Goal: Information Seeking & Learning: Learn about a topic

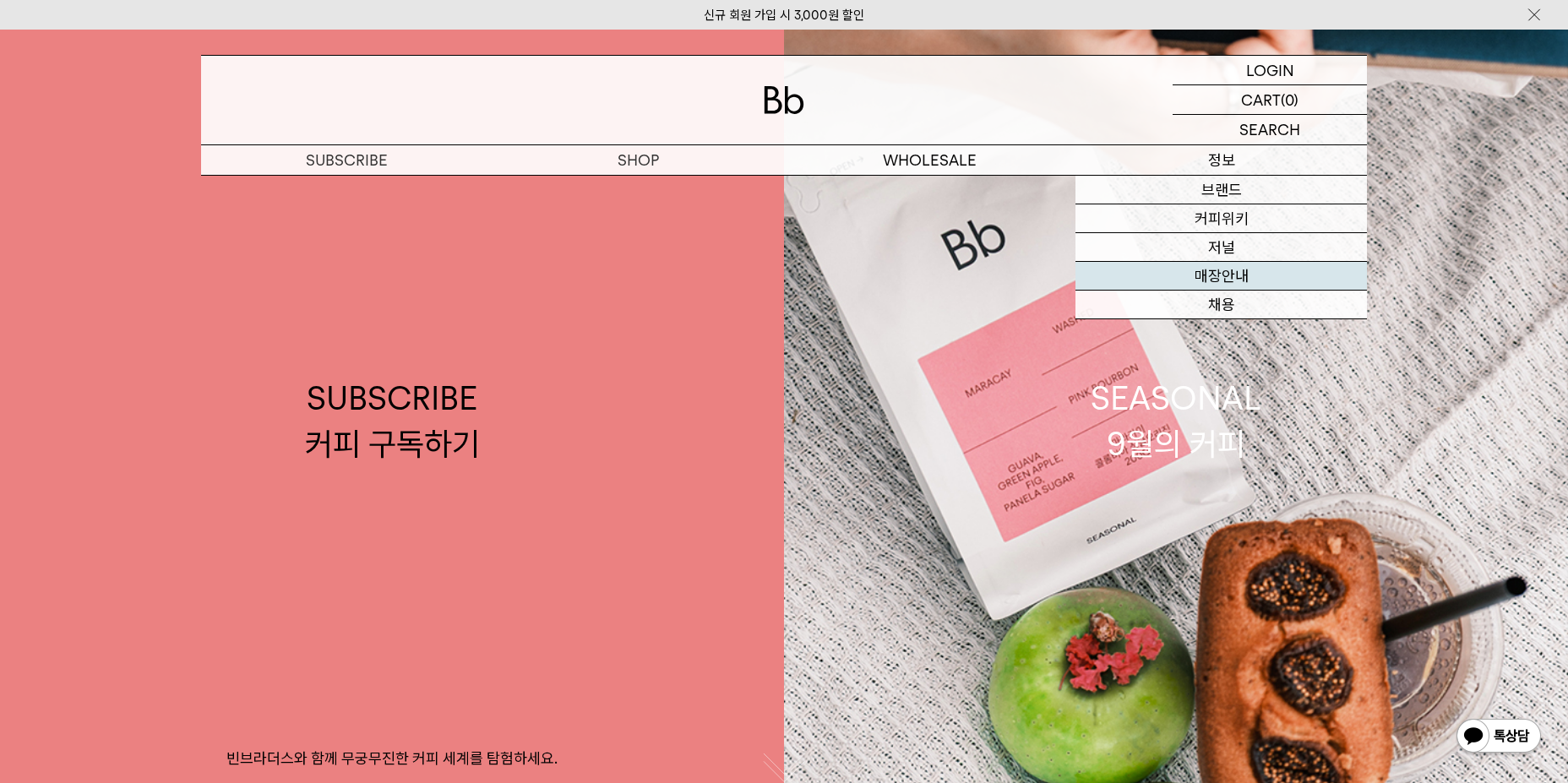
click at [1237, 278] on link "매장안내" at bounding box center [1221, 276] width 292 height 29
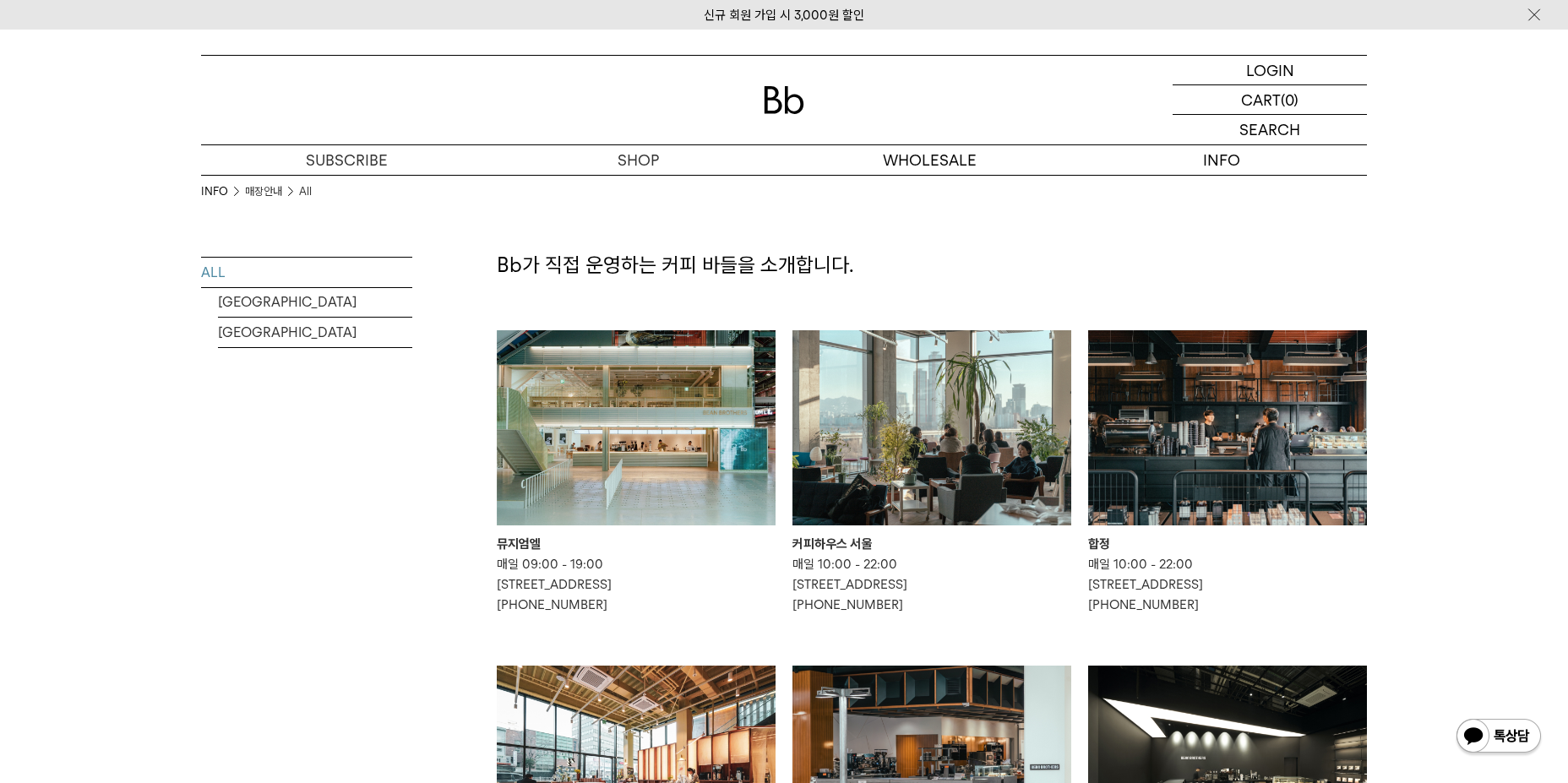
click at [1173, 424] on img at bounding box center [1228, 428] width 279 height 195
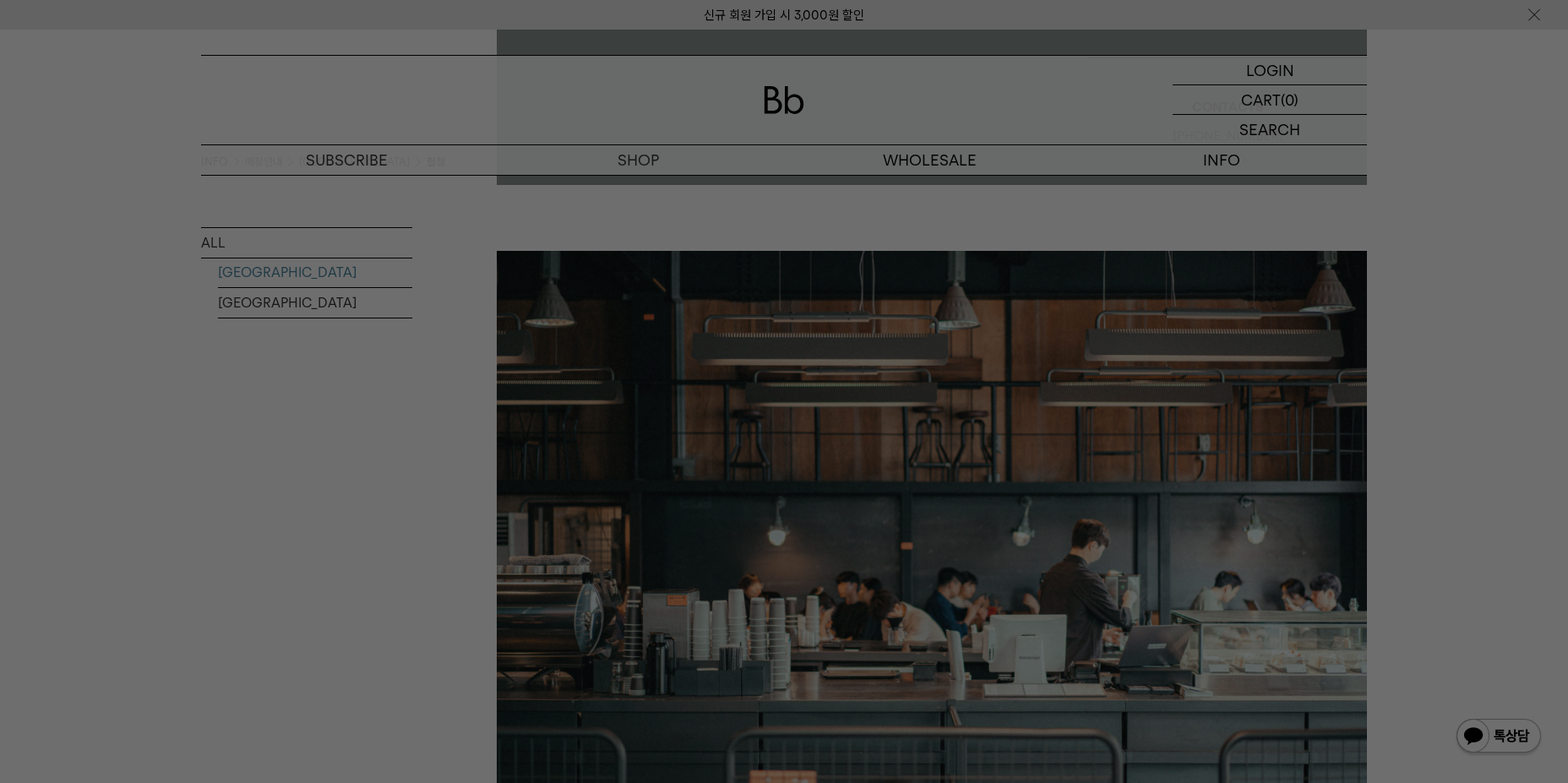
click at [1173, 424] on div at bounding box center [784, 391] width 1568 height 783
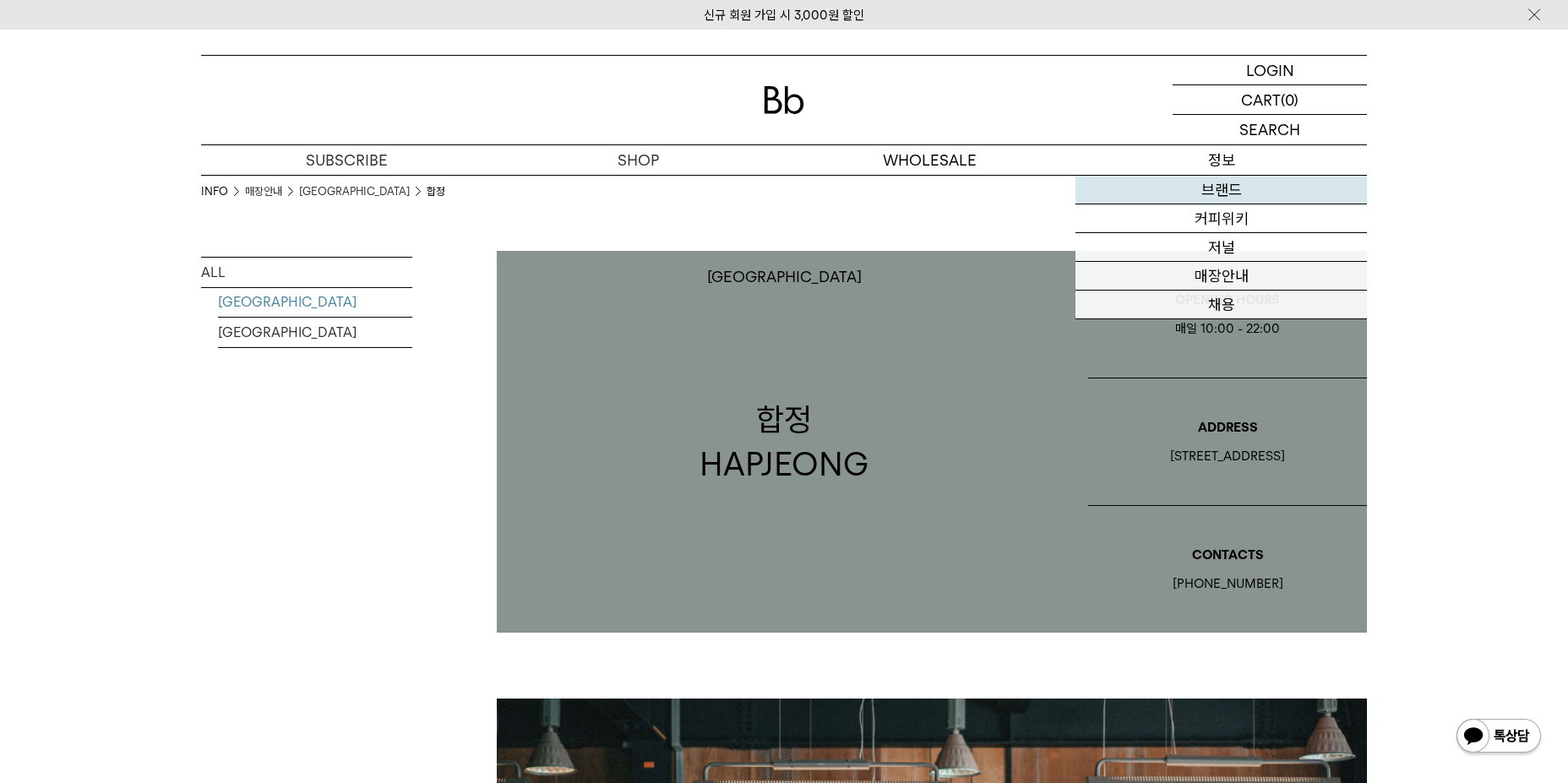
click at [1194, 193] on link "브랜드" at bounding box center [1221, 190] width 292 height 29
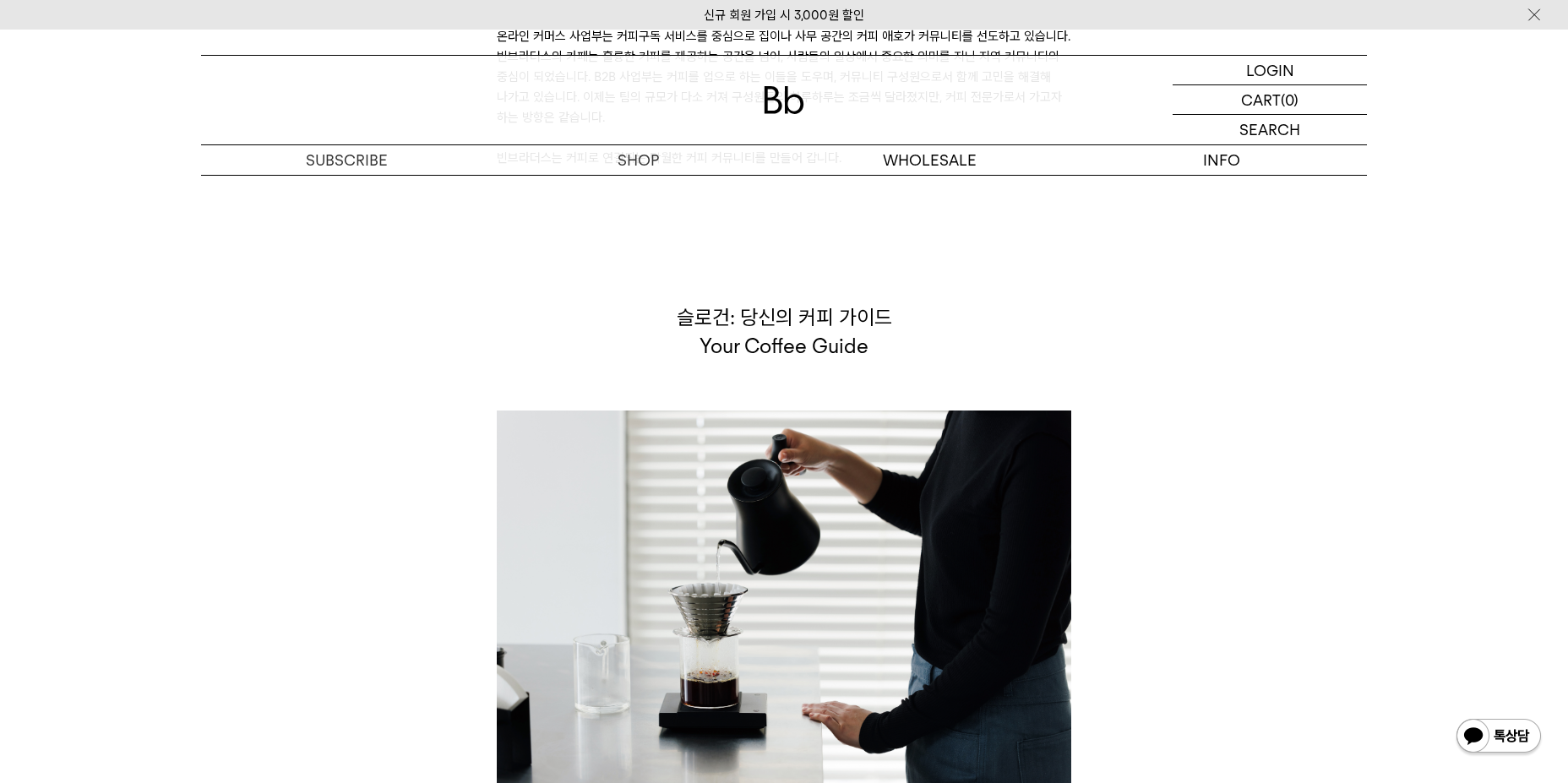
scroll to position [4609, 0]
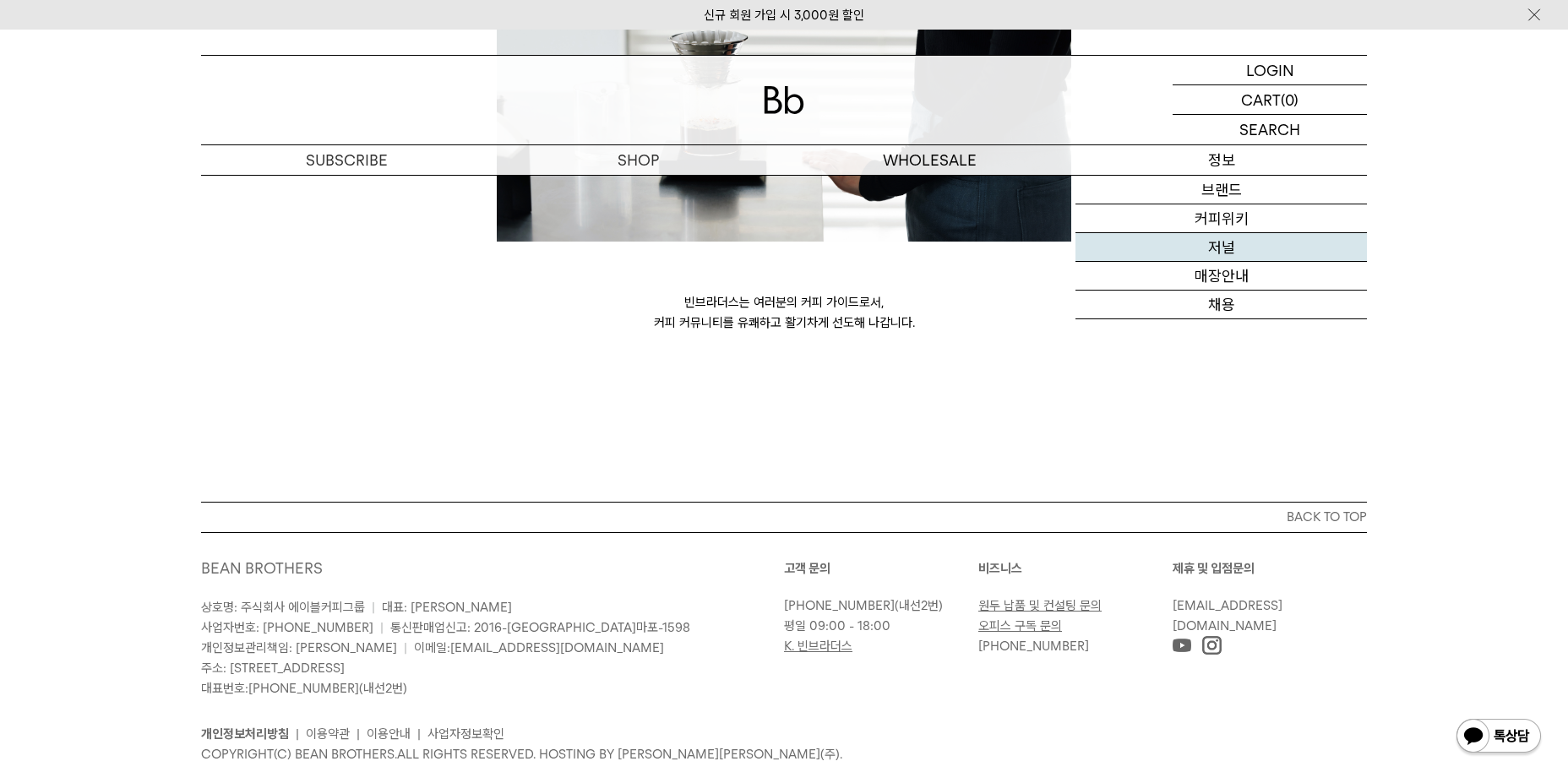
click at [1297, 254] on link "저널" at bounding box center [1221, 248] width 292 height 29
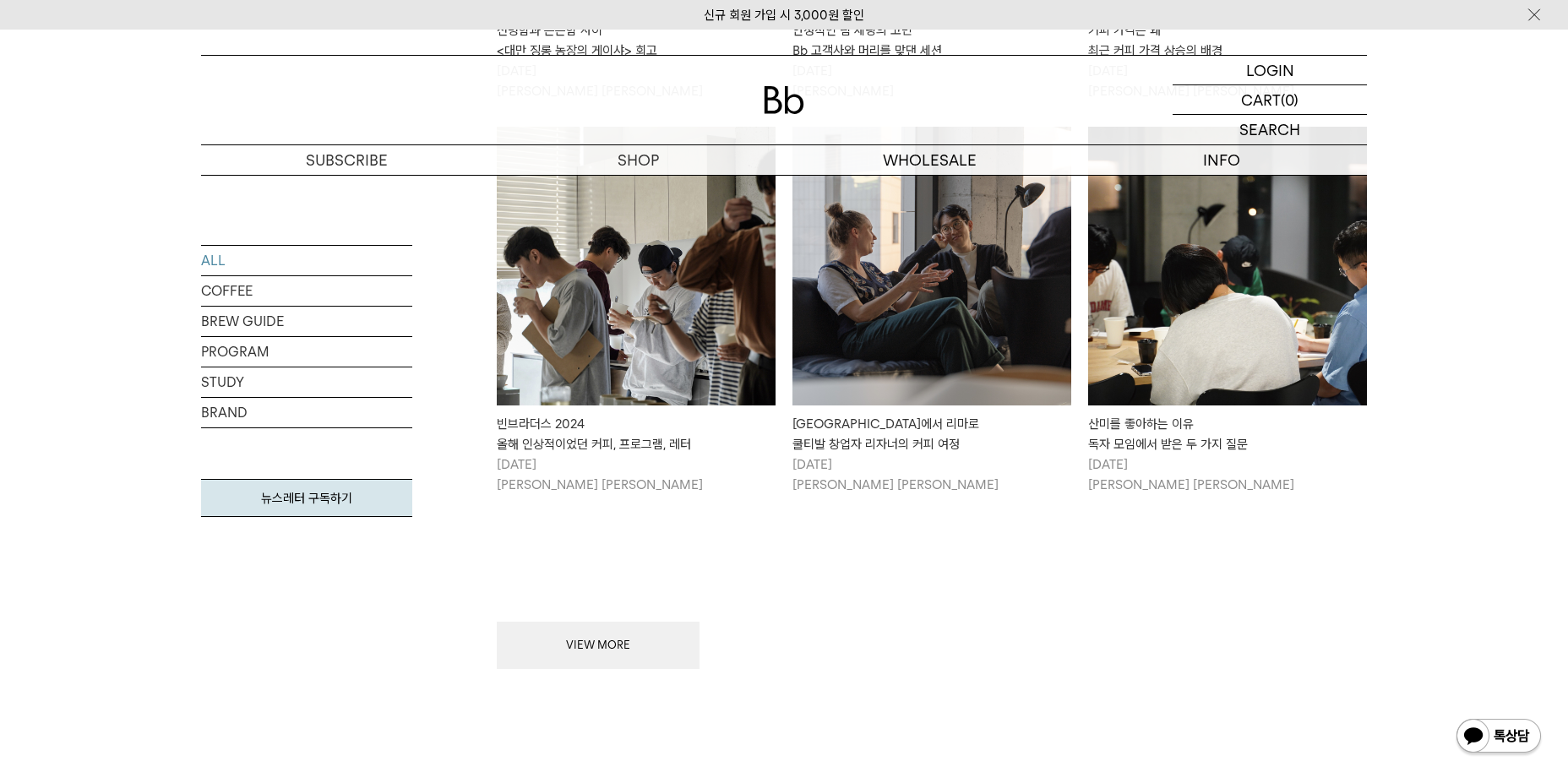
scroll to position [2028, 0]
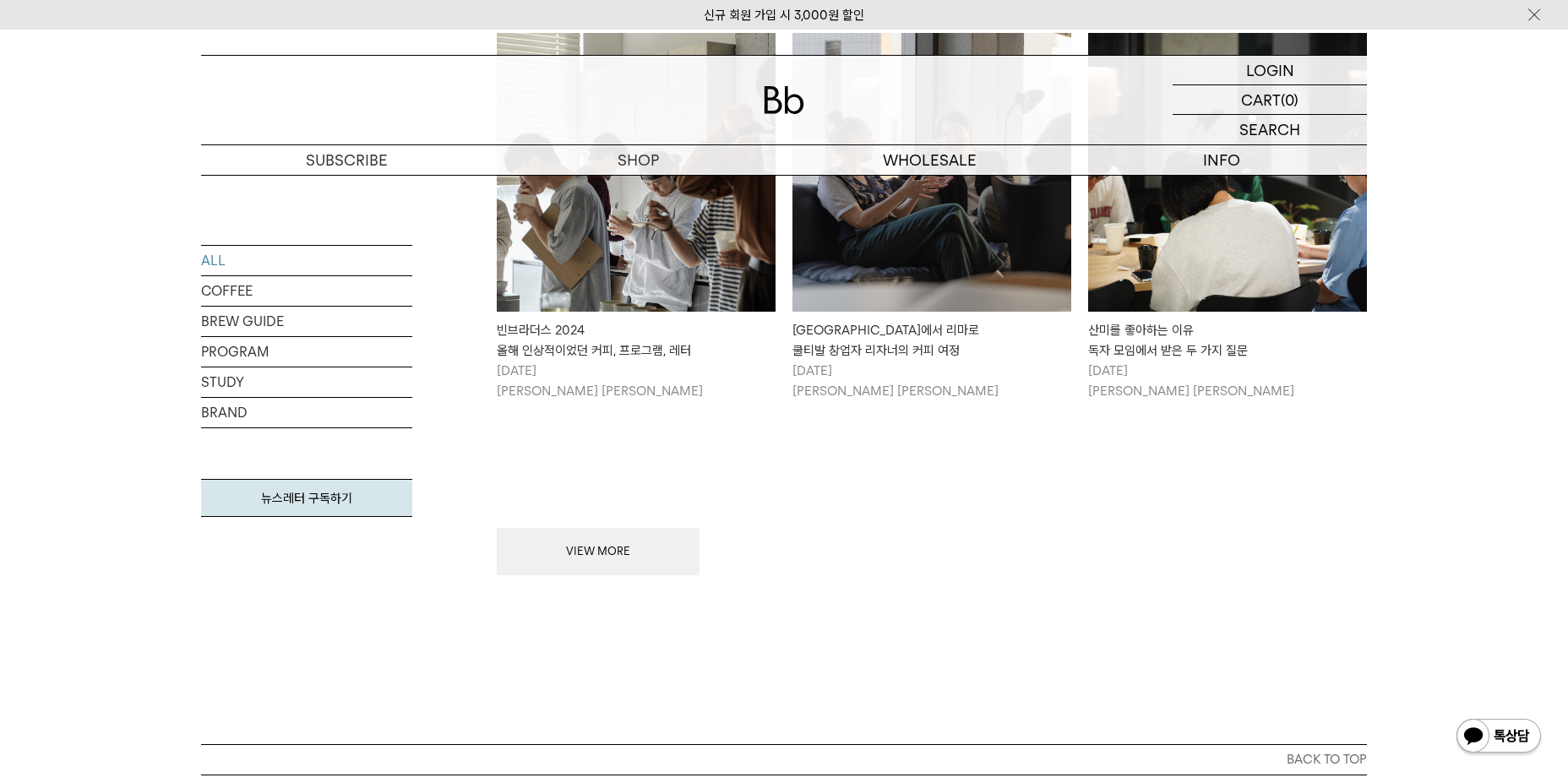
click at [628, 542] on button "VIEW MORE" at bounding box center [599, 551] width 203 height 47
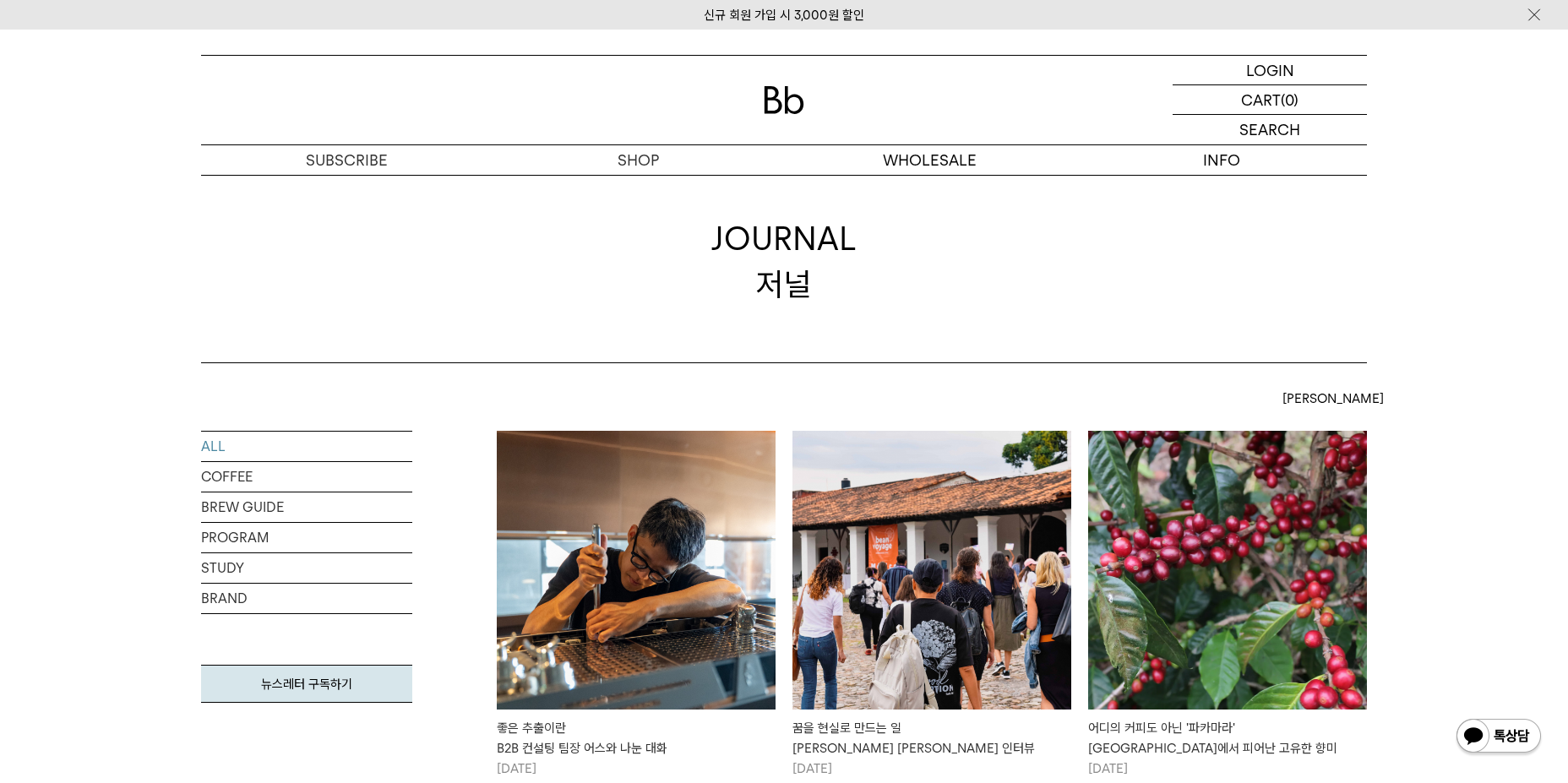
scroll to position [0, 0]
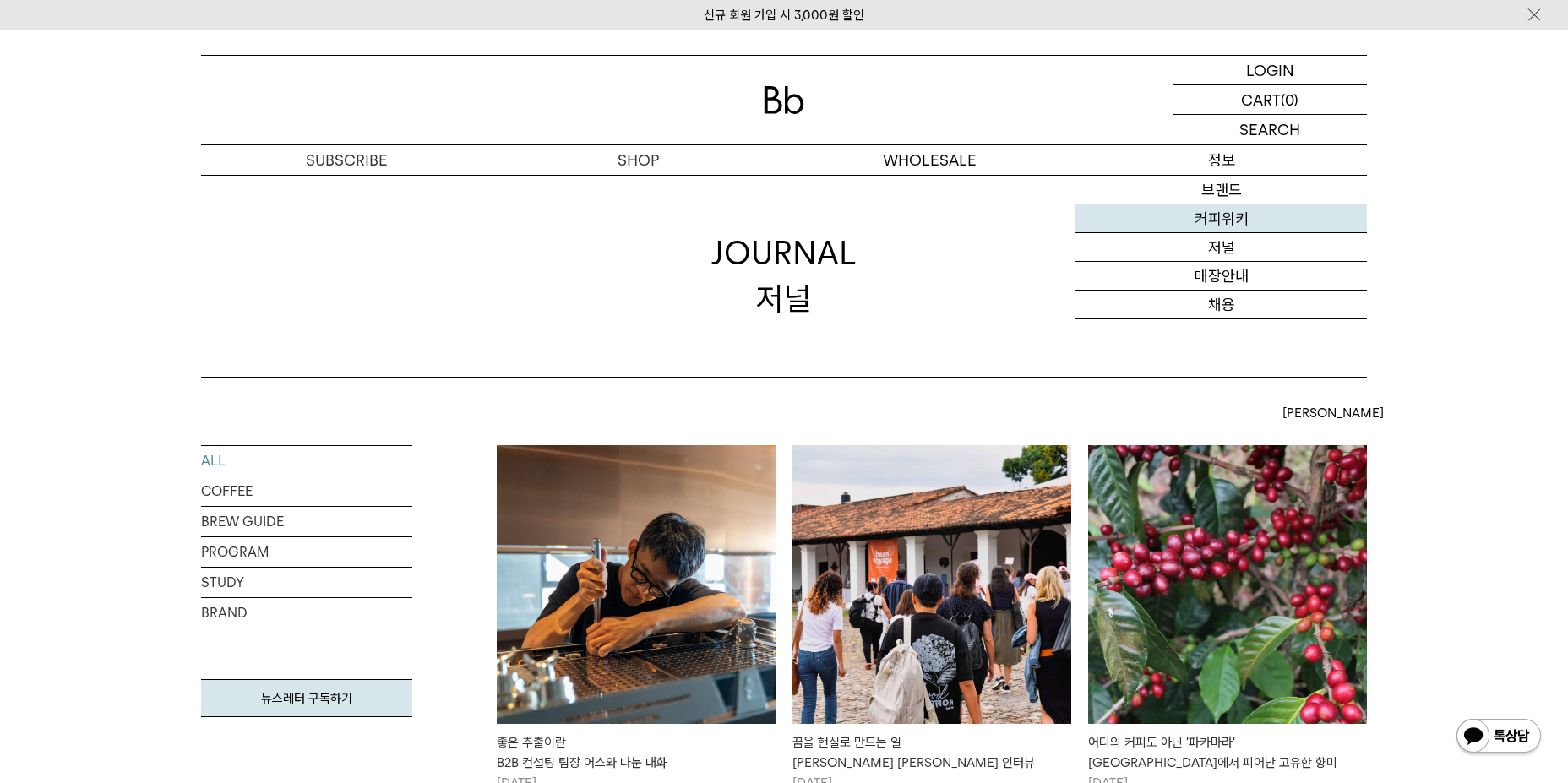
click at [1235, 222] on link "커피위키" at bounding box center [1221, 219] width 292 height 29
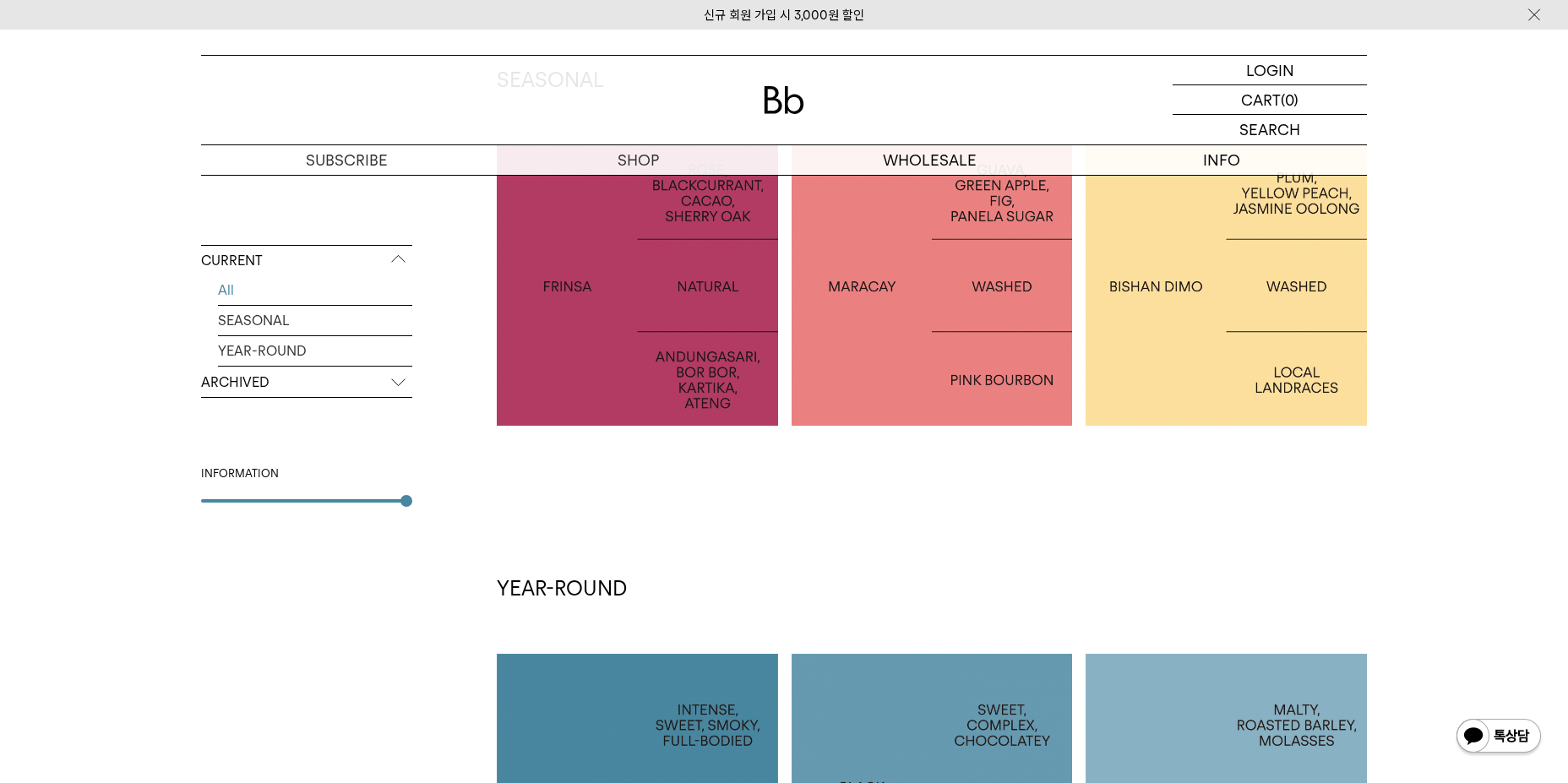
scroll to position [169, 0]
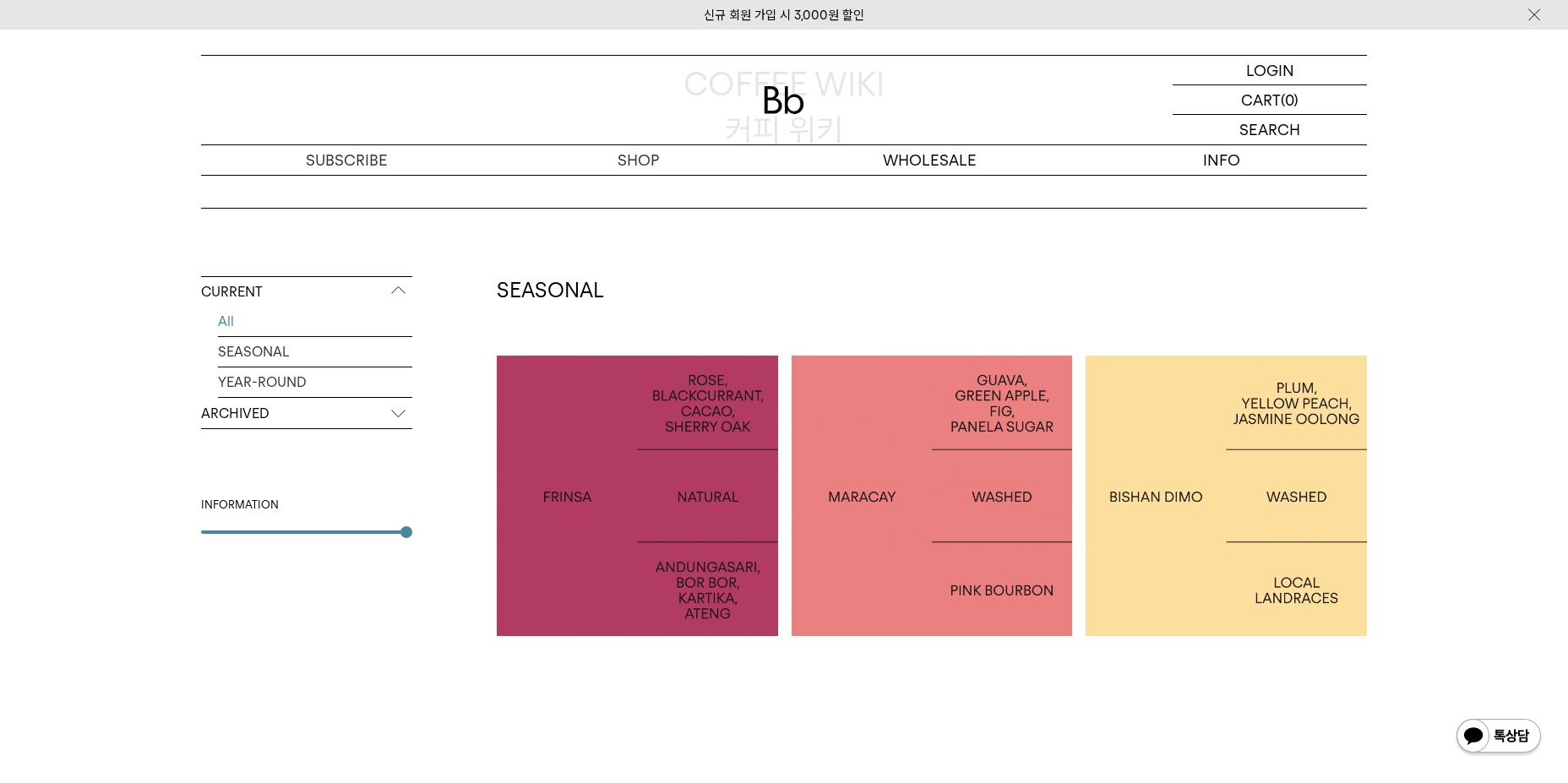
click at [686, 488] on p "INDONESIA FRINSA NATURAL" at bounding box center [638, 496] width 281 height 25
click at [341, 417] on p "ARCHIVED" at bounding box center [306, 414] width 211 height 31
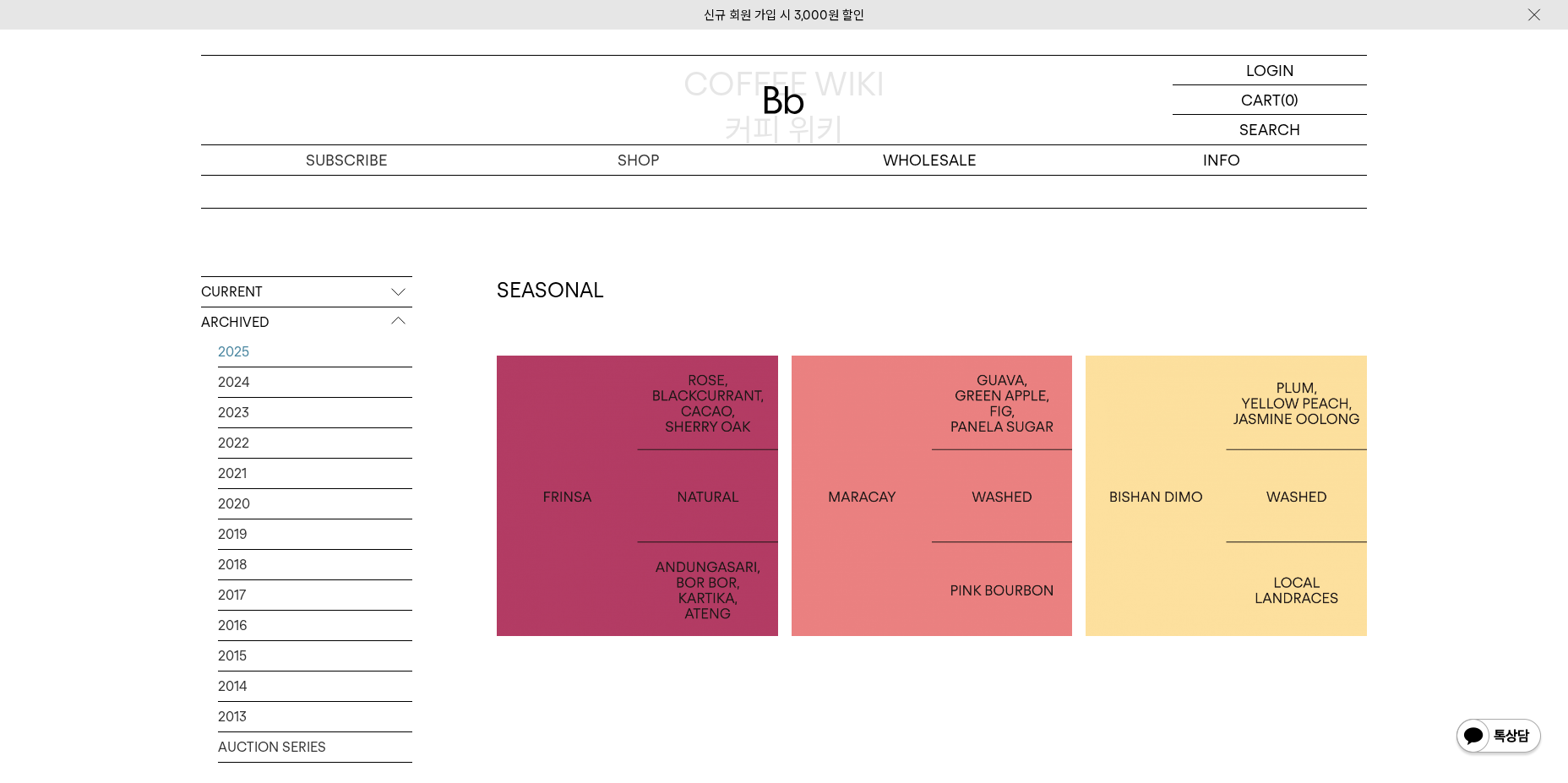
click at [285, 351] on link "2025" at bounding box center [315, 352] width 194 height 30
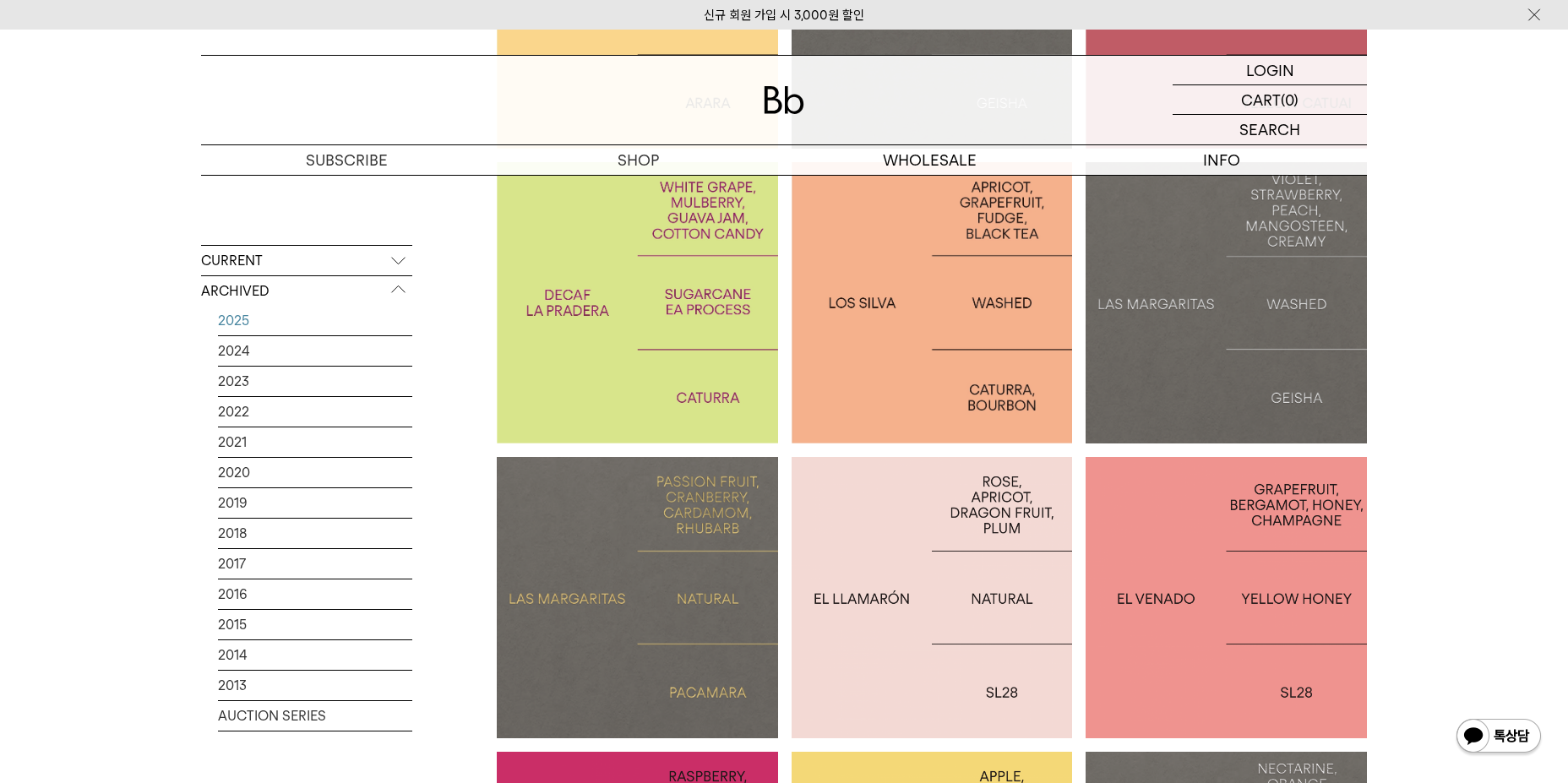
scroll to position [760, 0]
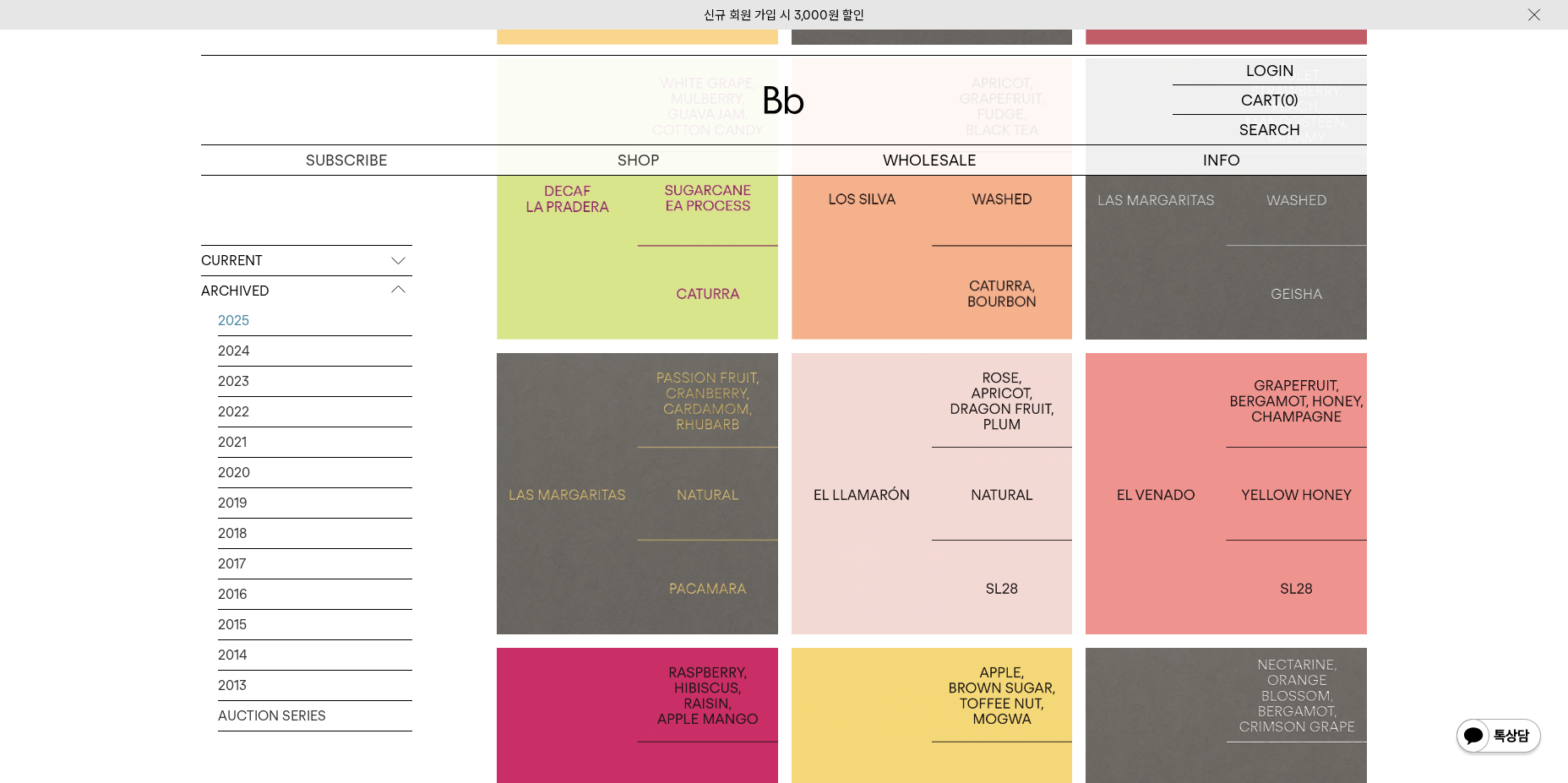
click at [884, 314] on div at bounding box center [932, 199] width 281 height 281
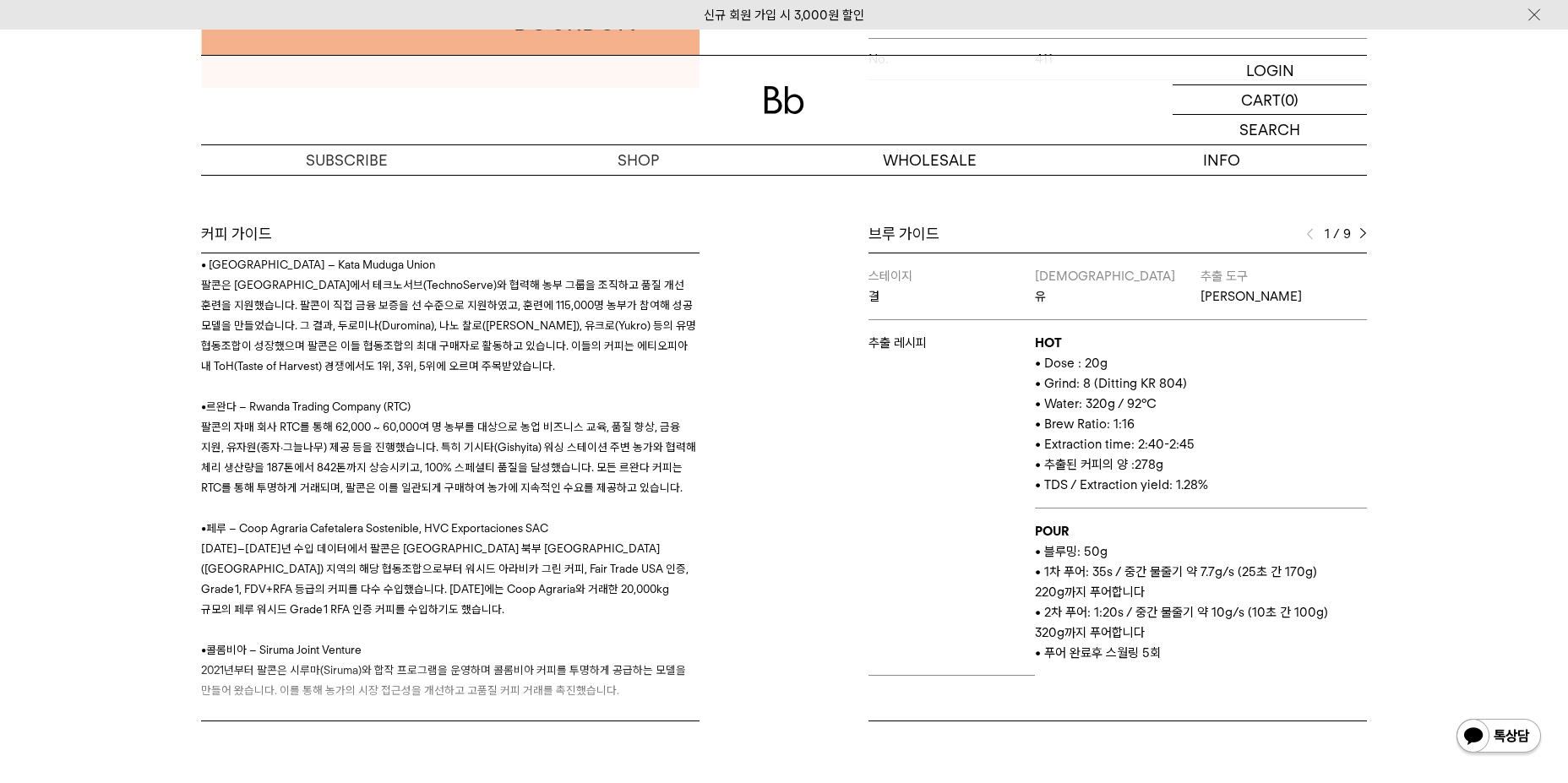
scroll to position [592, 0]
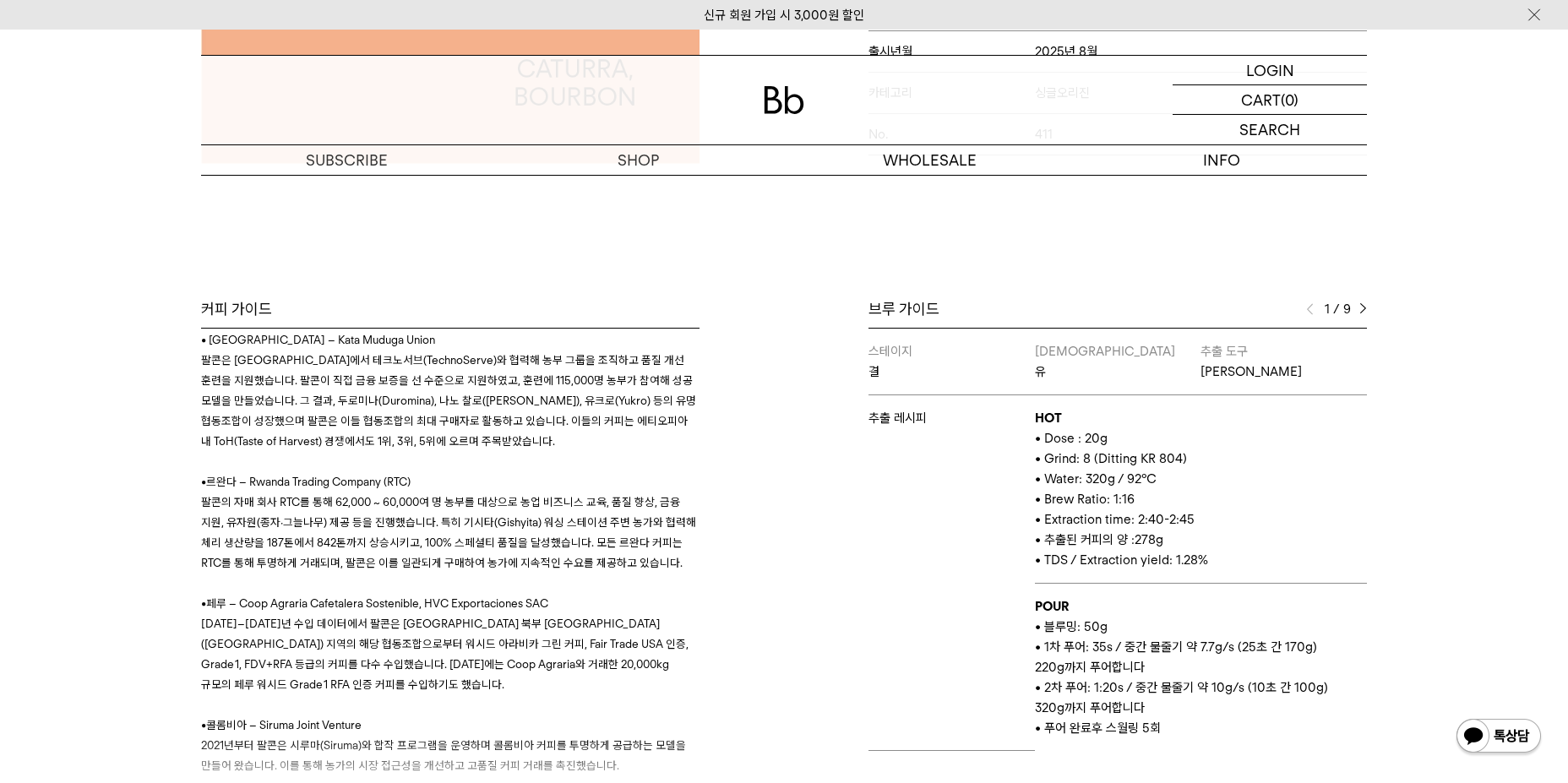
click at [1373, 308] on div "브루 가이드 1 / 9 스테이지 결 바리스타 유 추출 도구 칼리타 웨이브 추출 레시피 HOT • Dose : 20g • Grind: 8 (Di…" at bounding box center [1079, 548] width 592 height 498
click at [1356, 307] on div "1 / 9" at bounding box center [1337, 309] width 61 height 20
click at [1372, 301] on div "브루 가이드 1 / 9 스테이지 결 바리스타 유 추출 도구 칼리타 웨이브 추출 레시피 HOT • Dose : 20g • Grind: 8 (Di…" at bounding box center [1079, 548] width 592 height 498
click at [1361, 304] on img at bounding box center [1363, 309] width 8 height 11
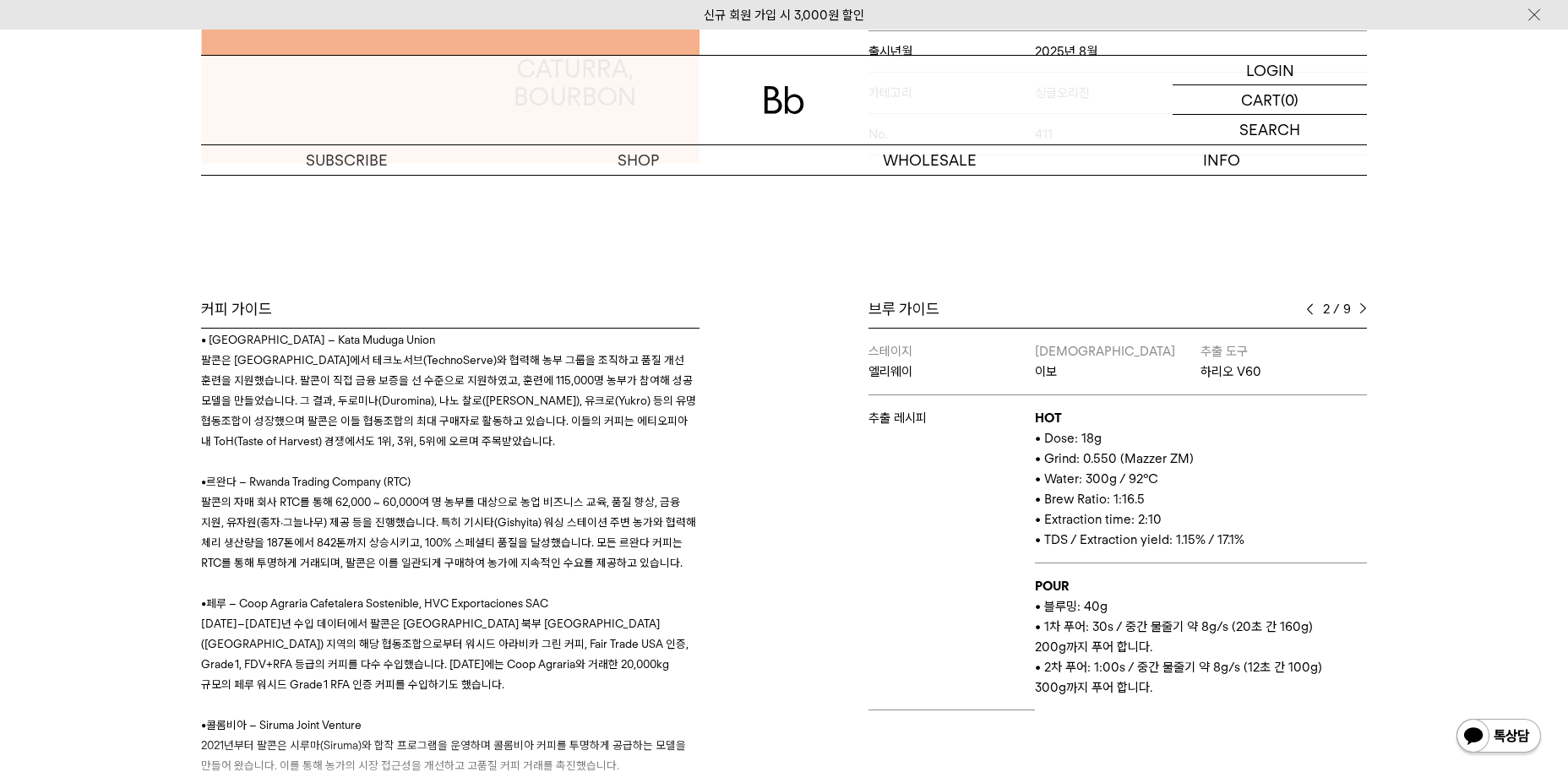
click at [1364, 304] on img at bounding box center [1363, 309] width 8 height 11
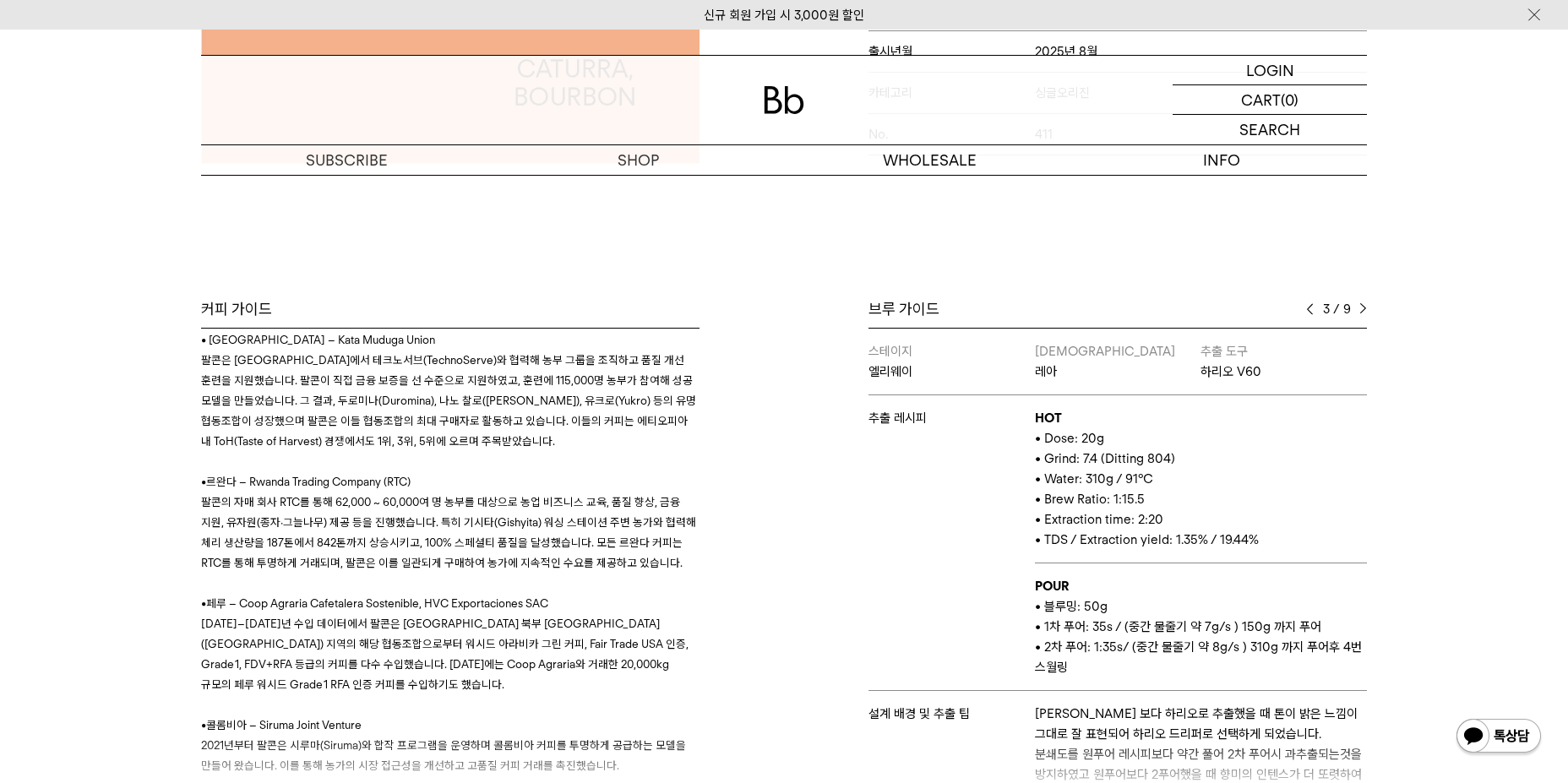
click at [1364, 304] on img at bounding box center [1363, 309] width 8 height 11
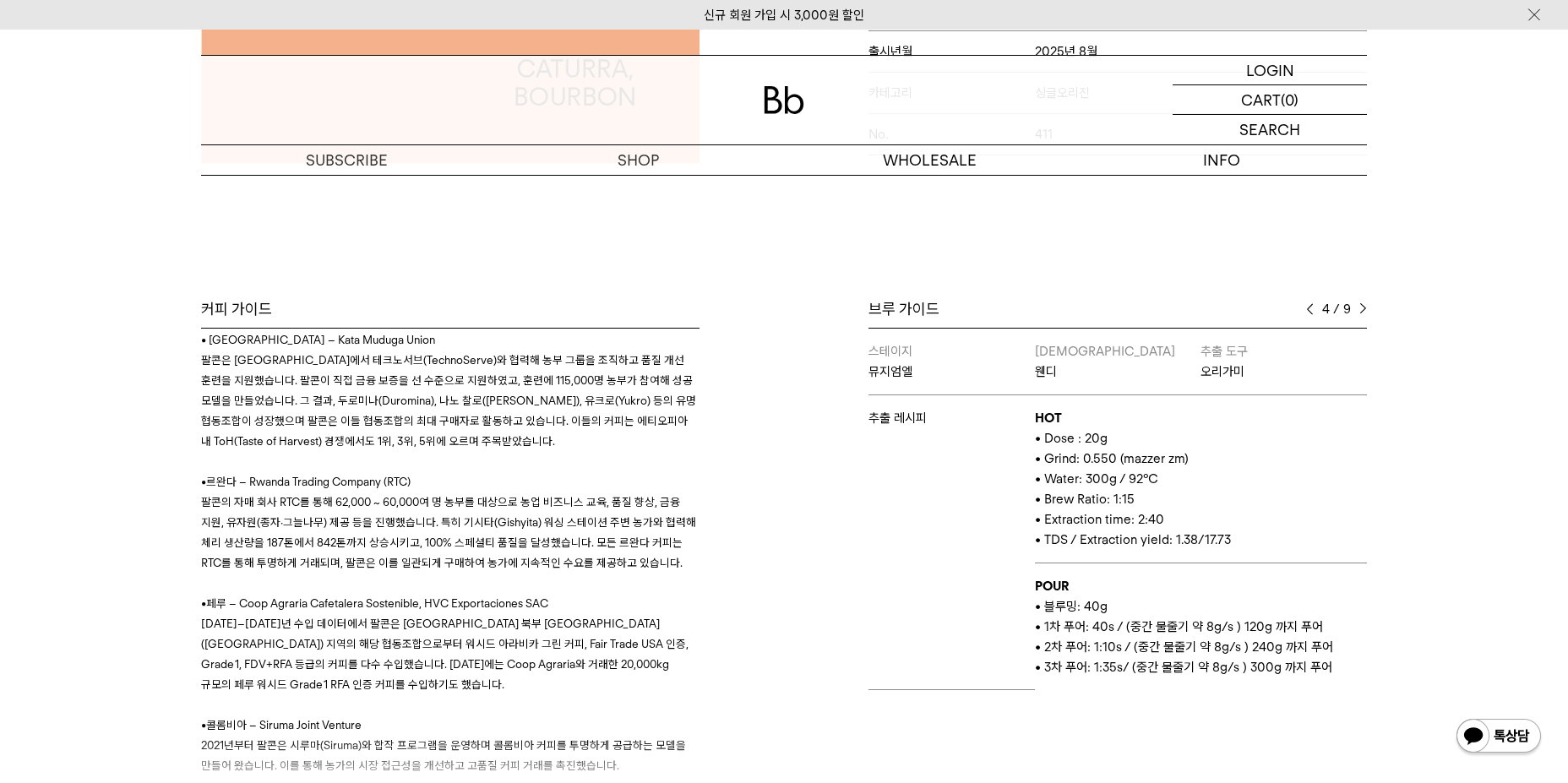
click at [1364, 304] on img at bounding box center [1363, 309] width 8 height 11
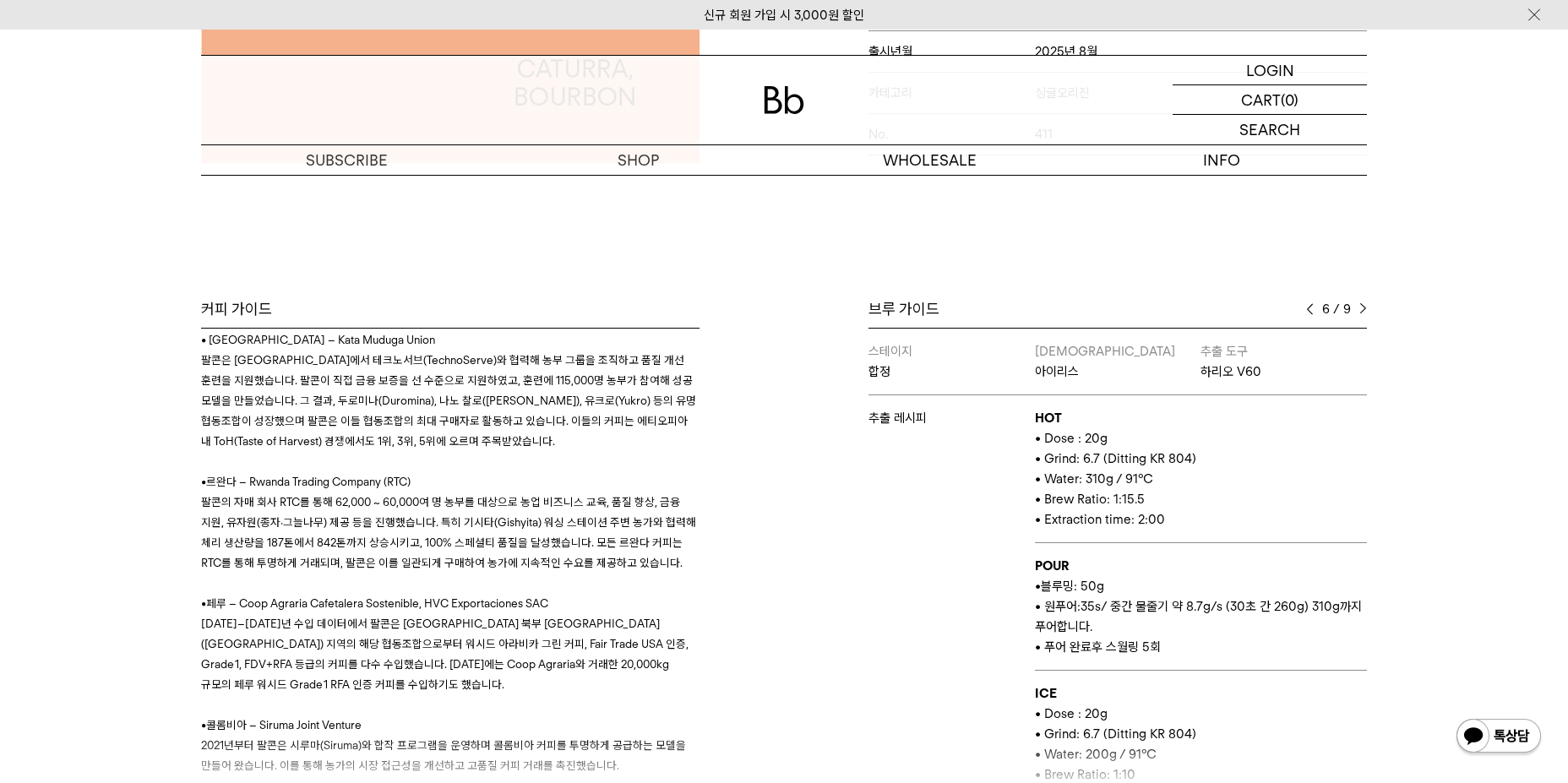
click at [1364, 304] on img at bounding box center [1363, 309] width 8 height 11
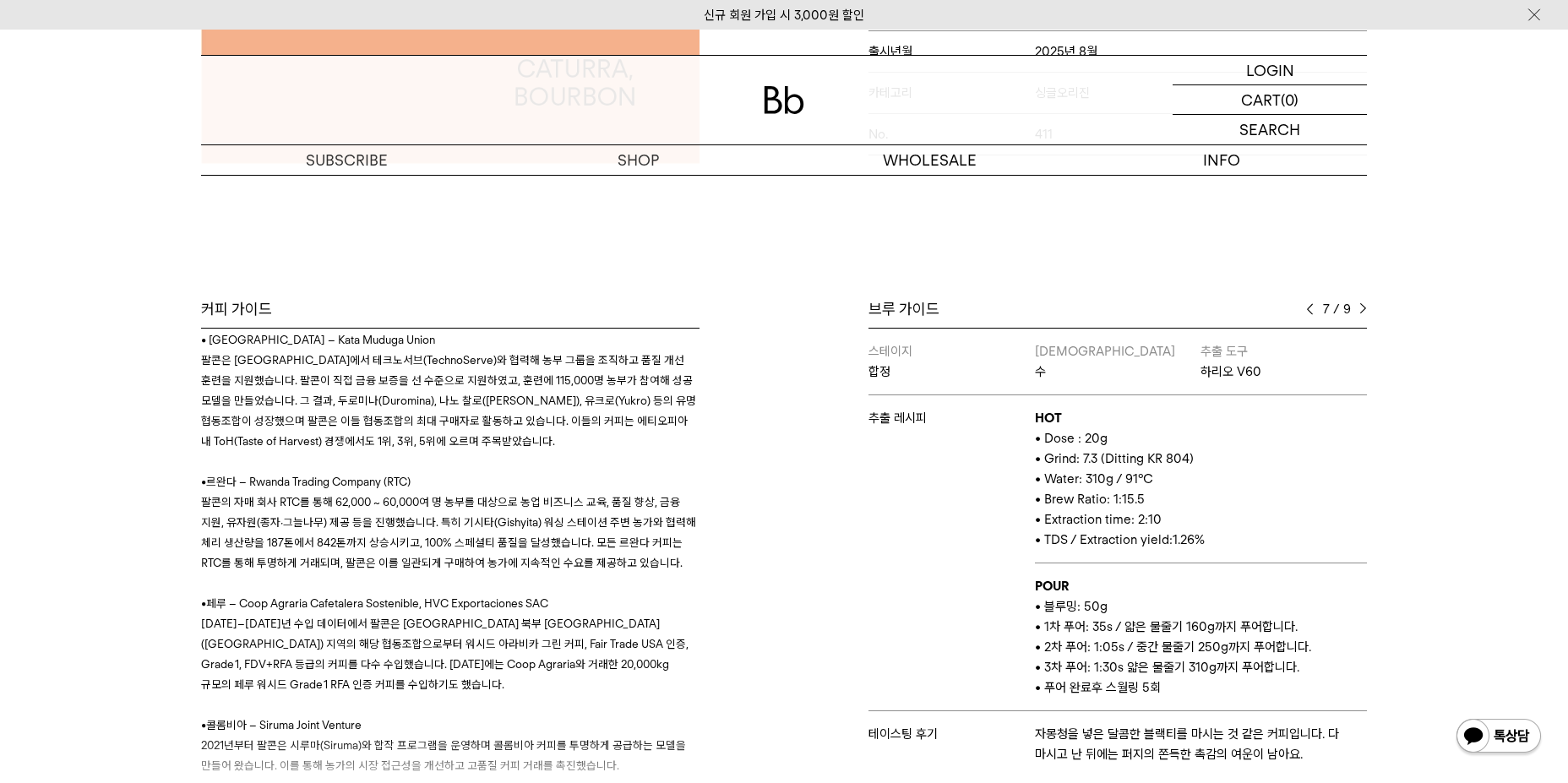
click at [1364, 304] on img at bounding box center [1363, 309] width 8 height 11
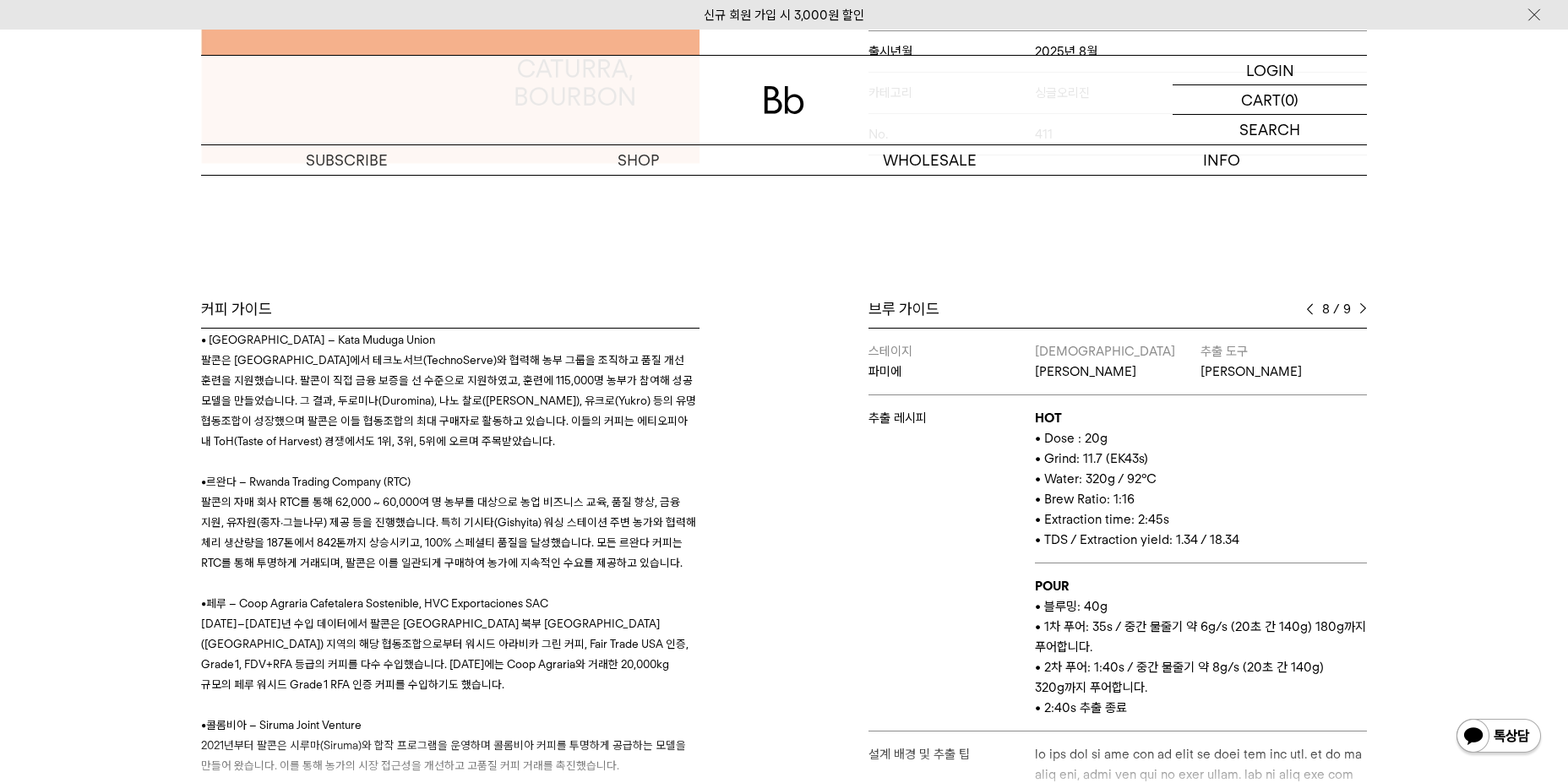
click at [1364, 304] on img at bounding box center [1363, 309] width 8 height 11
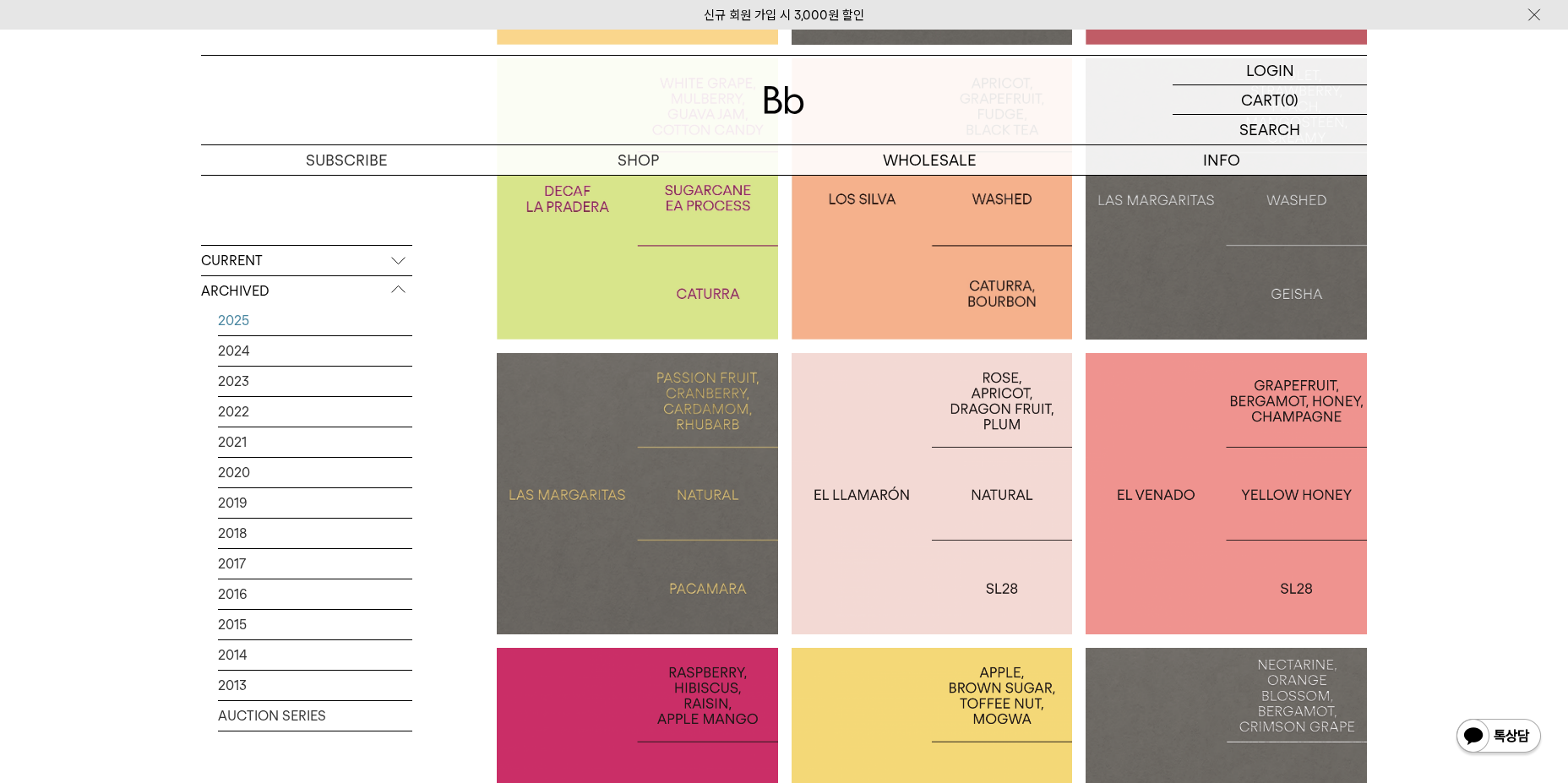
click at [720, 292] on div at bounding box center [638, 199] width 281 height 281
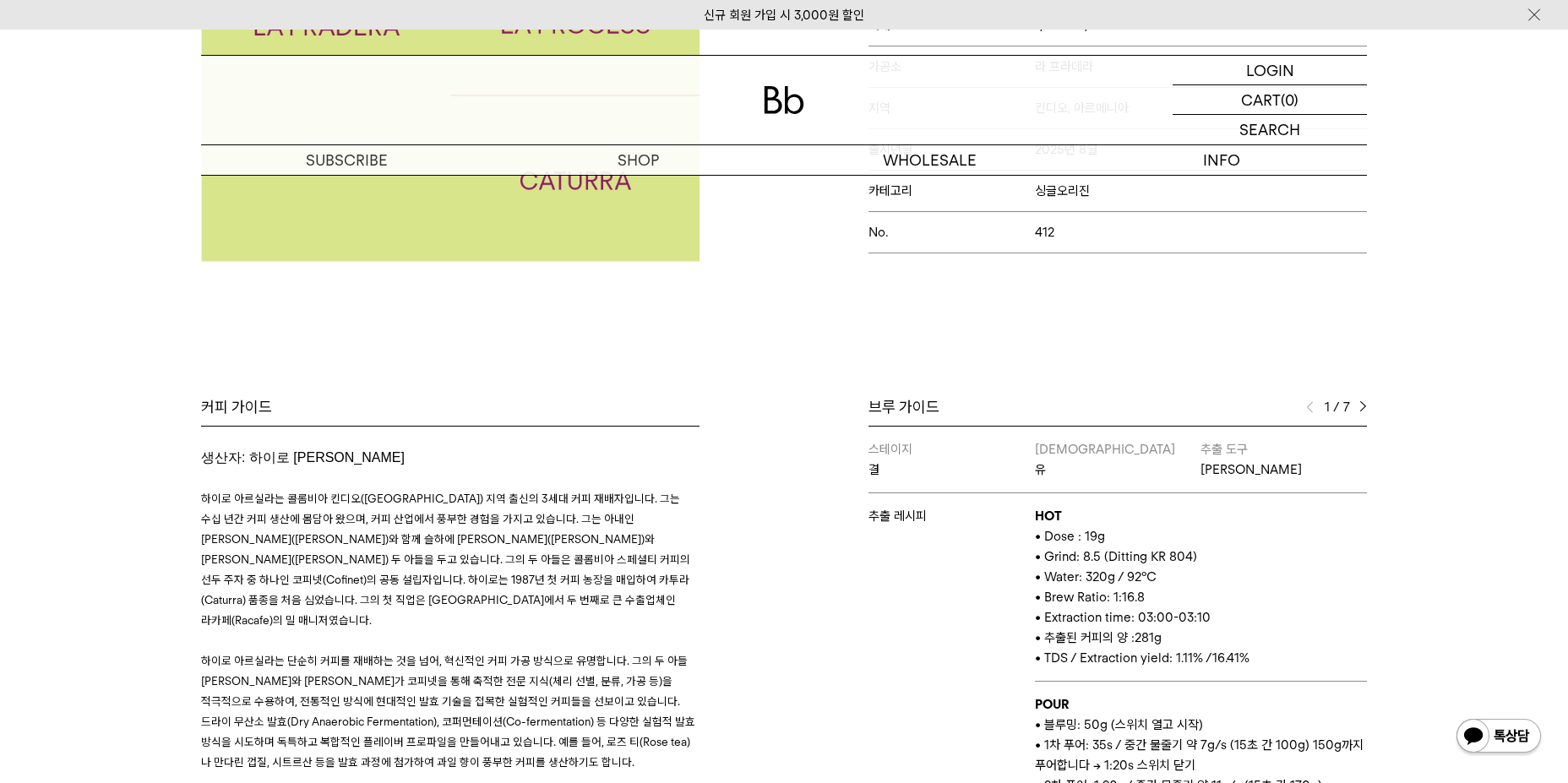
scroll to position [507, 0]
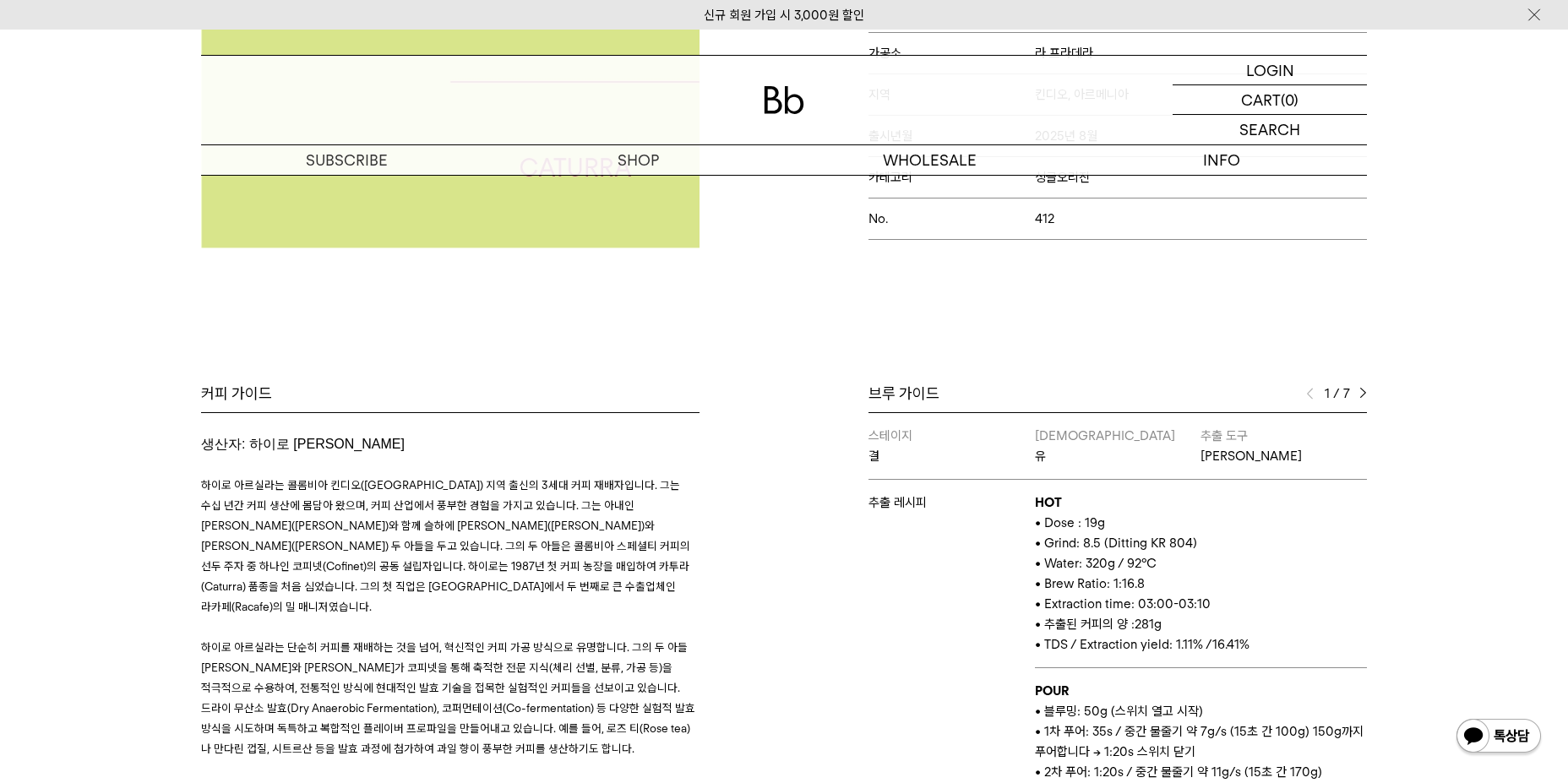
click at [1356, 394] on div "1 / 7" at bounding box center [1337, 393] width 61 height 20
click at [1365, 390] on img at bounding box center [1363, 394] width 8 height 11
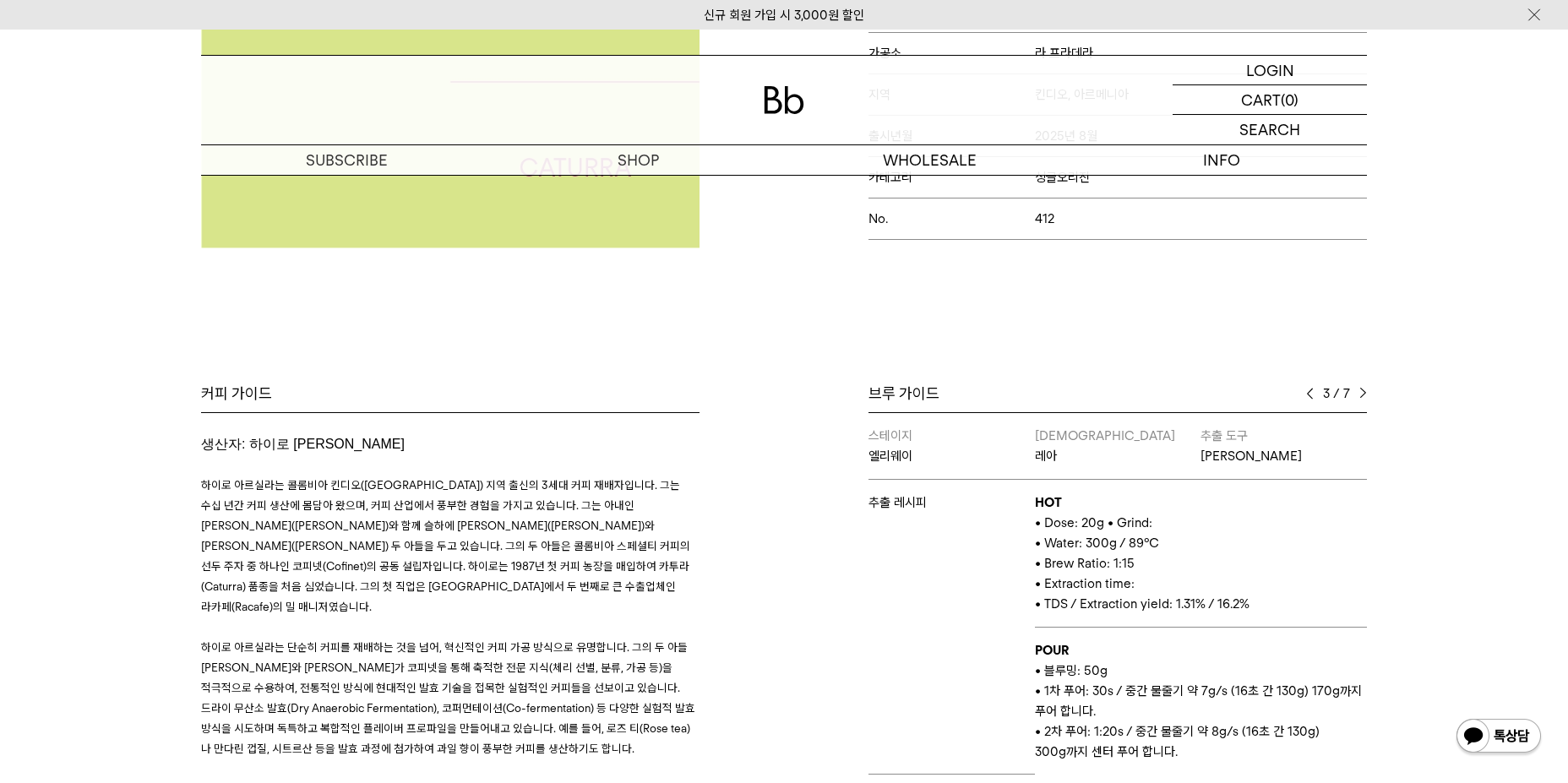
click at [1365, 390] on img at bounding box center [1363, 394] width 8 height 11
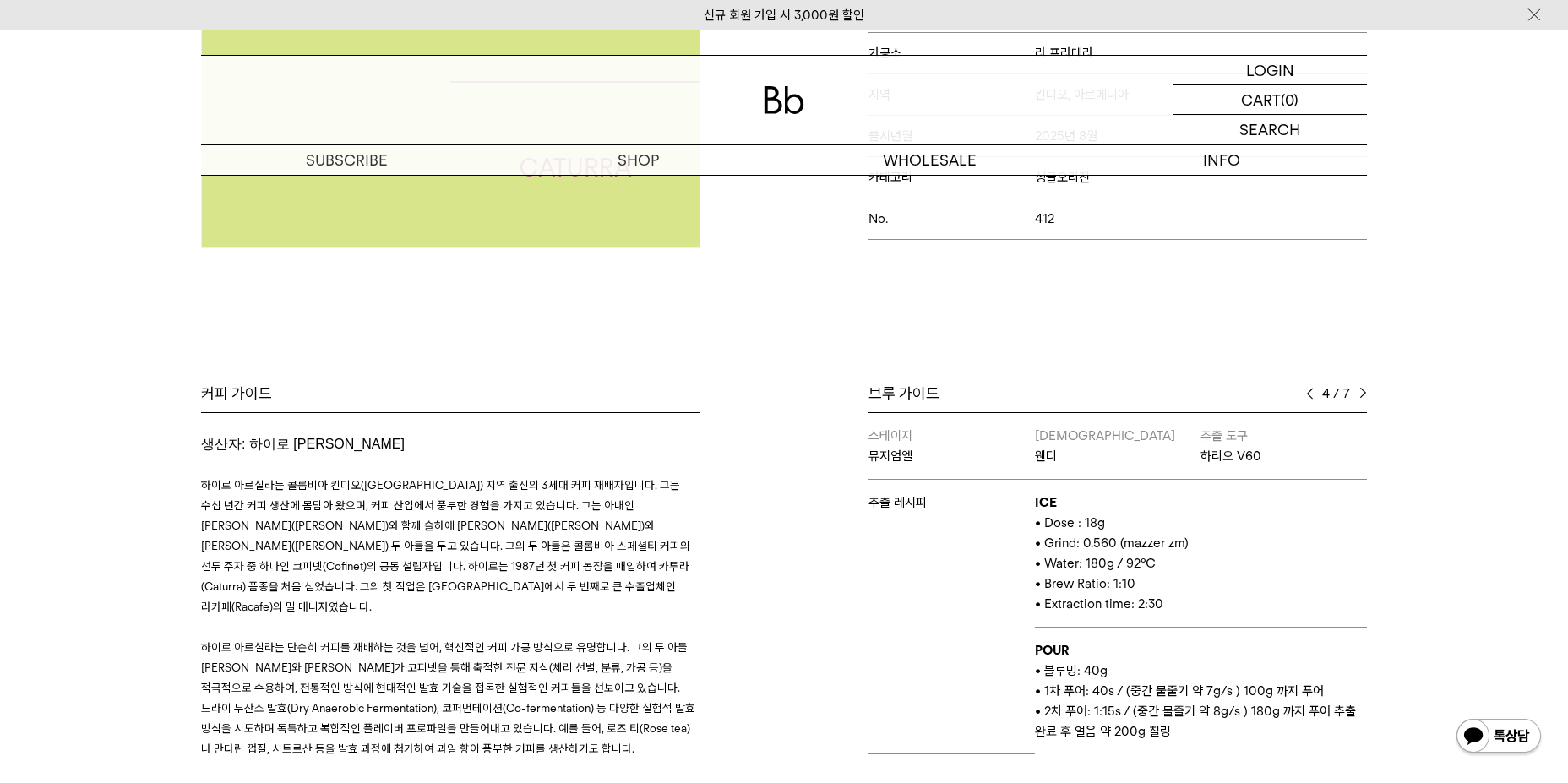
click at [1365, 390] on img at bounding box center [1363, 394] width 8 height 11
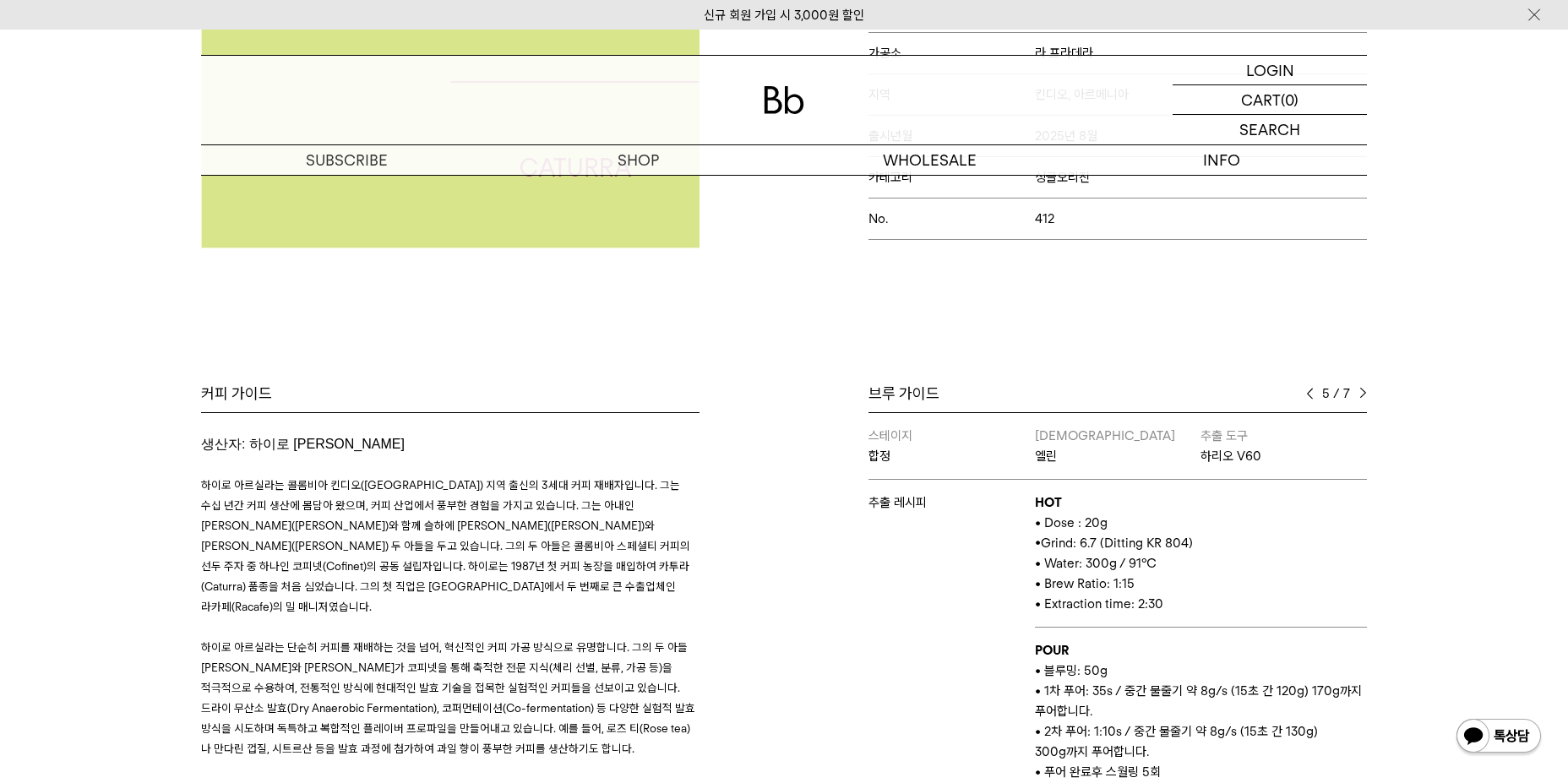
click at [1365, 390] on img at bounding box center [1363, 394] width 8 height 11
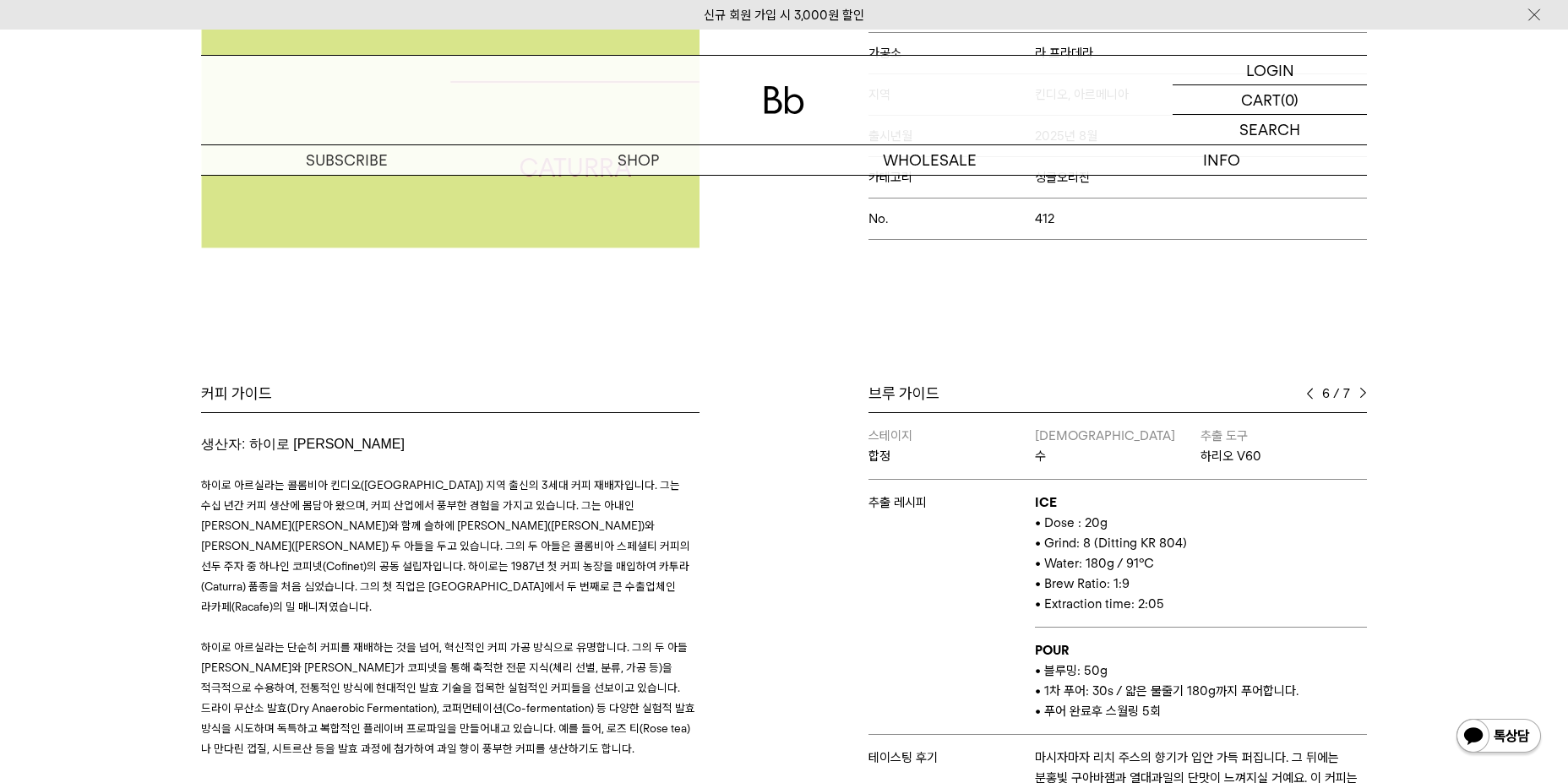
click at [1365, 390] on img at bounding box center [1363, 394] width 8 height 11
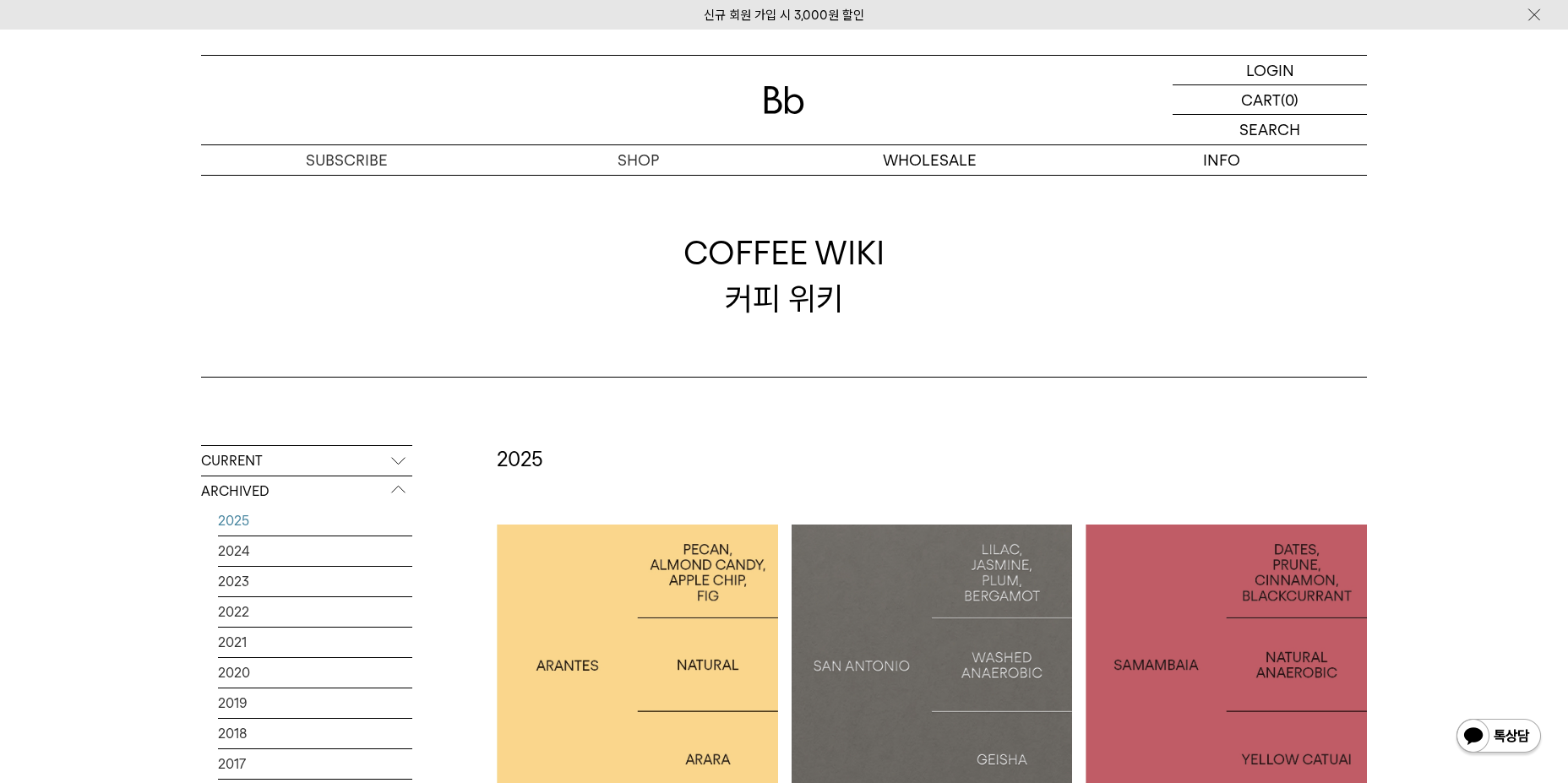
click at [554, 593] on div at bounding box center [638, 665] width 281 height 281
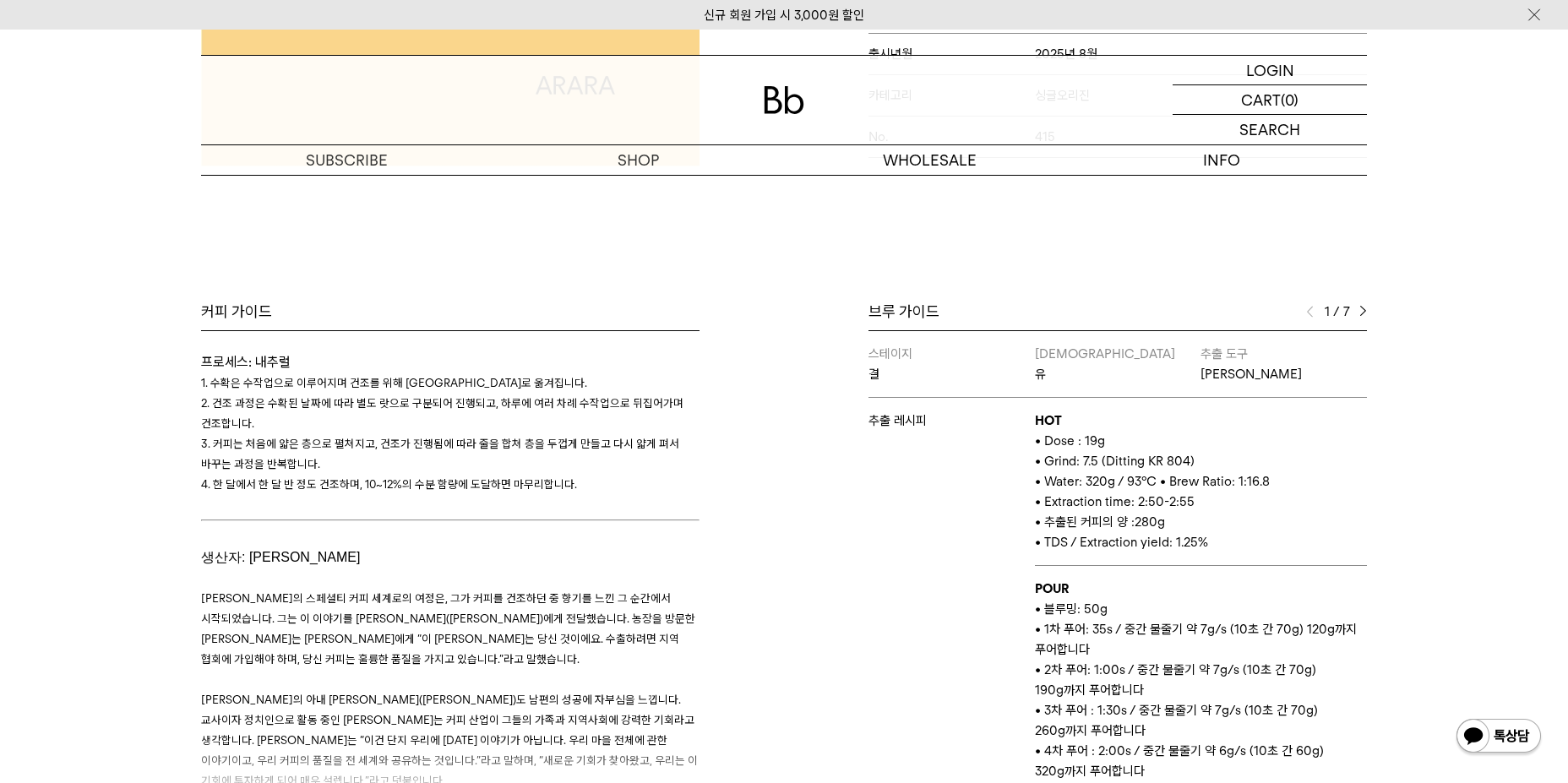
scroll to position [676, 0]
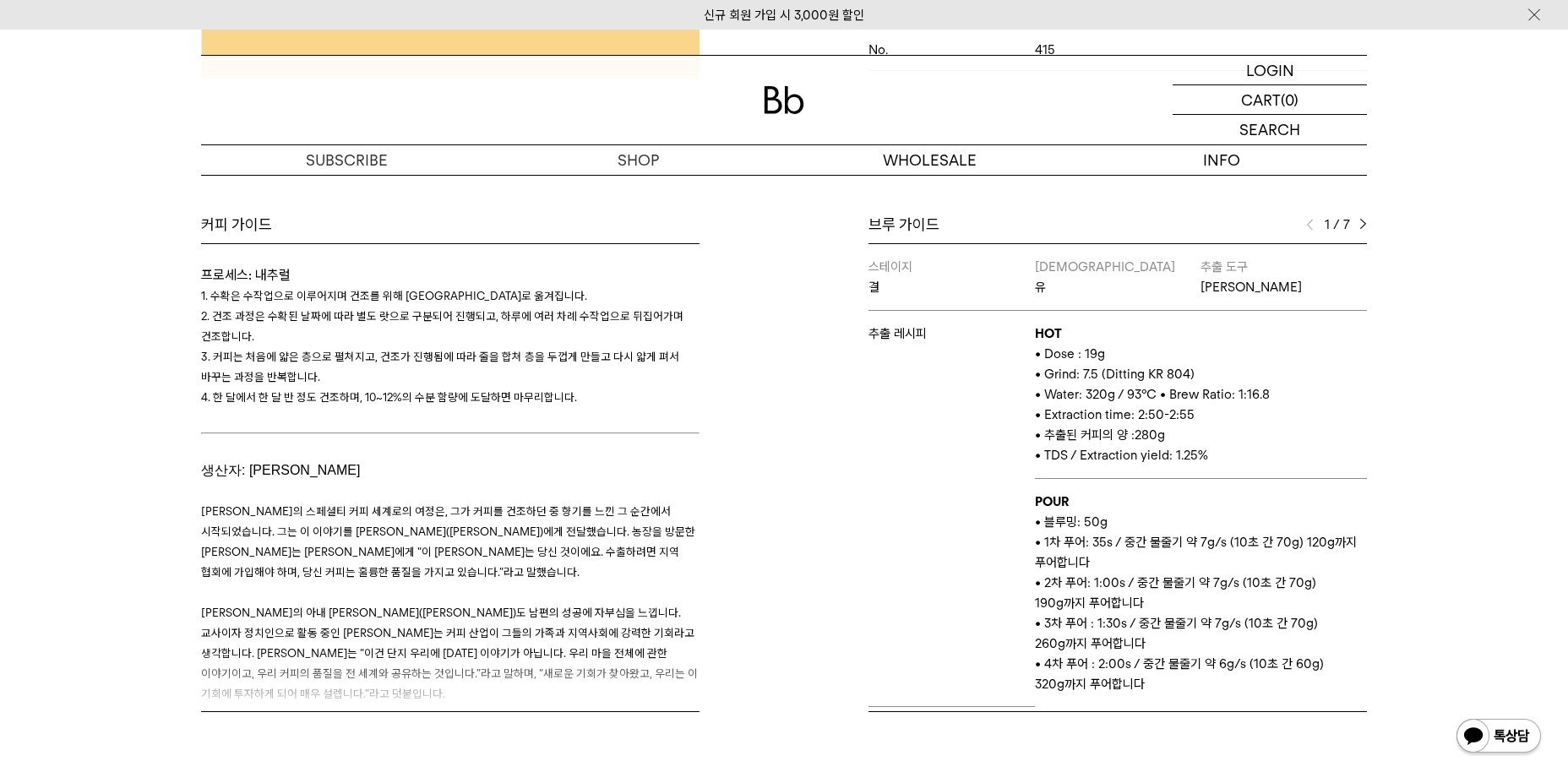
click at [1364, 232] on div "1 / 7" at bounding box center [1337, 225] width 61 height 20
click at [1372, 225] on div "브루 가이드 1 / 7 스테이지 결 바리스타 유 추출 도구 칼리타 웨이브 추출 레시피 HOT • Dose : 19g • Grind: 7.5 (…" at bounding box center [1079, 464] width 592 height 498
click at [1367, 225] on div "브루 가이드 1 / 7 스테이지 결 바리스타 유 추출 도구 칼리타 웨이브 추출 레시피 HOT • Dose : 19g • Grind: 7.5 (…" at bounding box center [1079, 464] width 592 height 498
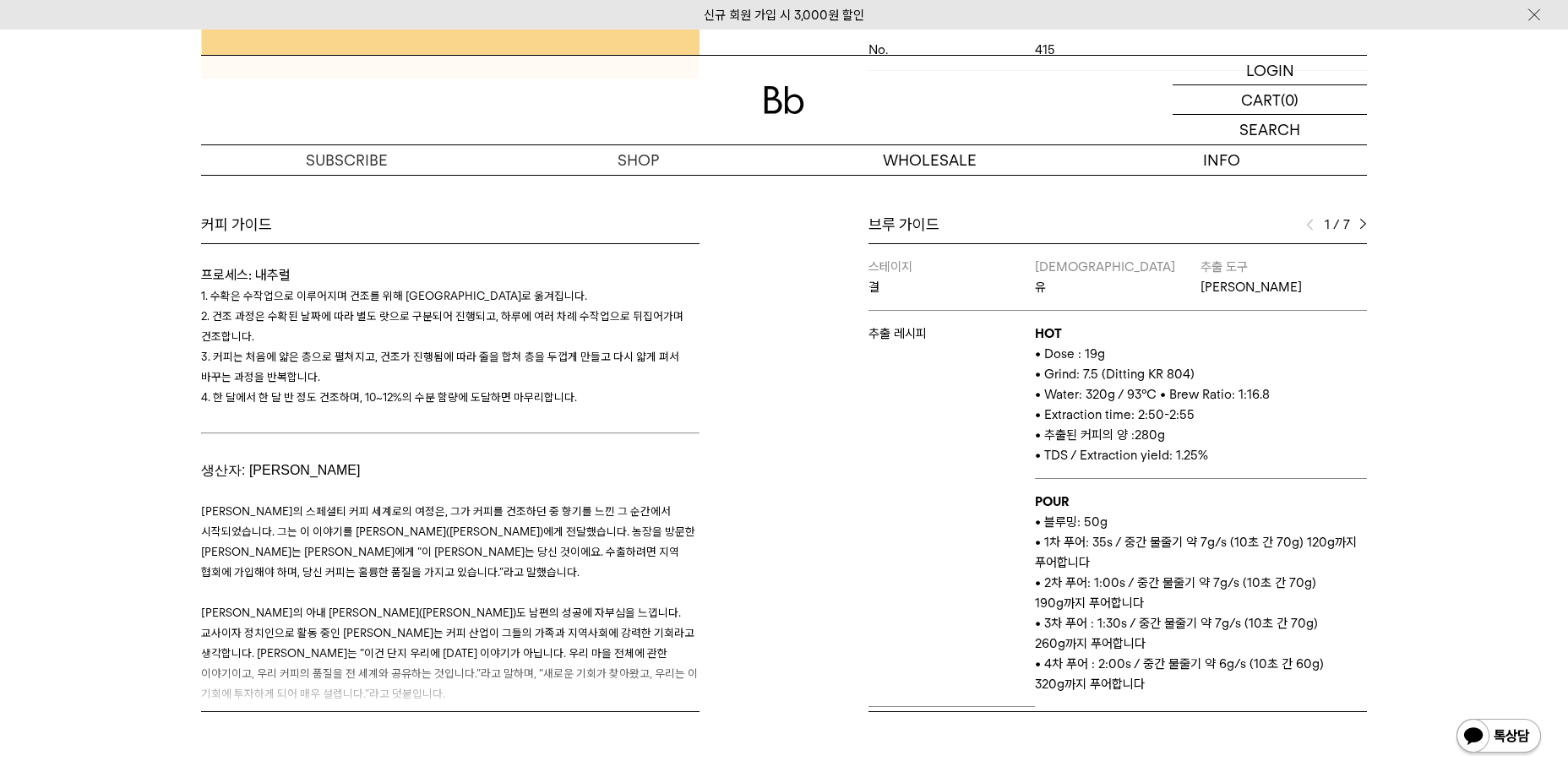
click at [1359, 222] on div "1 / 7" at bounding box center [1337, 225] width 61 height 20
click at [1373, 223] on div "브루 가이드 1 / 7 스테이지 결 바리스타 유 추출 도구 칼리타 웨이브 추출 레시피 HOT • Dose : 19g • Grind: 7.5 (…" at bounding box center [1079, 464] width 592 height 498
click at [1363, 222] on img at bounding box center [1363, 225] width 8 height 11
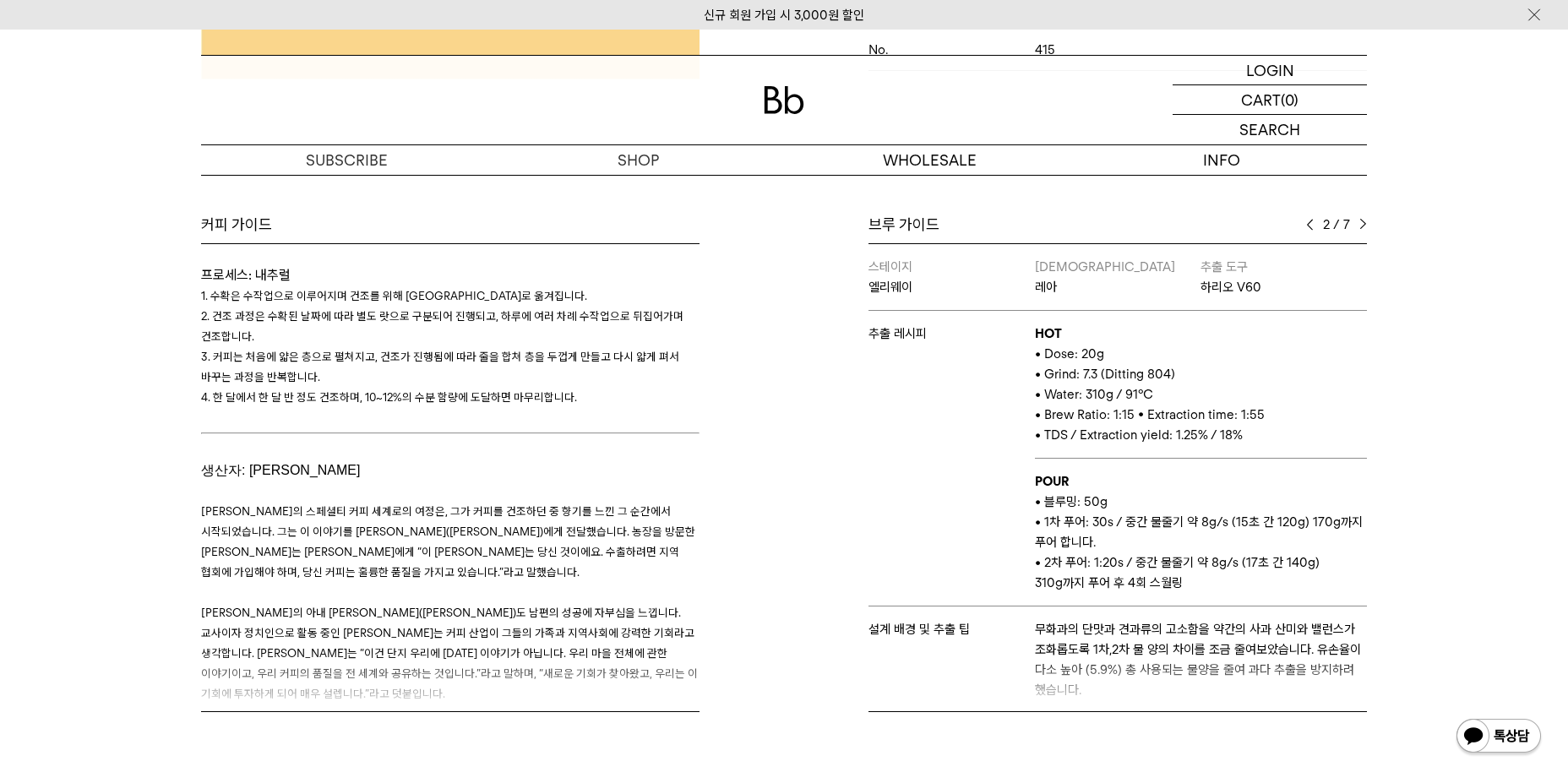
click at [1363, 222] on img at bounding box center [1363, 225] width 8 height 11
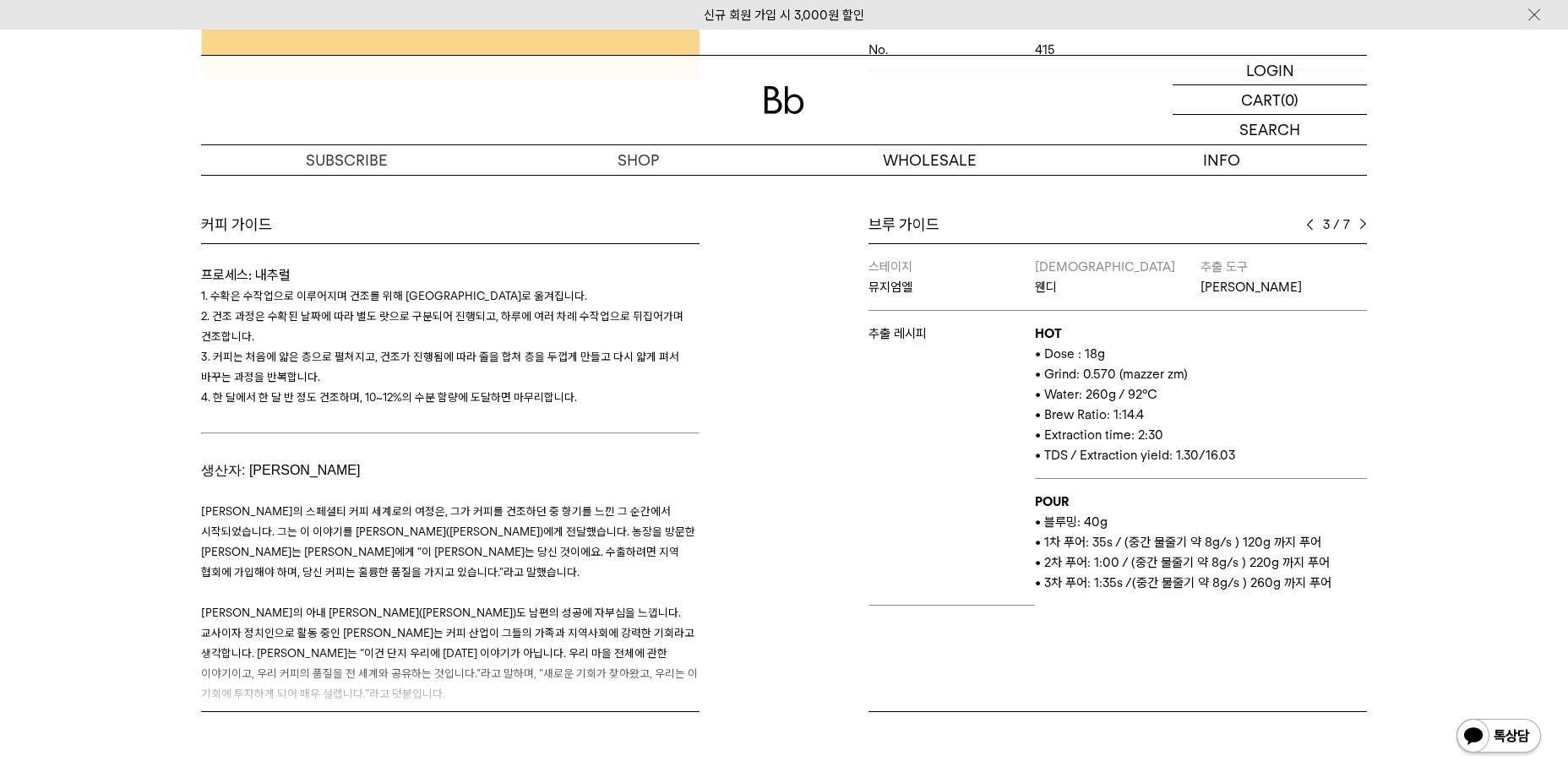
click at [1363, 222] on img at bounding box center [1363, 225] width 8 height 11
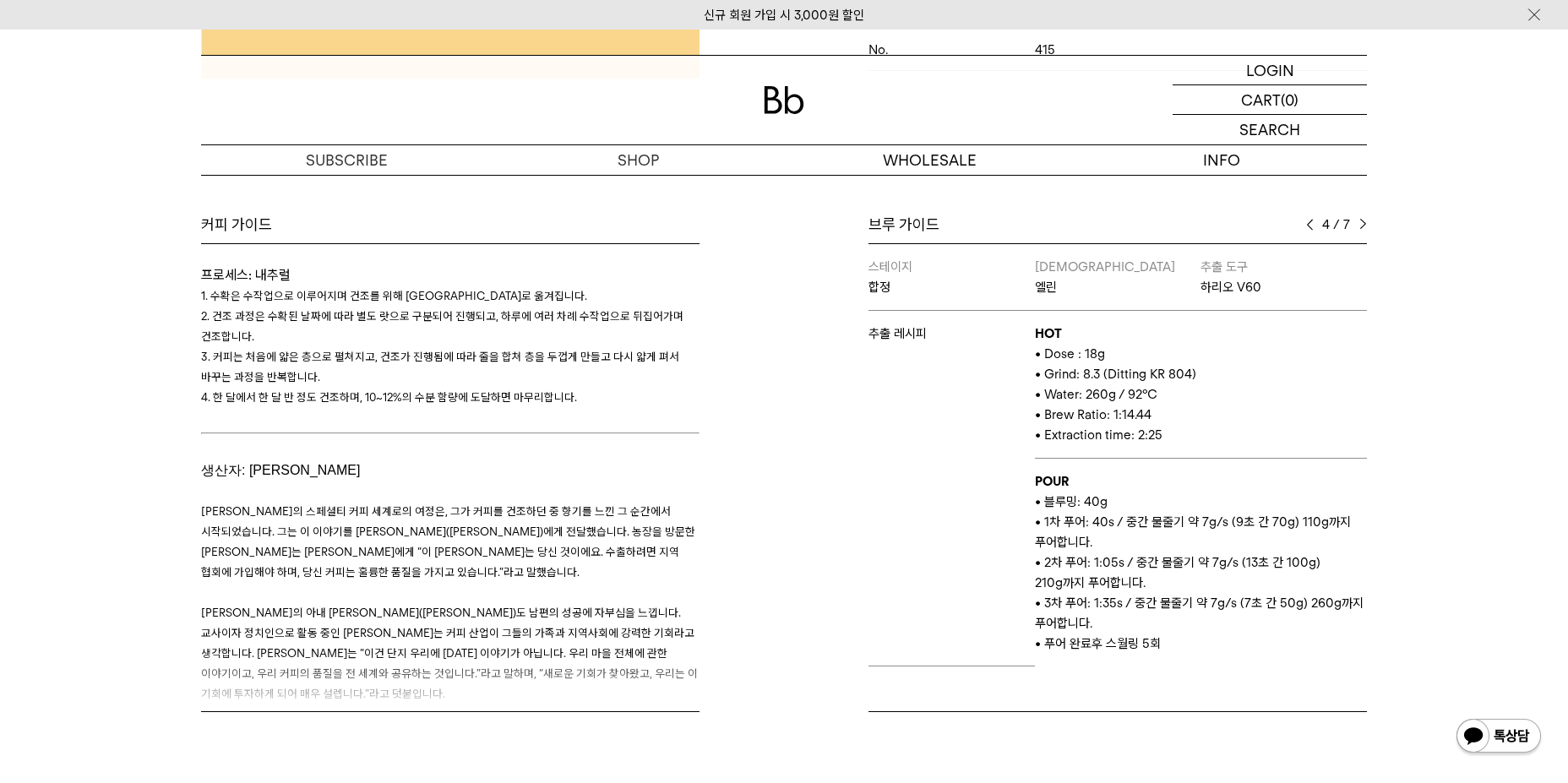
click at [1363, 222] on img at bounding box center [1363, 225] width 8 height 11
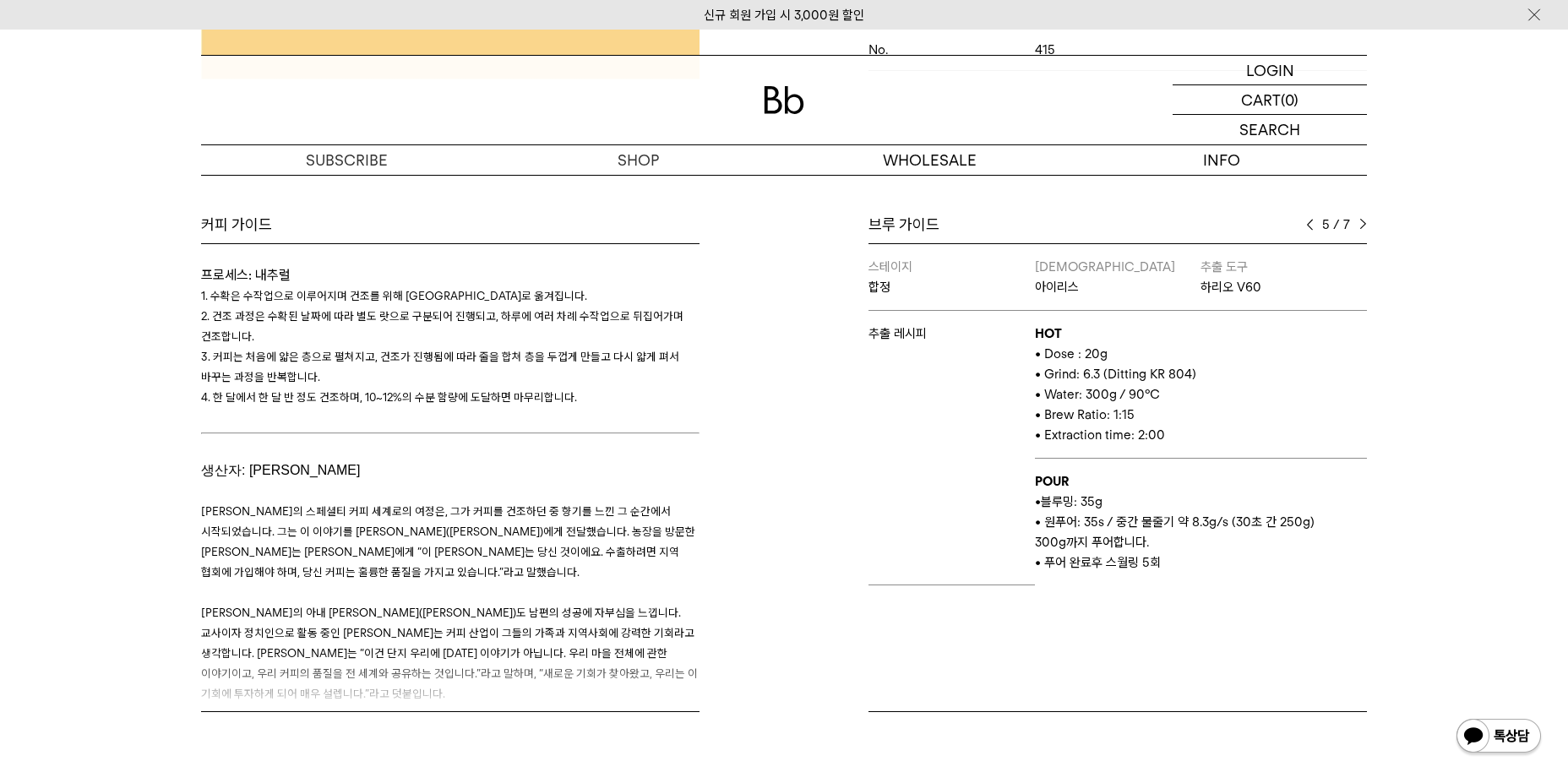
click at [1363, 222] on img at bounding box center [1363, 225] width 8 height 11
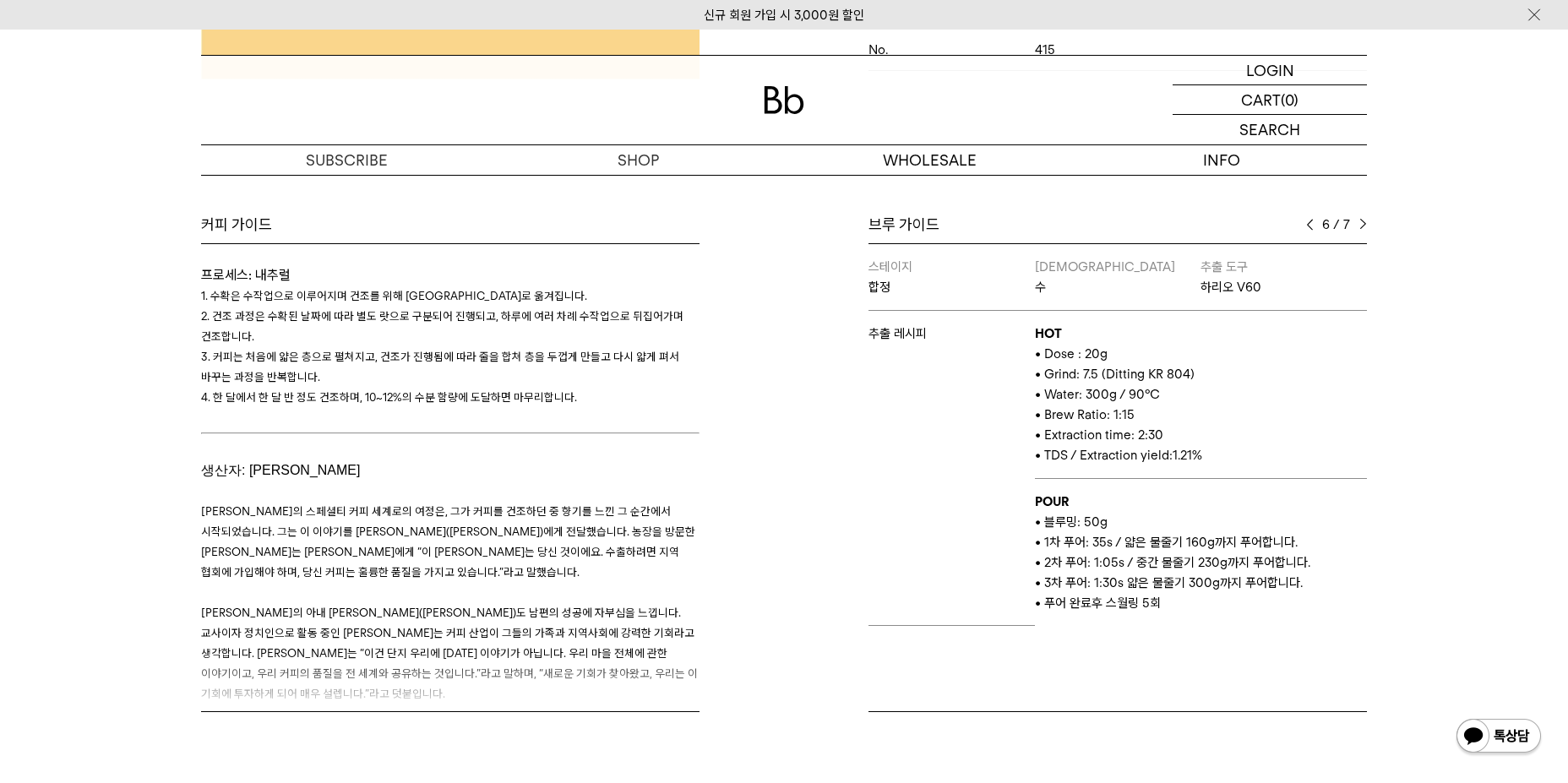
click at [1363, 222] on img at bounding box center [1363, 225] width 8 height 11
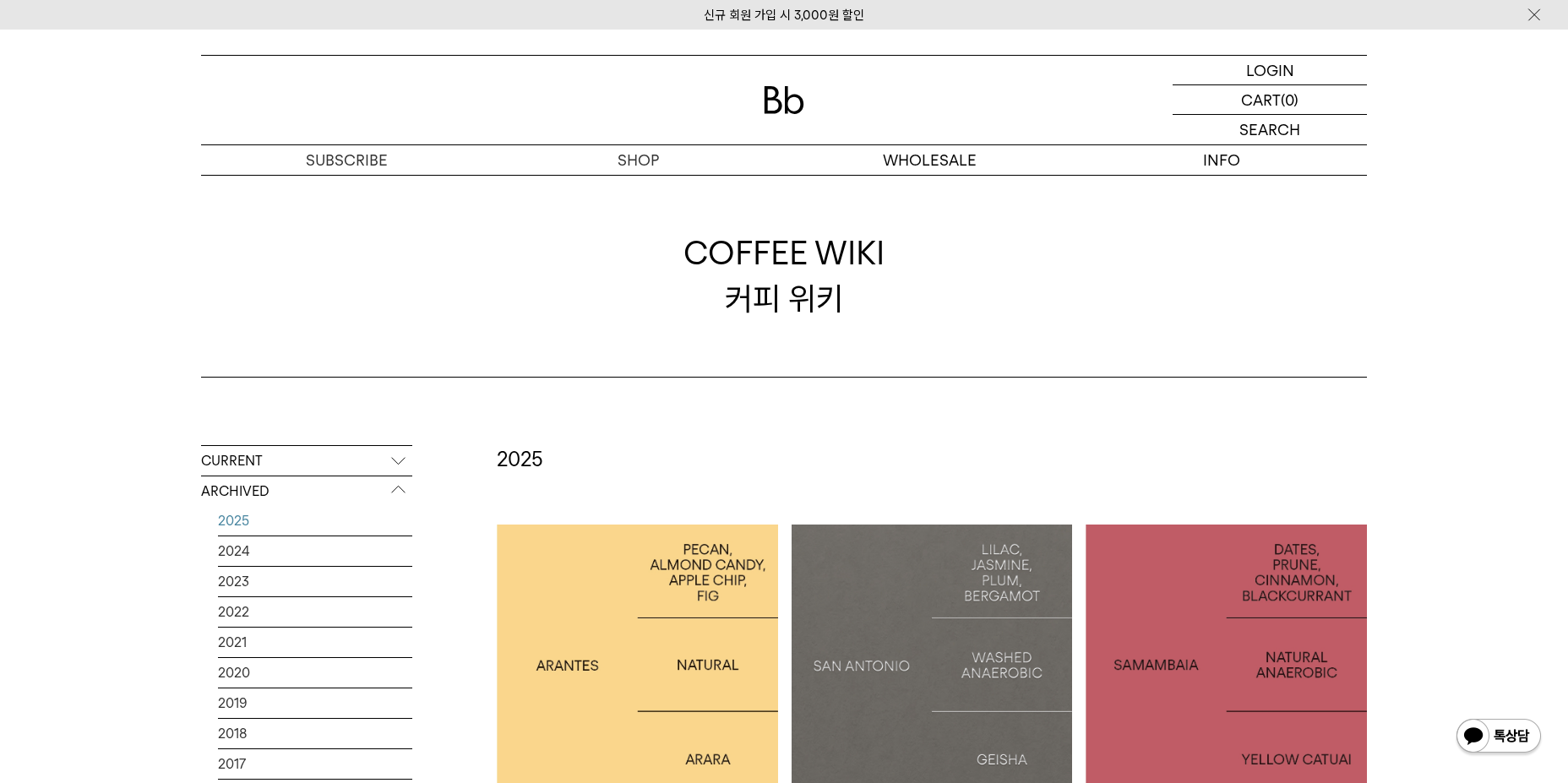
scroll to position [253, 0]
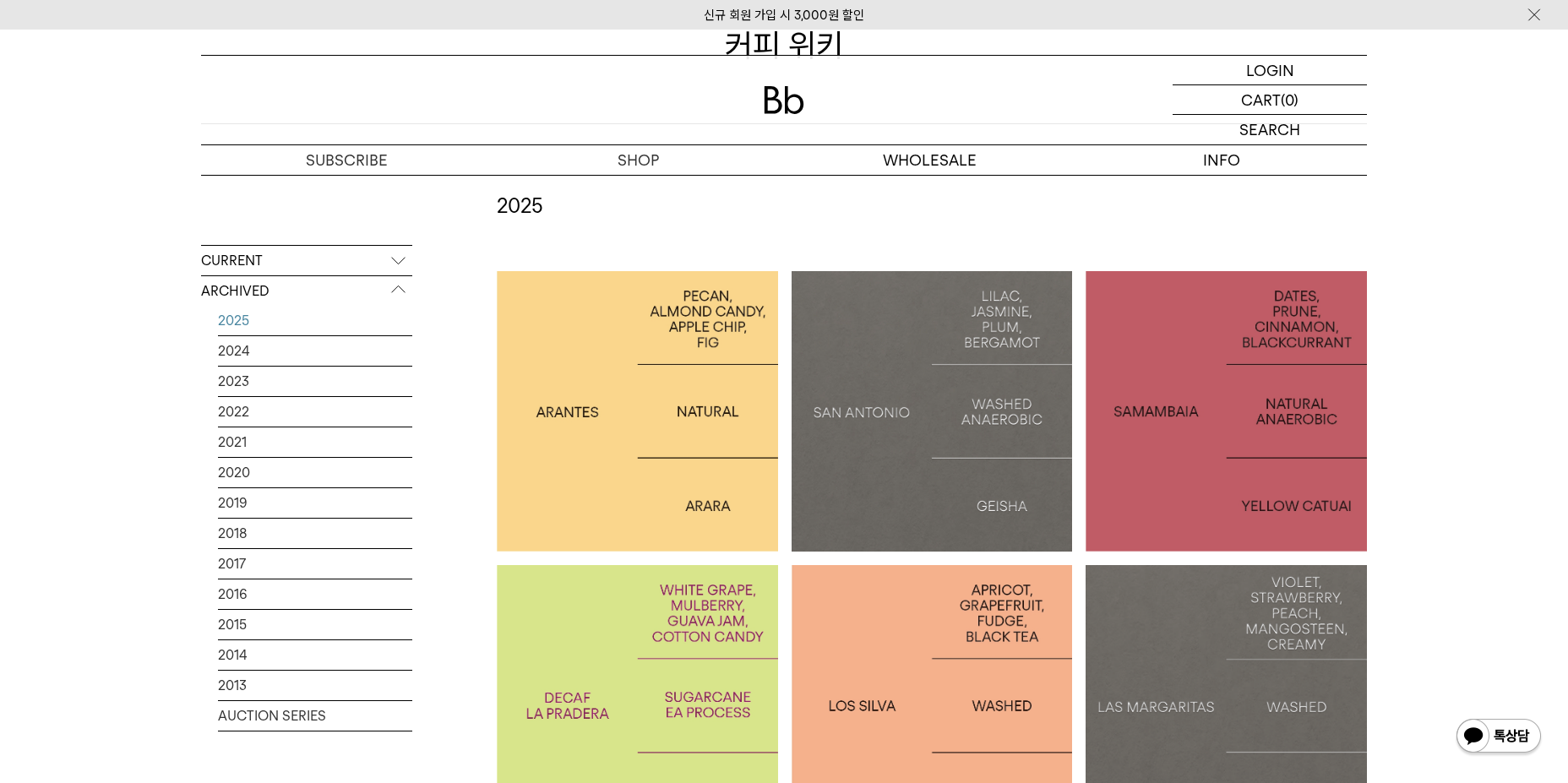
click at [1289, 317] on div at bounding box center [1227, 412] width 281 height 281
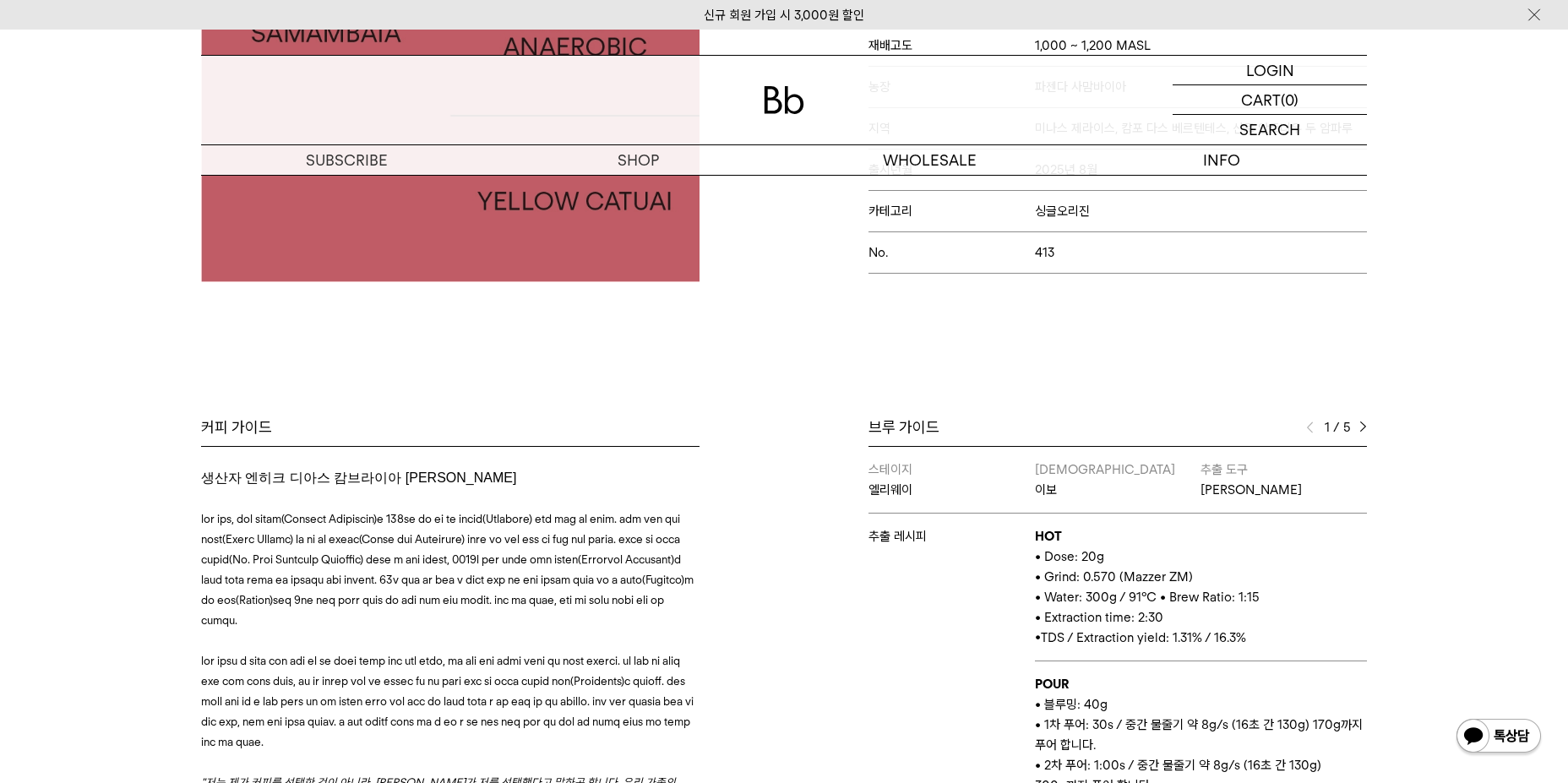
scroll to position [507, 0]
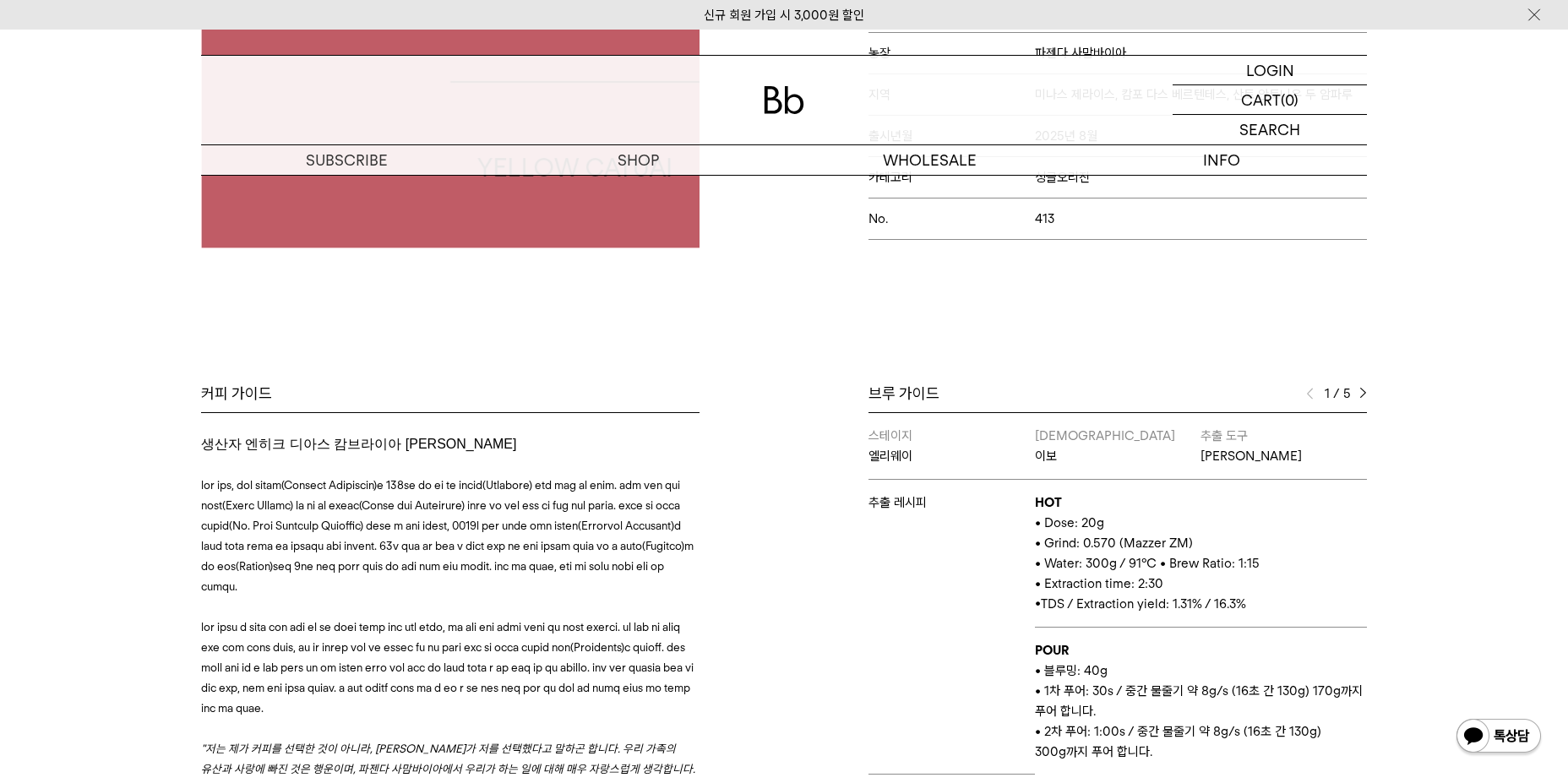
click at [1361, 390] on img at bounding box center [1363, 394] width 8 height 11
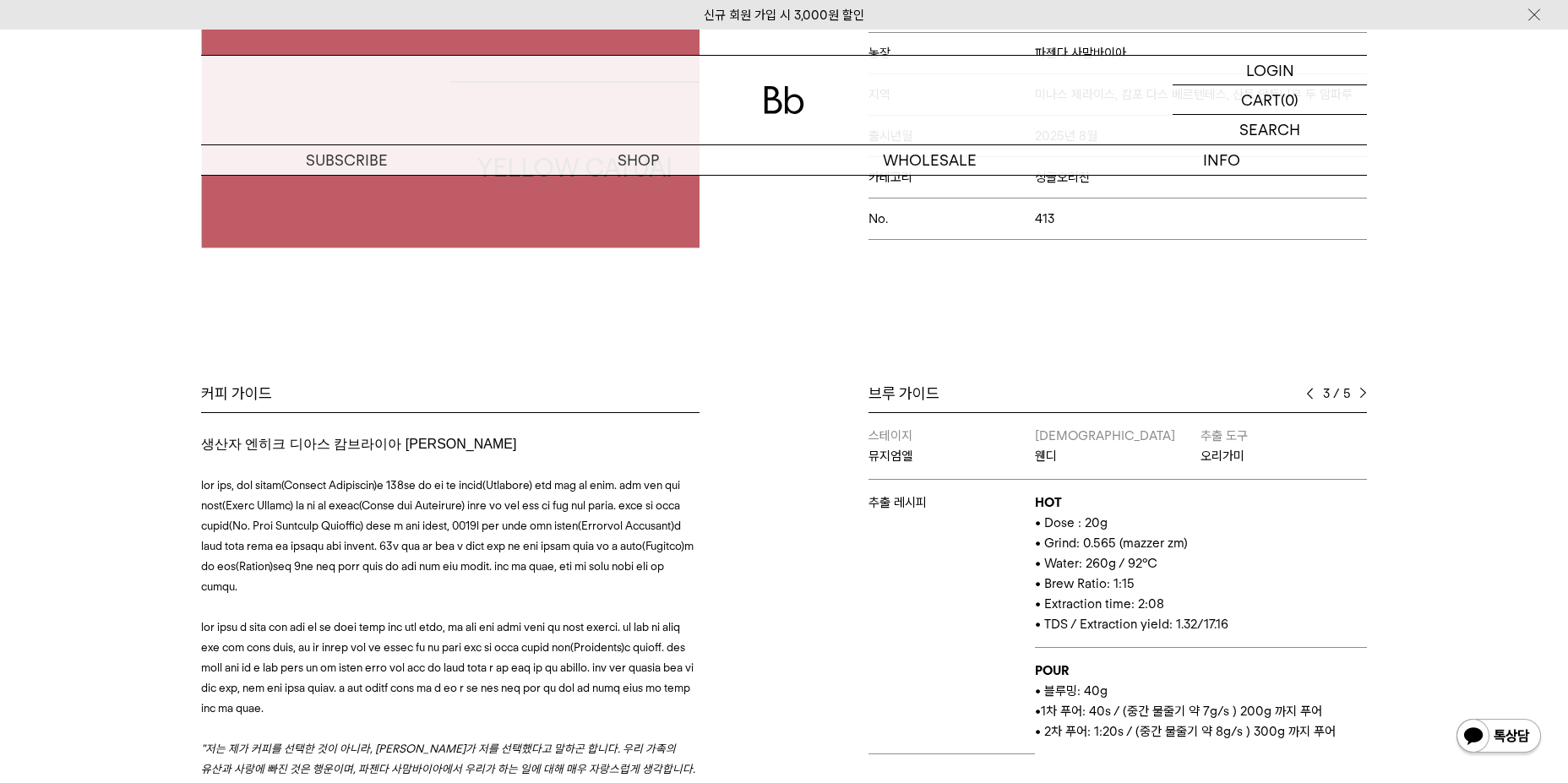
click at [1361, 390] on img at bounding box center [1363, 394] width 8 height 11
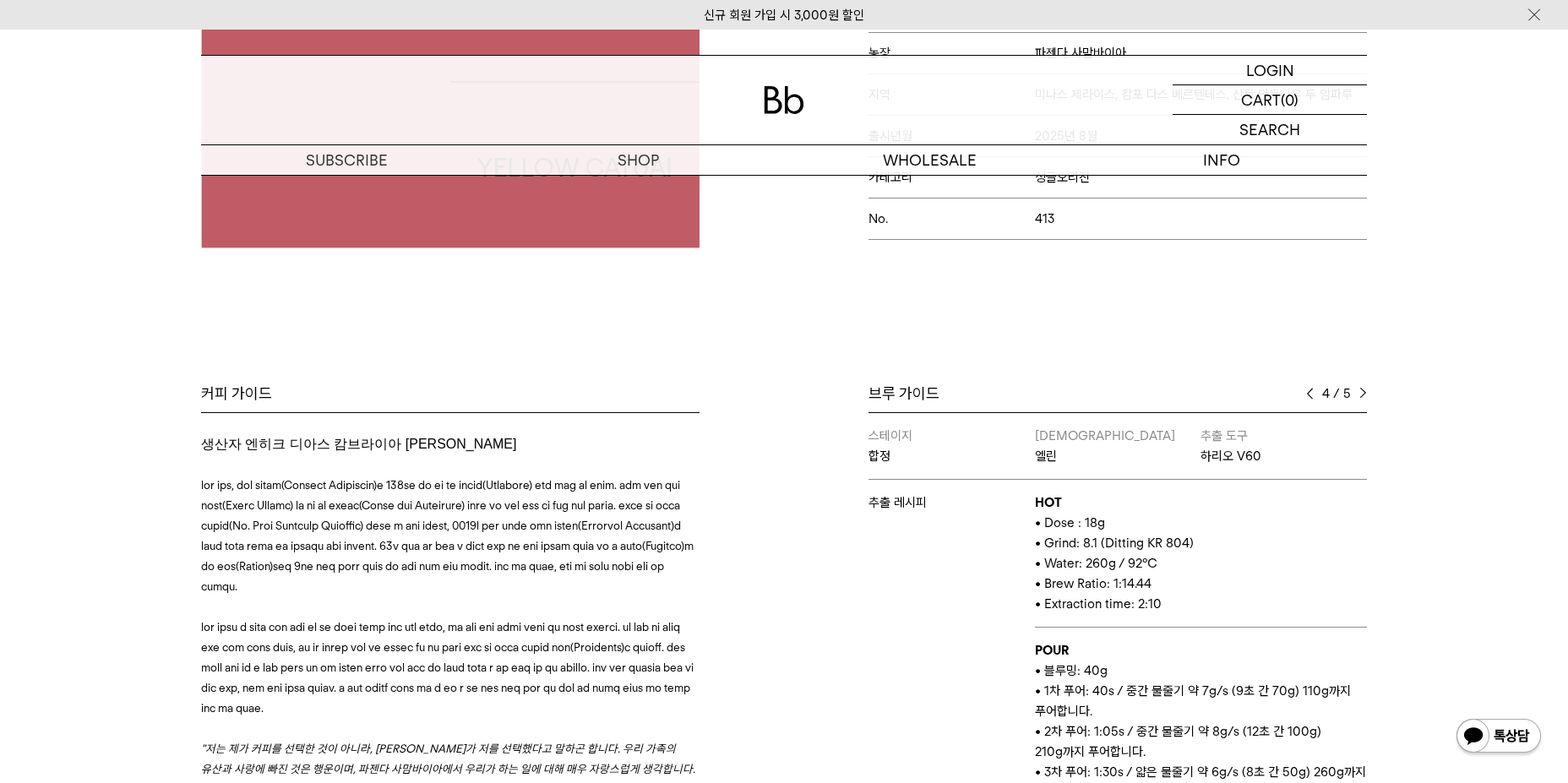
click at [1361, 390] on img at bounding box center [1363, 394] width 8 height 11
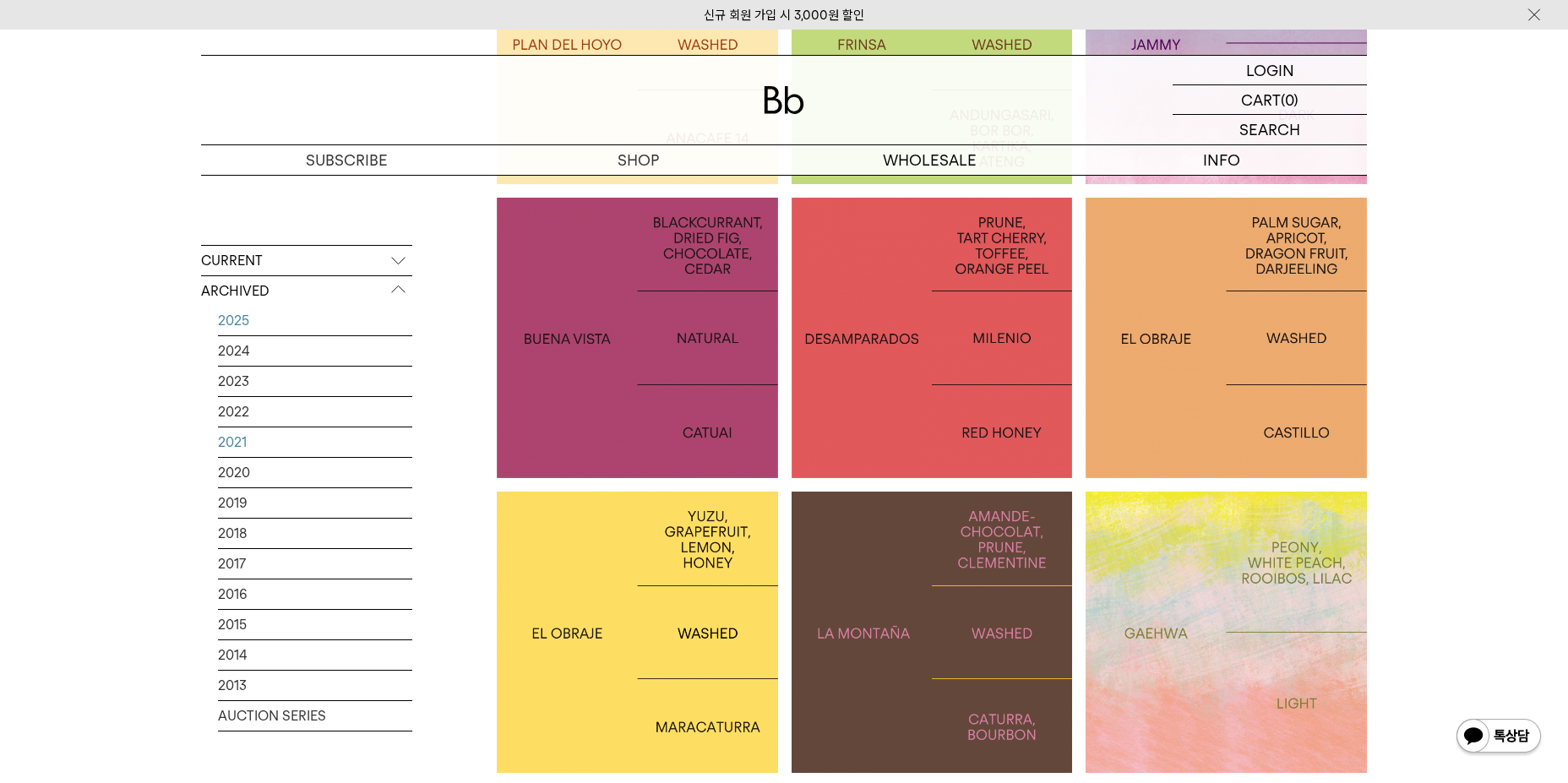
scroll to position [1859, 0]
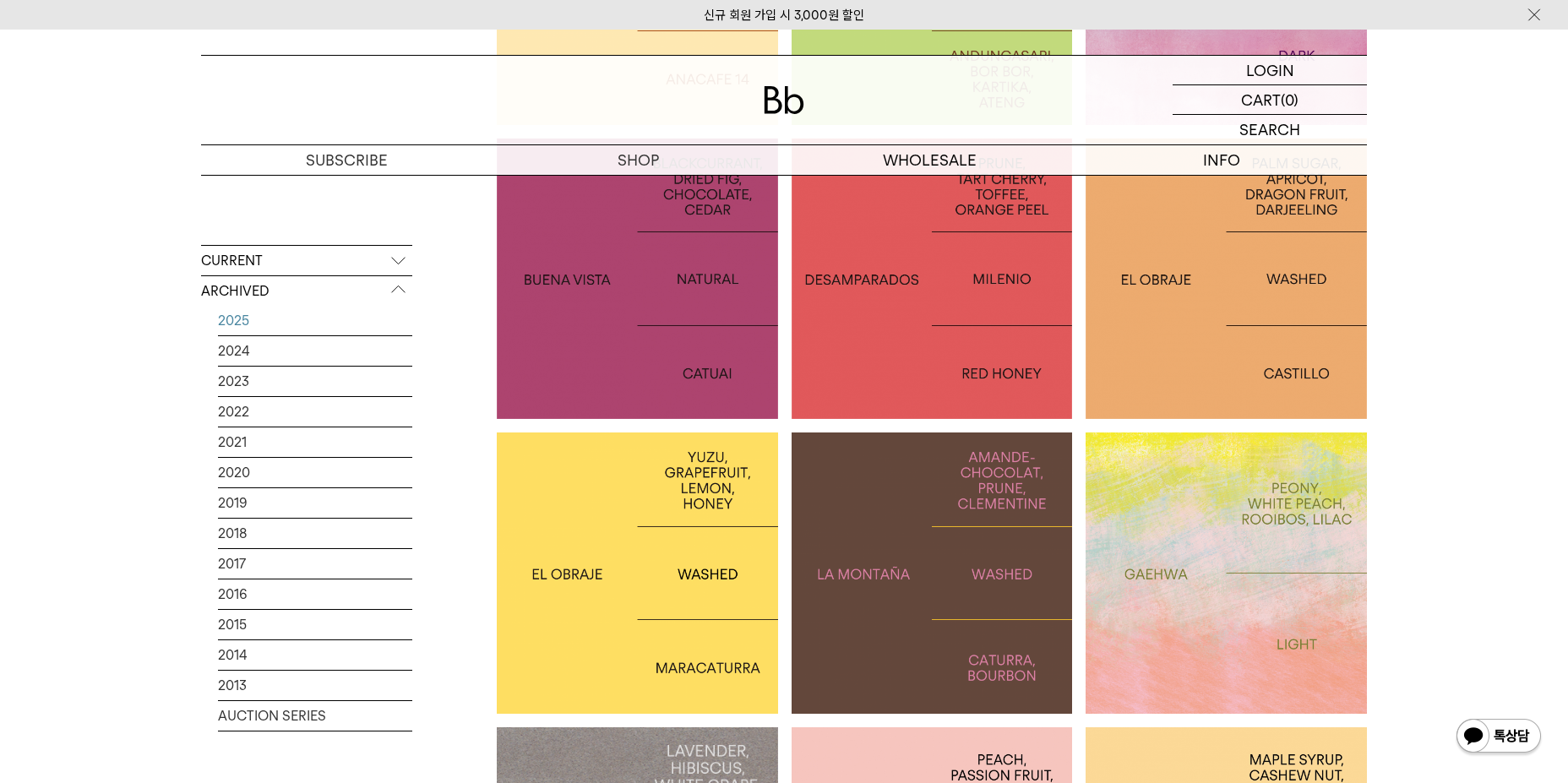
click at [862, 399] on div at bounding box center [932, 278] width 281 height 280
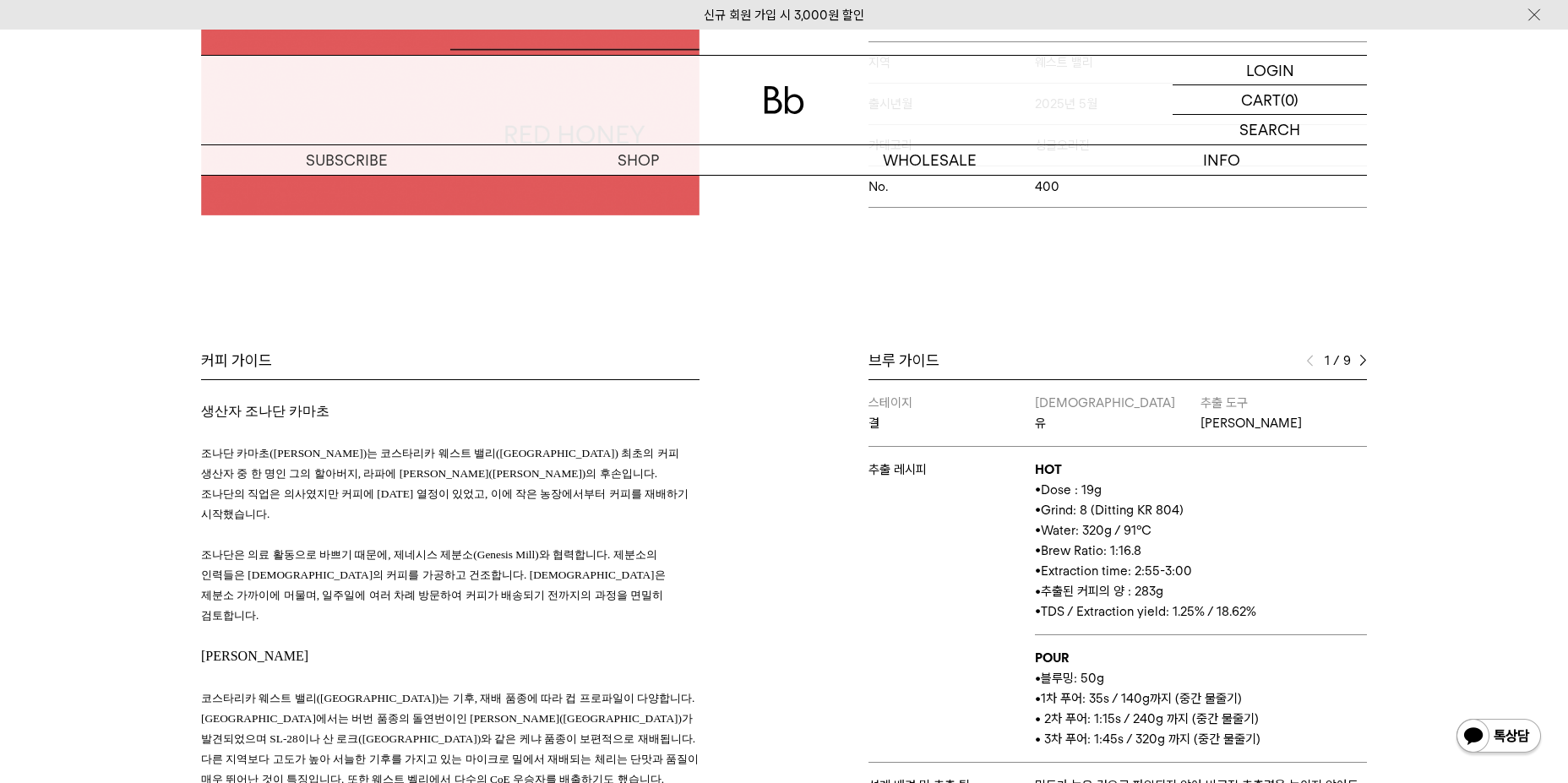
scroll to position [592, 0]
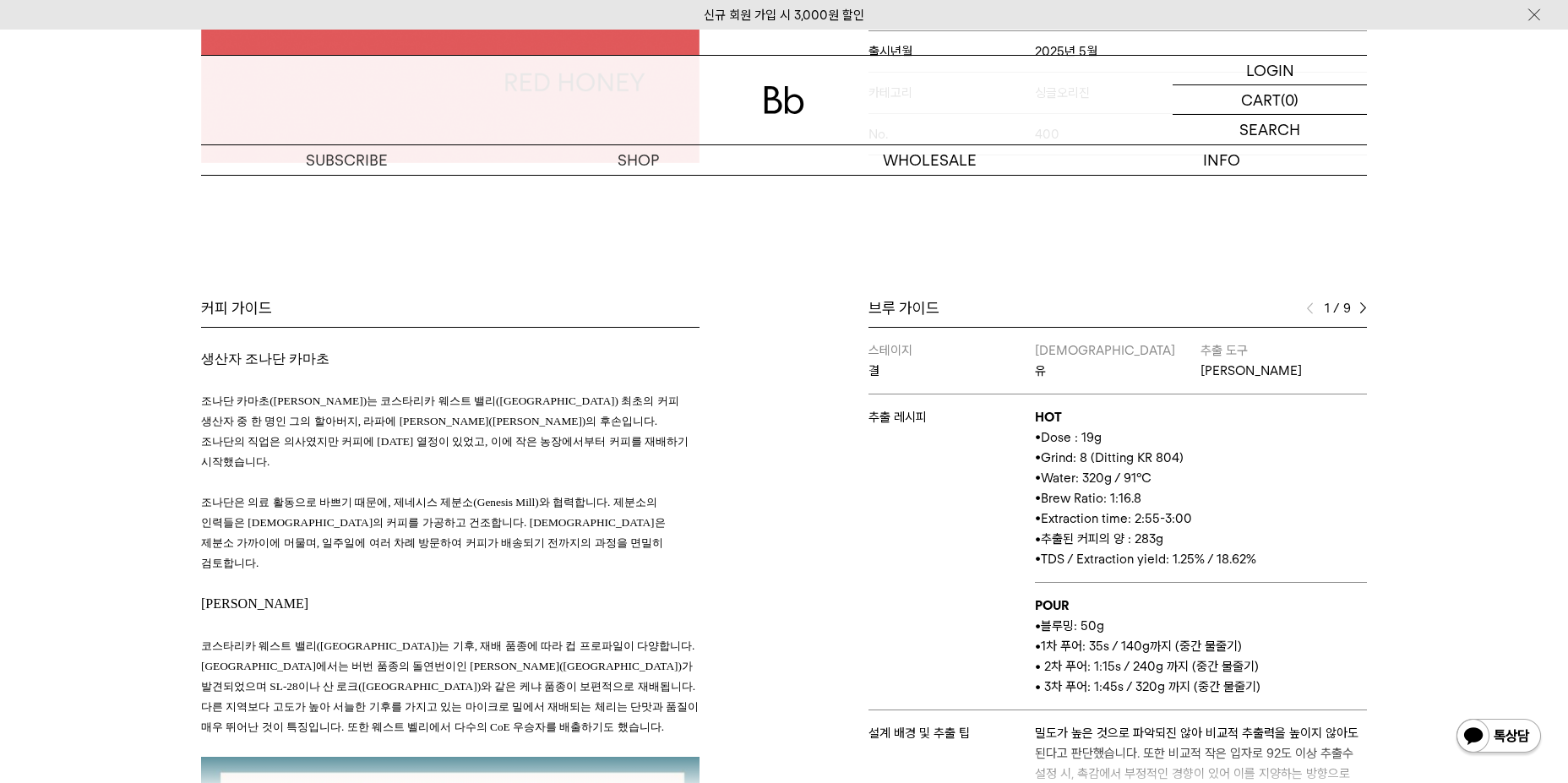
click at [1367, 311] on div "브루 가이드 1 / 9 스테이지 결 바리스타 유 추출 도구 칼리타 웨이브 추출 레시피 HOT • Dose : 19g • Grind: 8 (Di…" at bounding box center [1079, 547] width 592 height 498
click at [1353, 307] on div "1 / 9" at bounding box center [1337, 308] width 61 height 20
click at [1358, 305] on div "1 / 9" at bounding box center [1337, 308] width 61 height 20
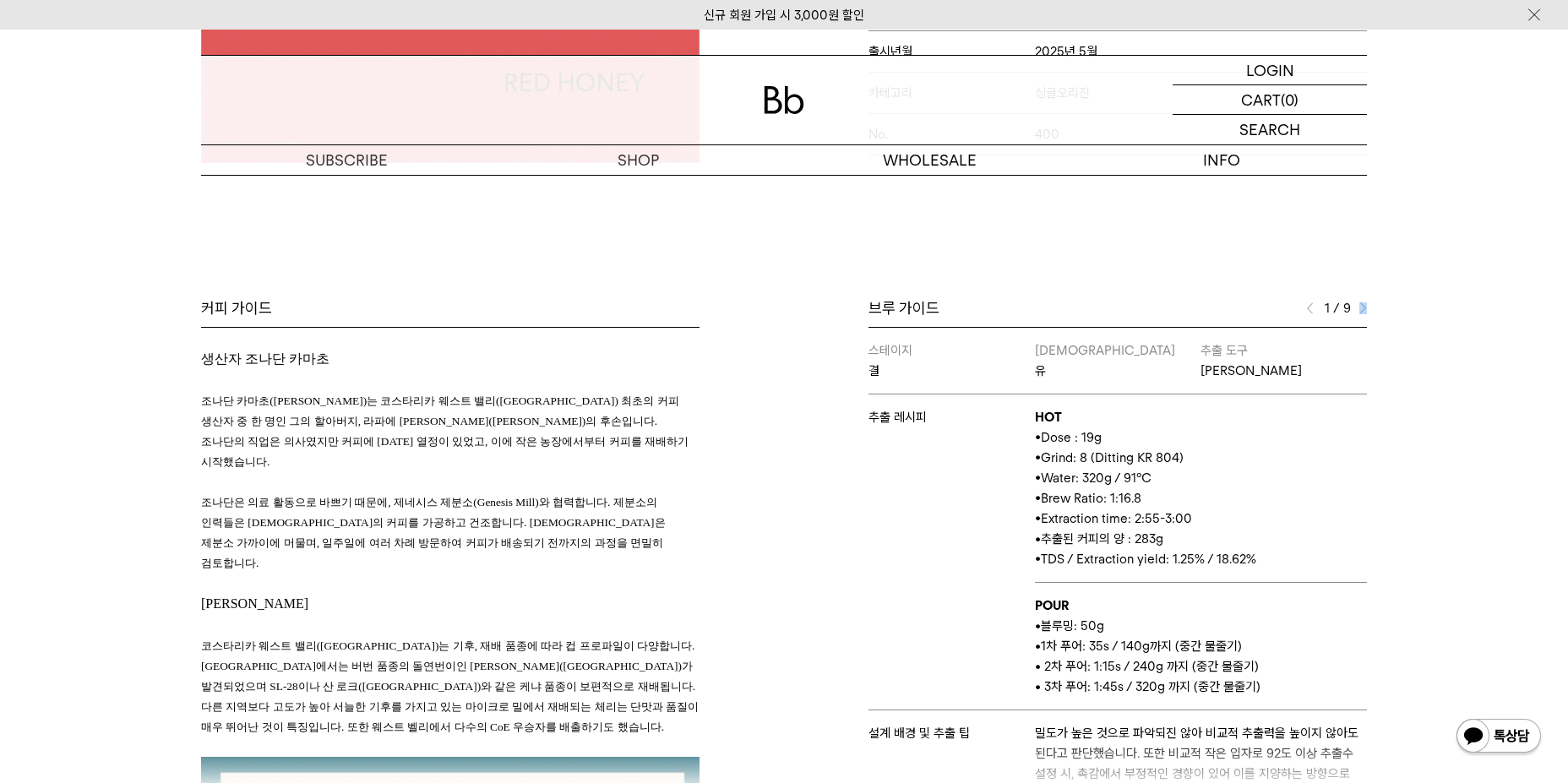
click at [1358, 305] on div "1 / 9" at bounding box center [1337, 308] width 61 height 20
click at [1356, 302] on div "1 / 9" at bounding box center [1337, 308] width 61 height 20
click at [1361, 304] on img at bounding box center [1363, 308] width 8 height 11
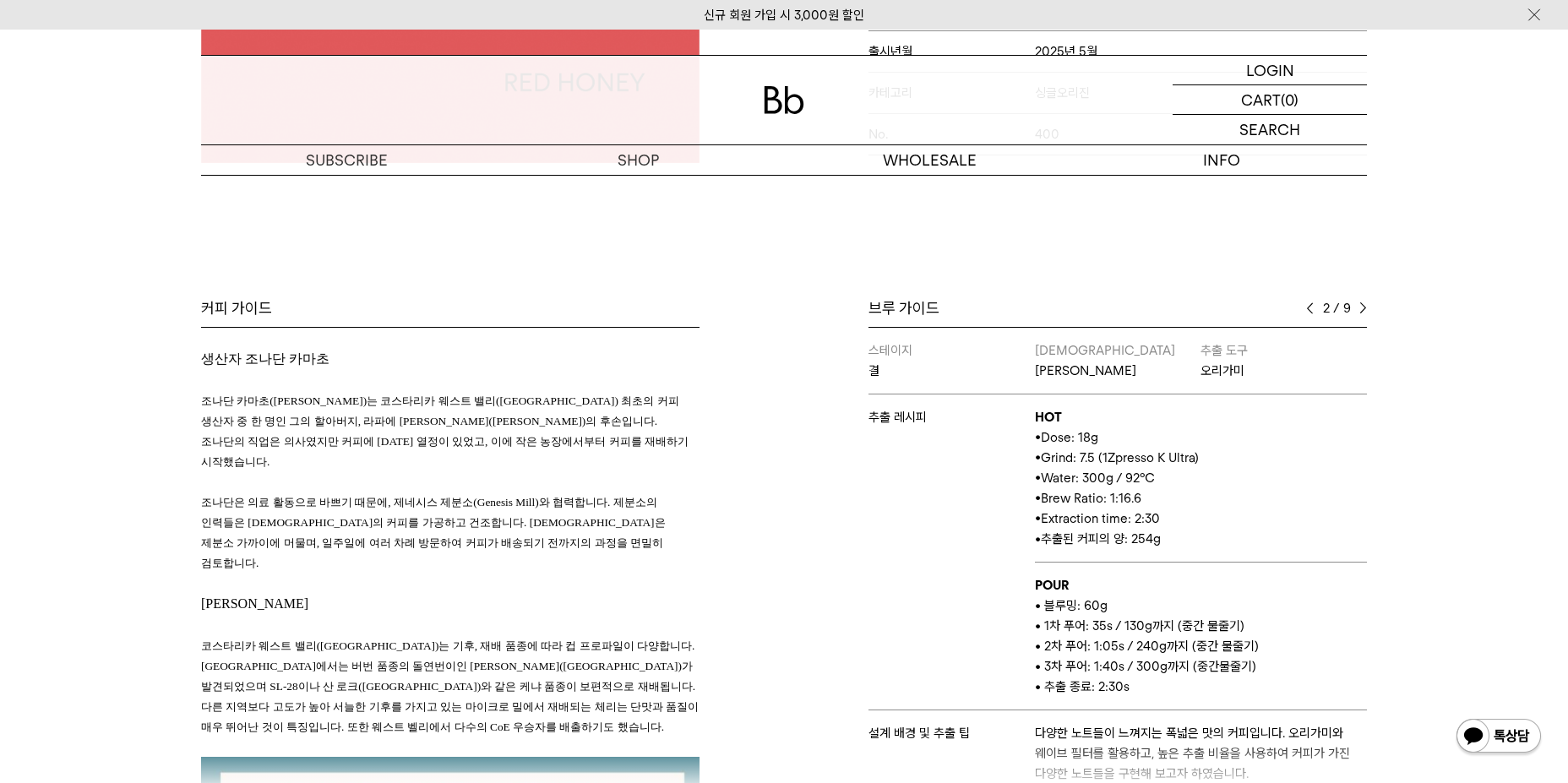
click at [1361, 304] on img at bounding box center [1363, 308] width 8 height 11
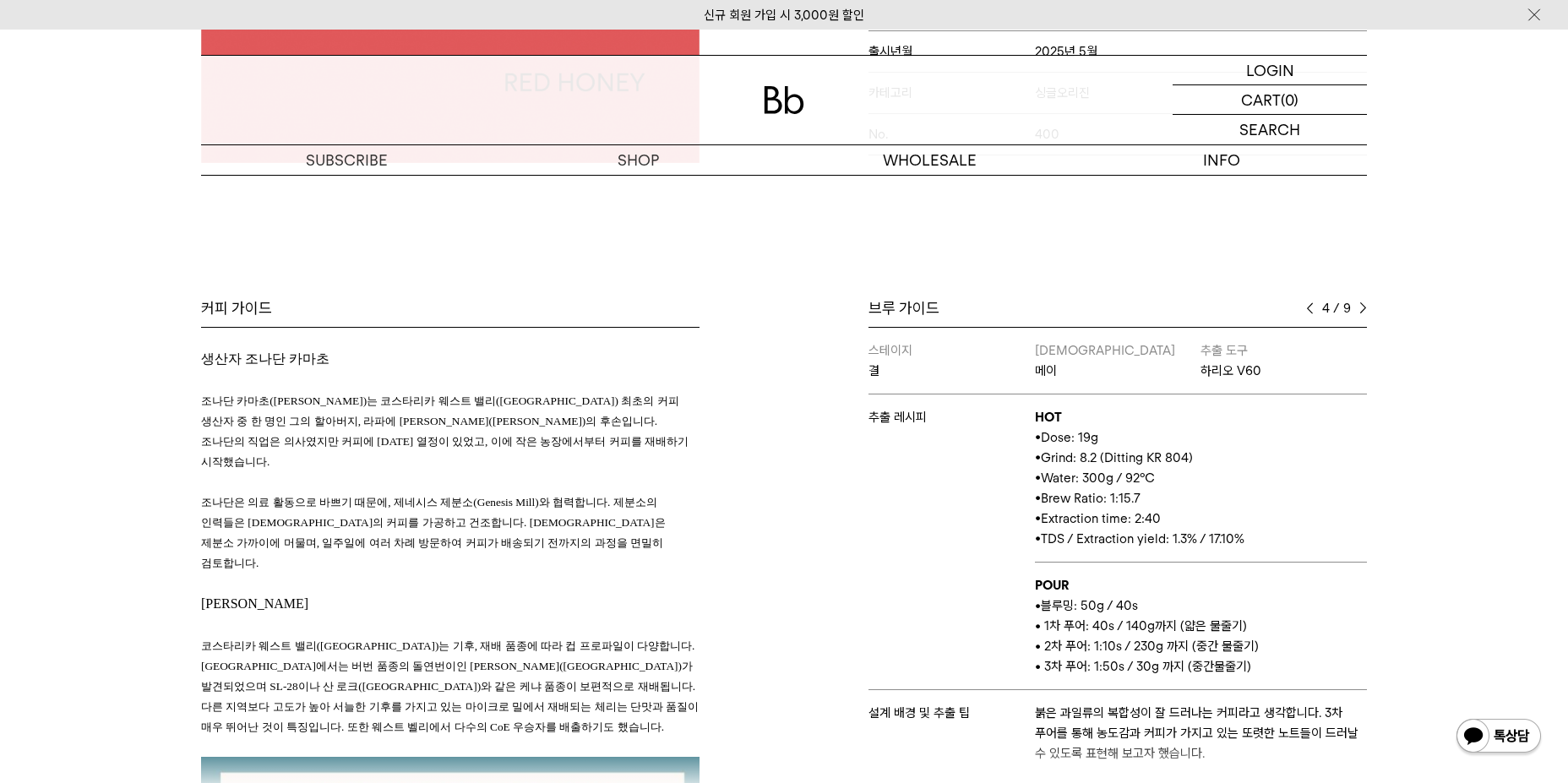
click at [1361, 304] on img at bounding box center [1363, 308] width 8 height 11
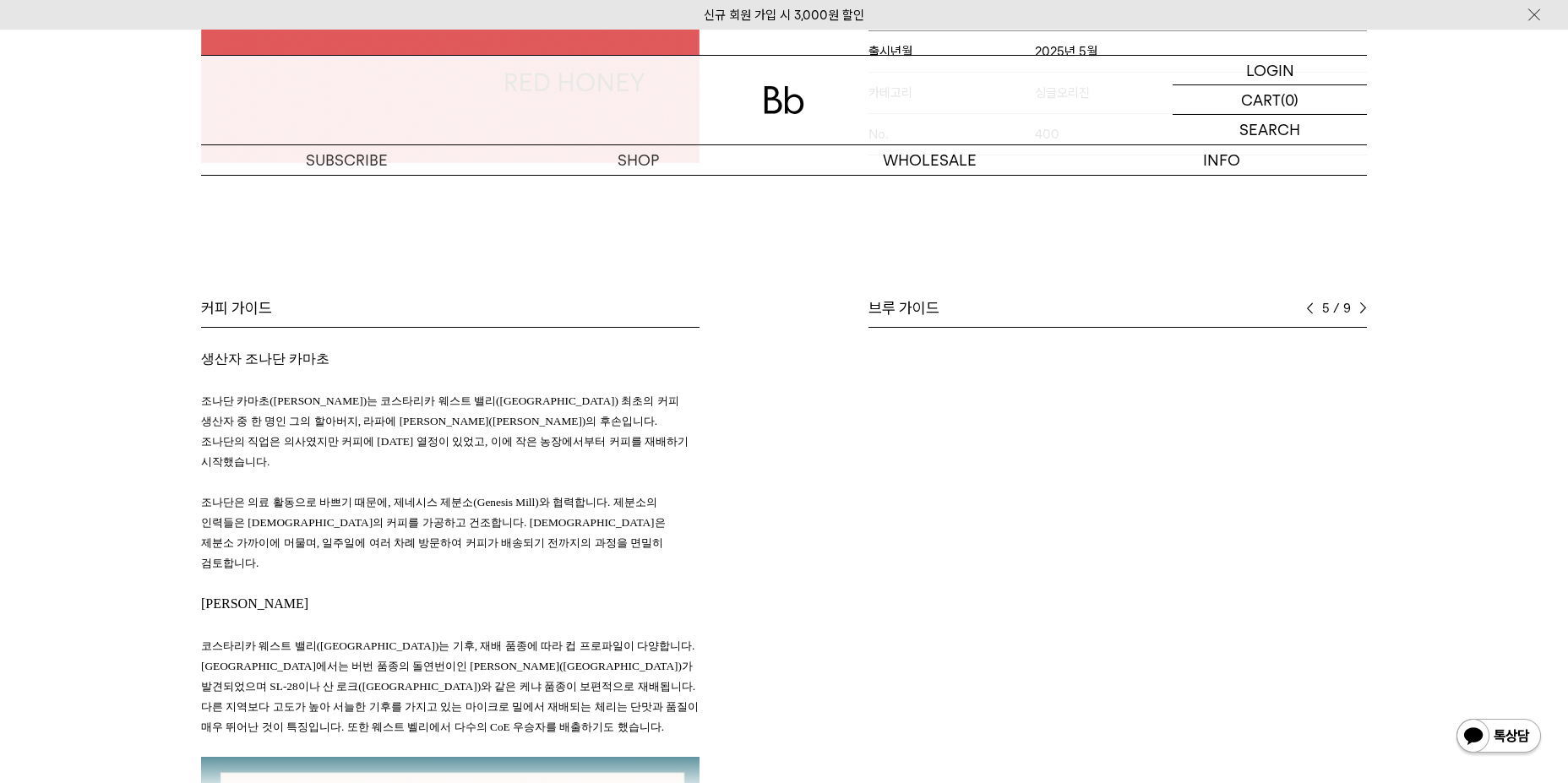
click at [1361, 304] on img at bounding box center [1363, 308] width 8 height 11
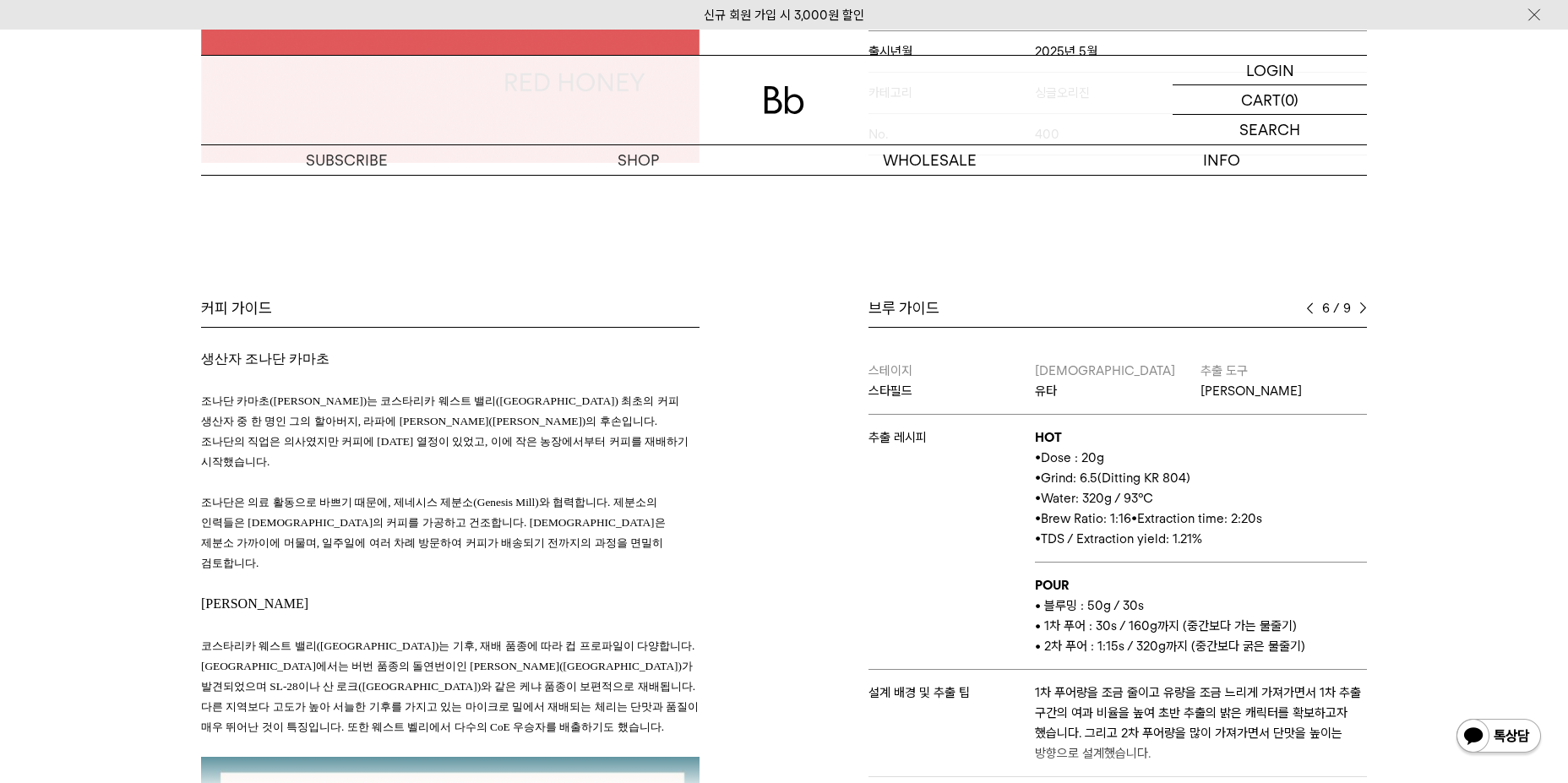
click at [1361, 304] on img at bounding box center [1363, 308] width 8 height 11
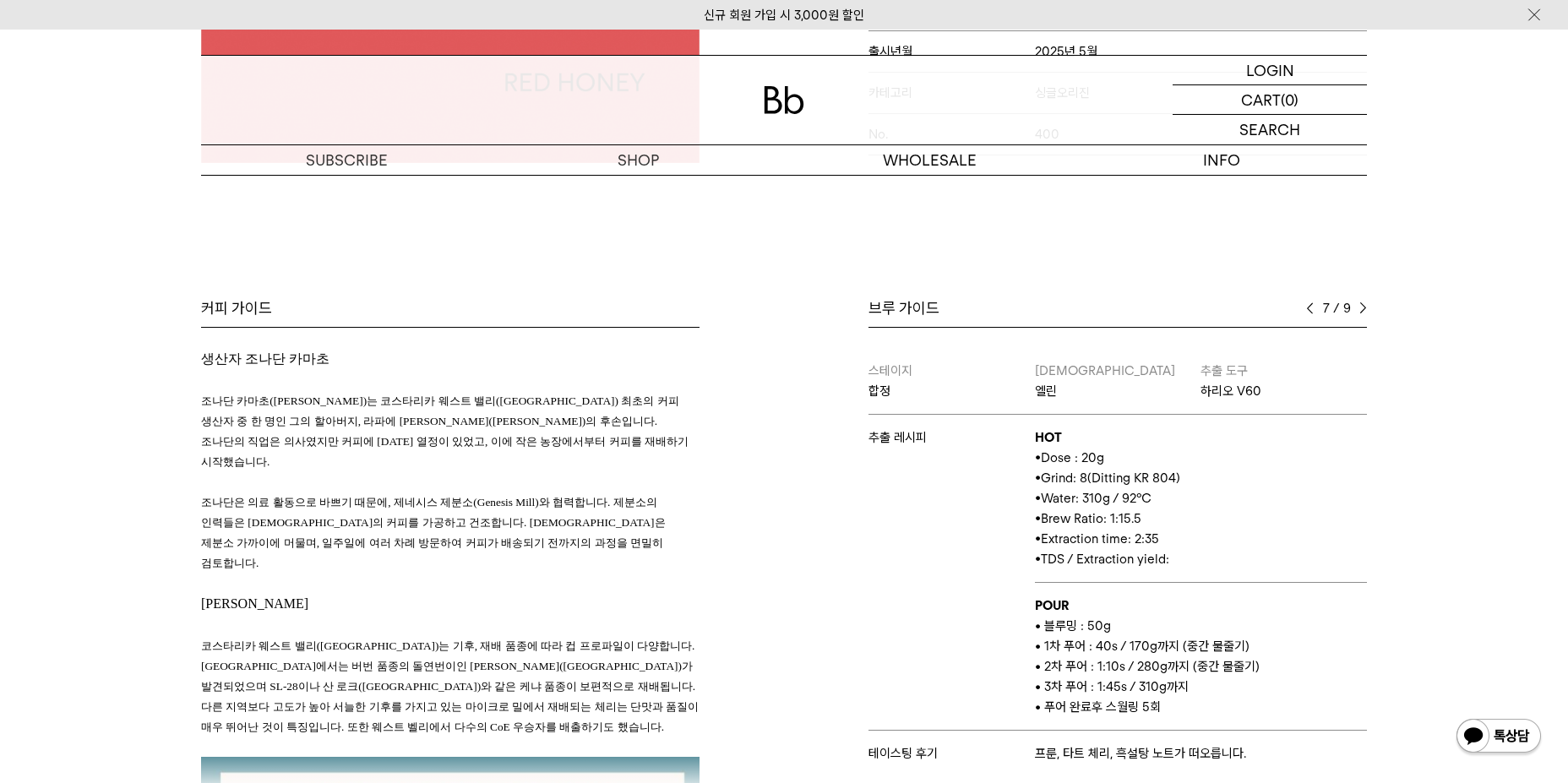
click at [1361, 304] on img at bounding box center [1363, 308] width 8 height 11
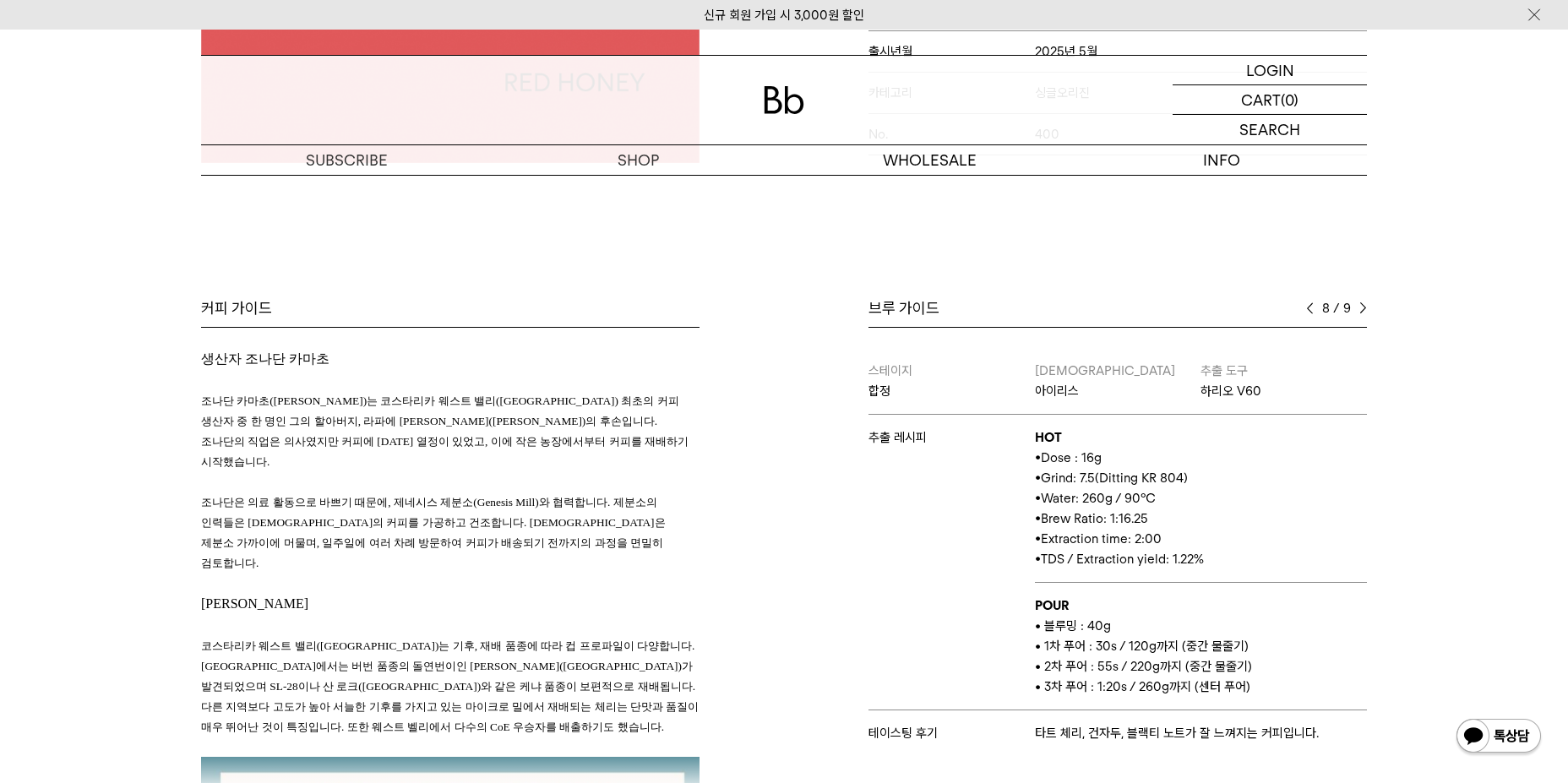
click at [1361, 304] on img at bounding box center [1363, 308] width 8 height 11
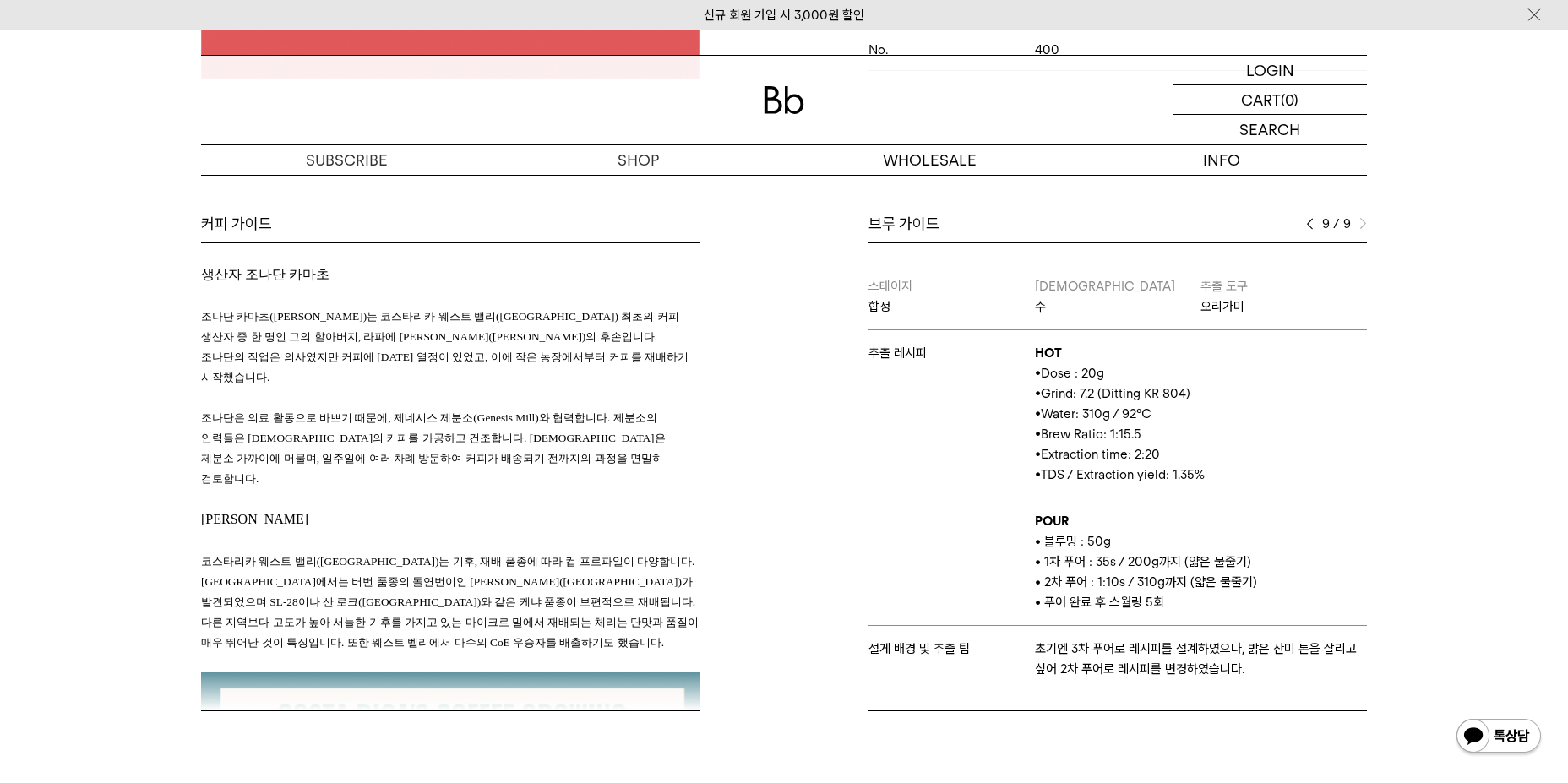
scroll to position [1183, 0]
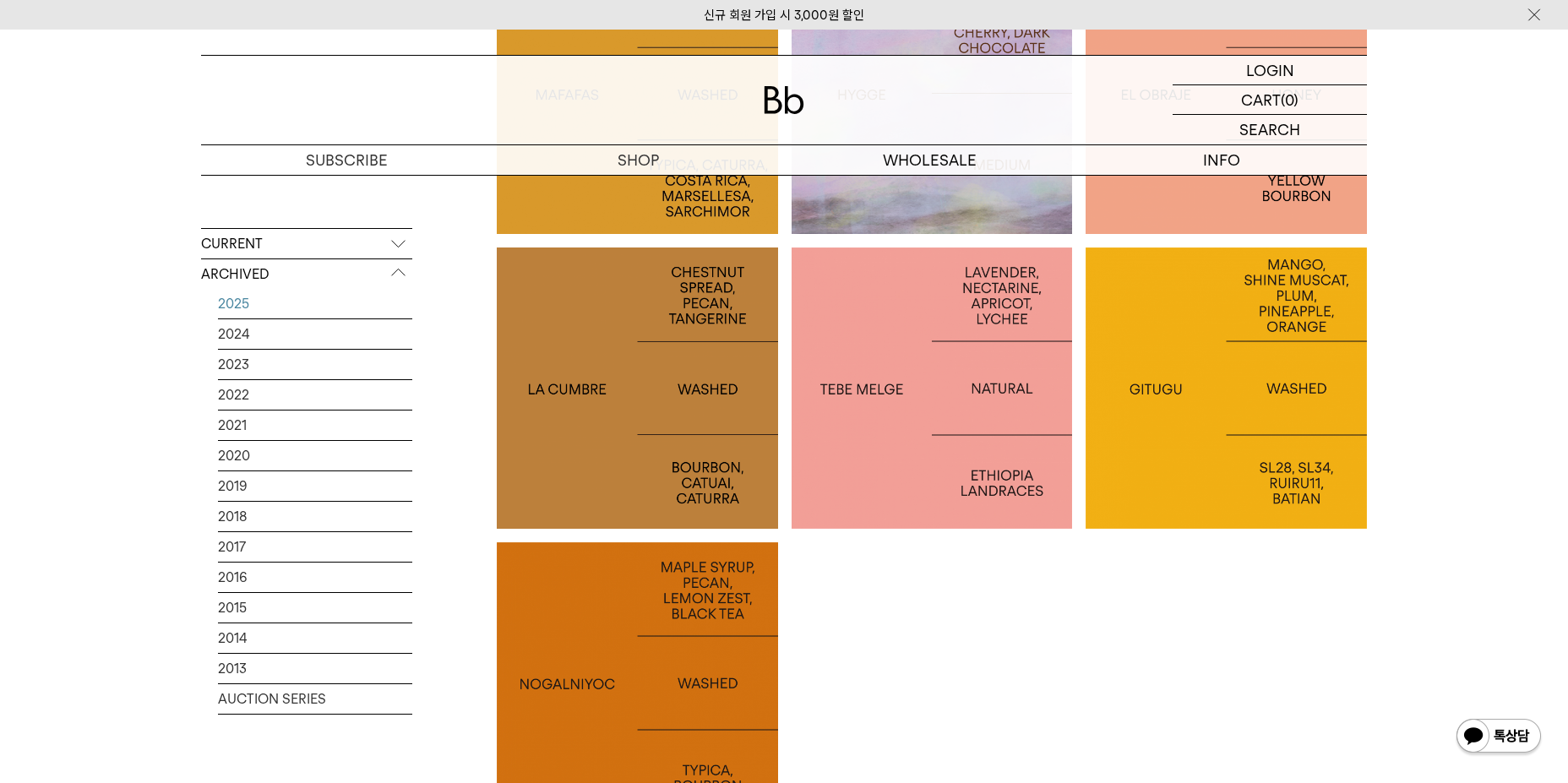
scroll to position [1360, 0]
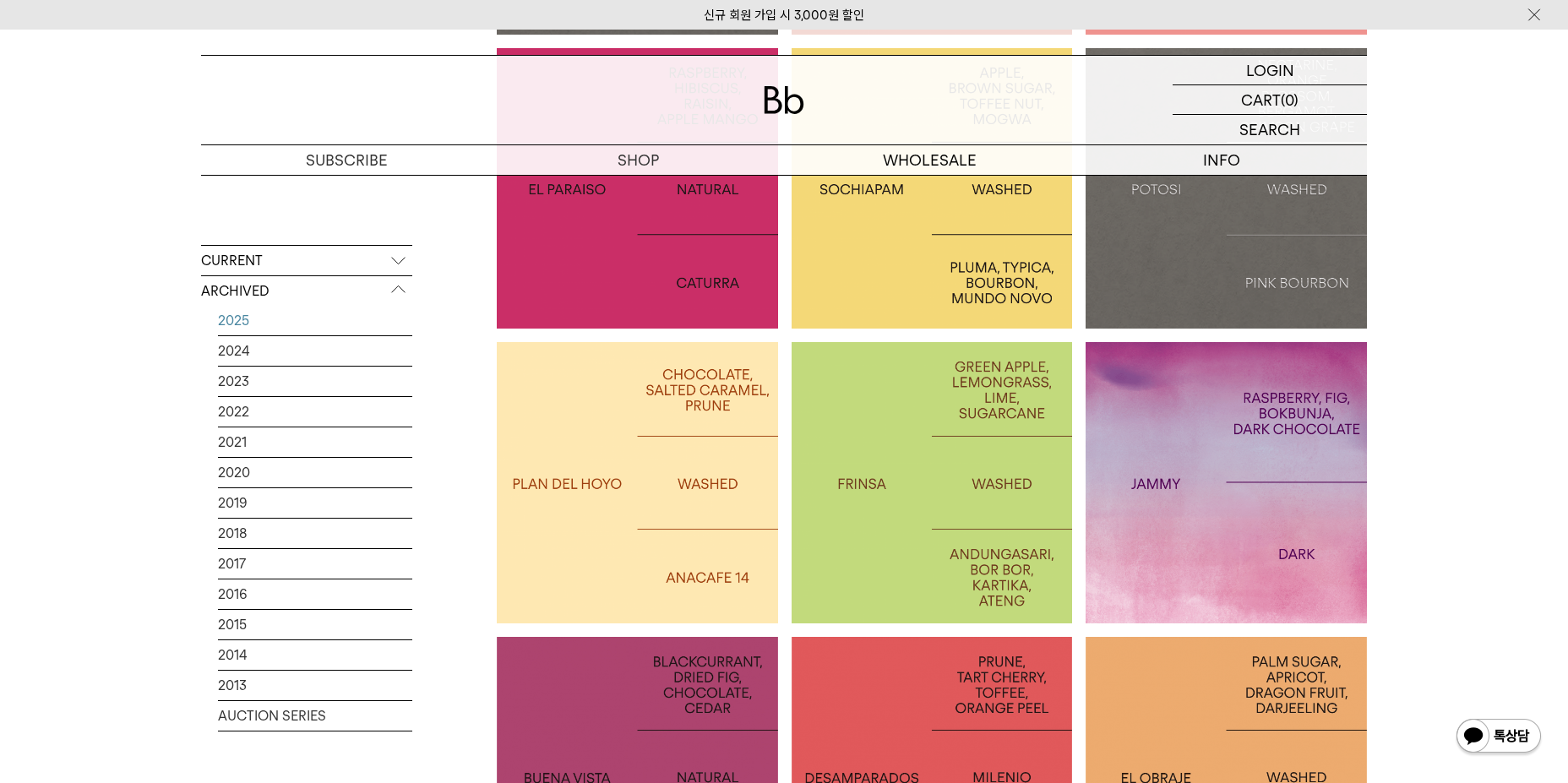
click at [848, 444] on div at bounding box center [932, 483] width 281 height 281
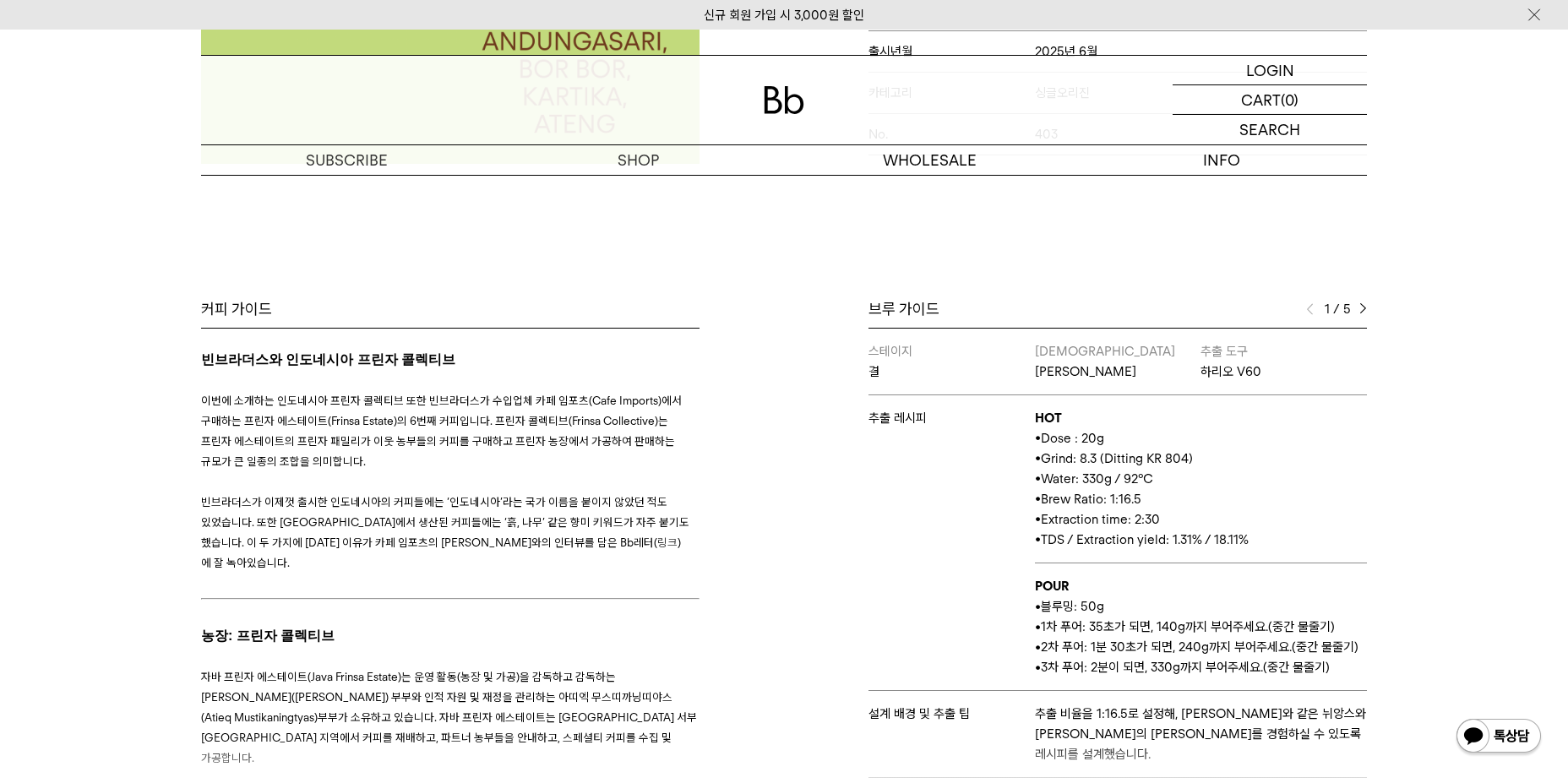
click at [1364, 313] on img at bounding box center [1363, 309] width 8 height 11
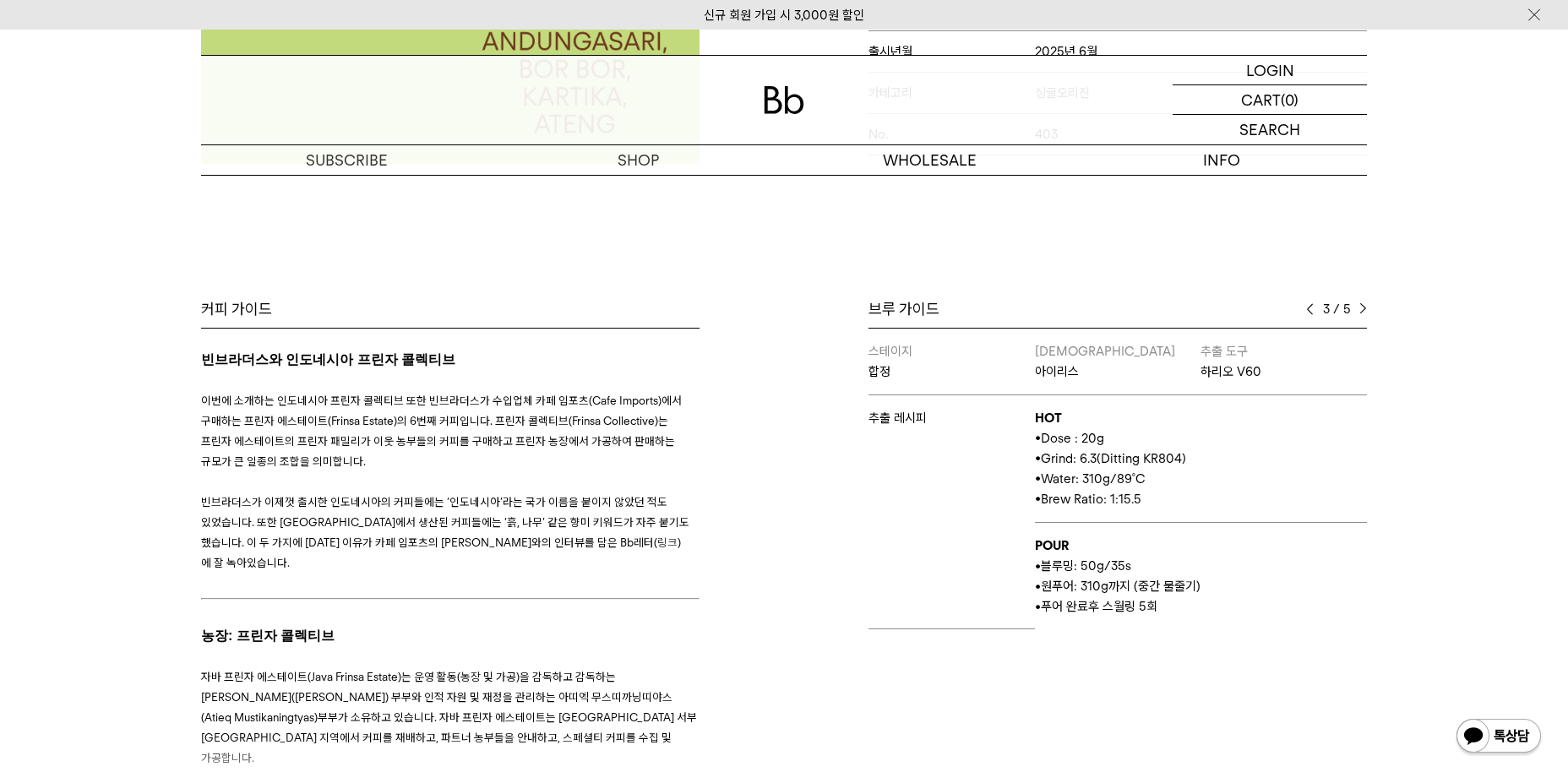
click at [1364, 313] on img at bounding box center [1363, 309] width 8 height 11
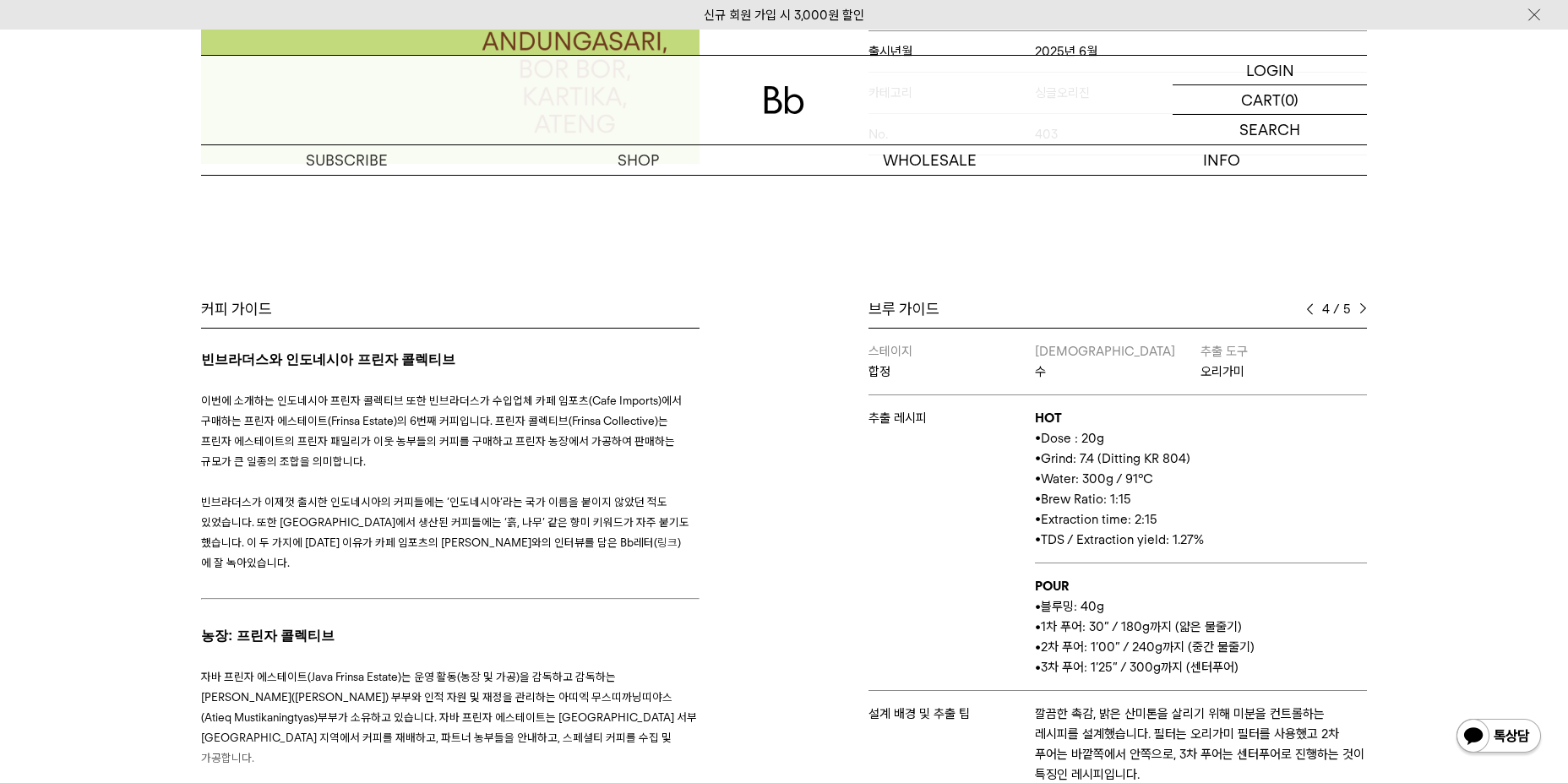
click at [1364, 313] on img at bounding box center [1363, 309] width 8 height 11
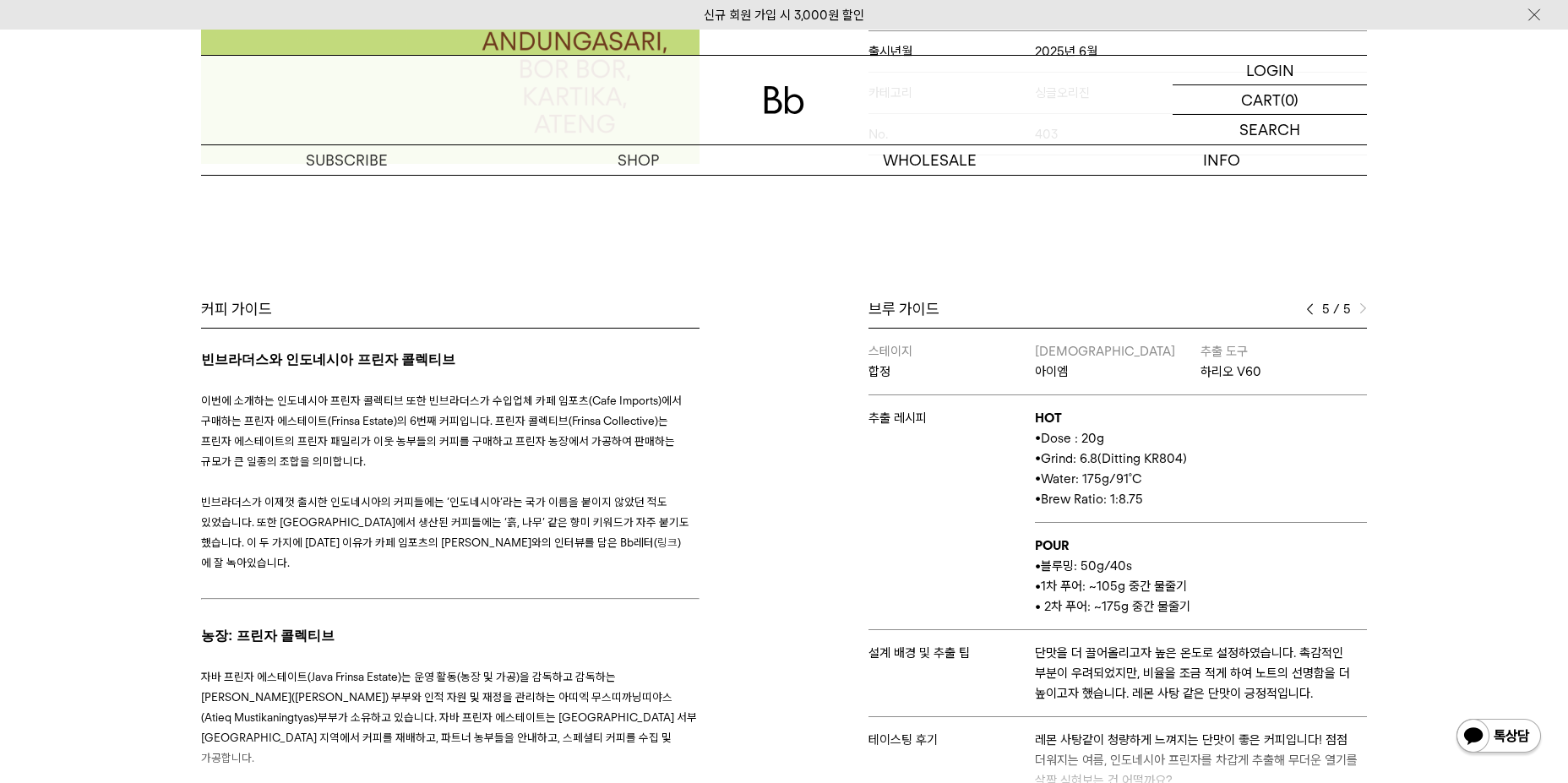
click at [1364, 313] on img at bounding box center [1363, 309] width 8 height 11
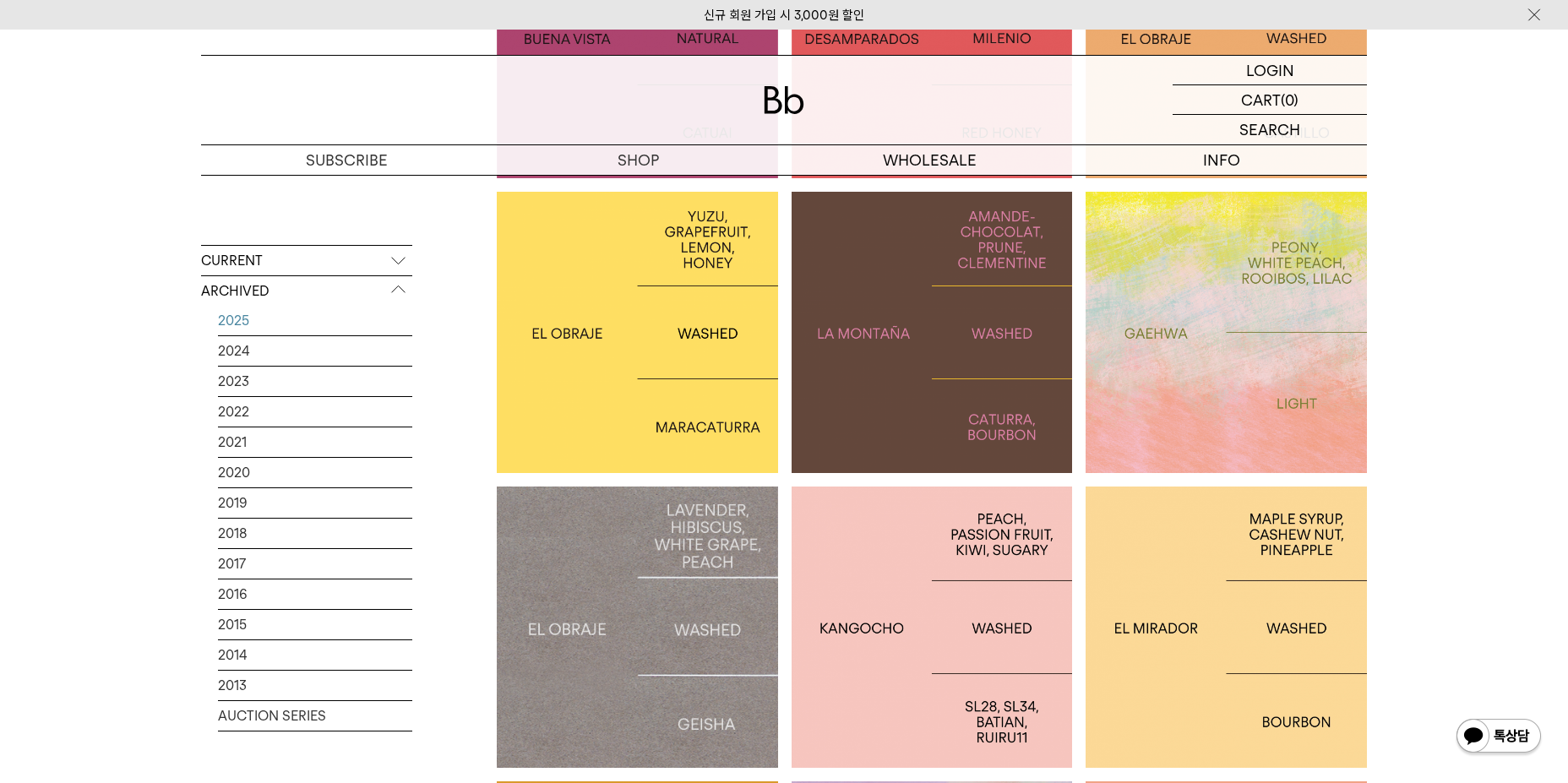
scroll to position [2121, 0]
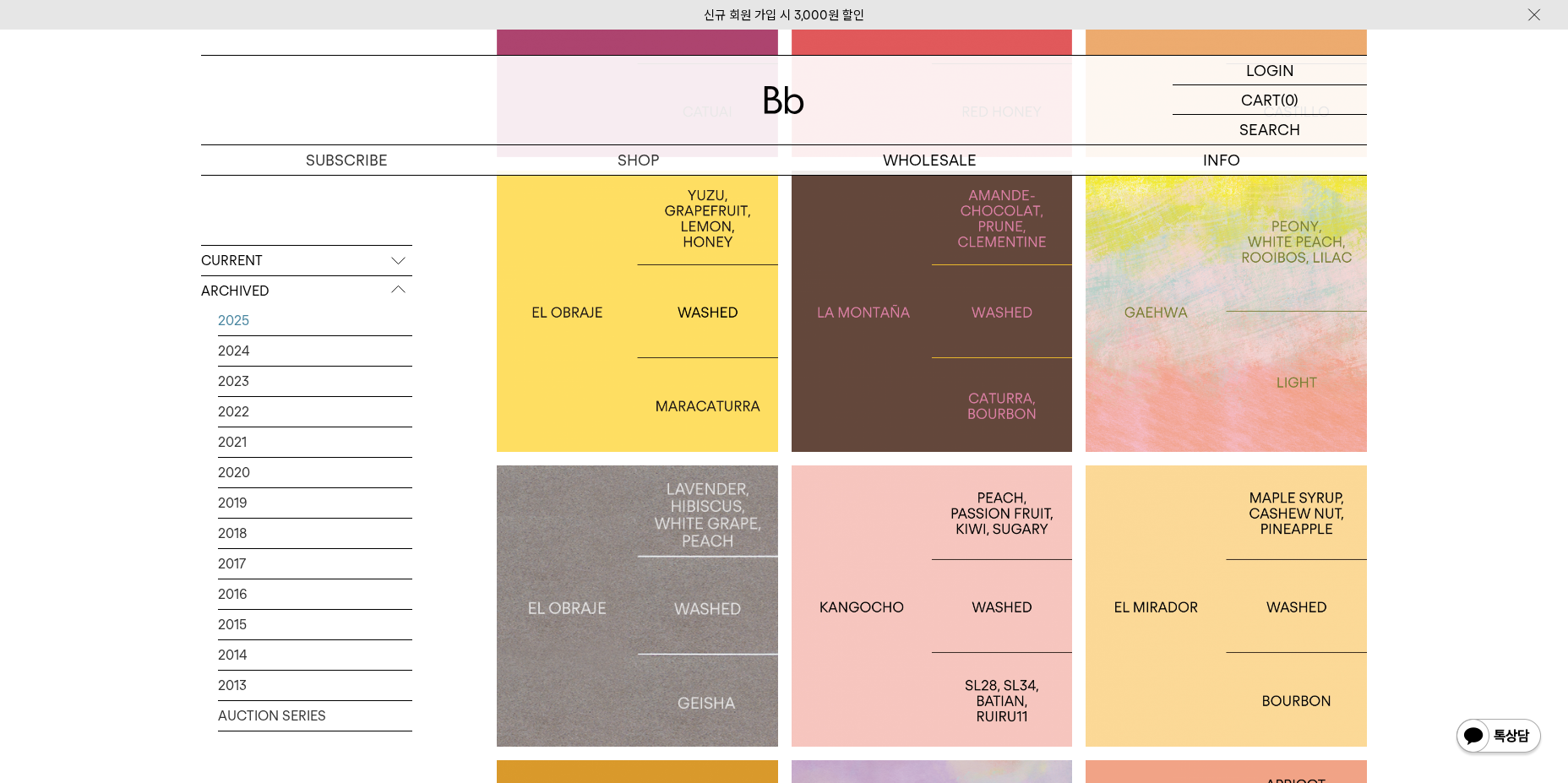
click at [1088, 427] on div at bounding box center [1227, 312] width 281 height 281
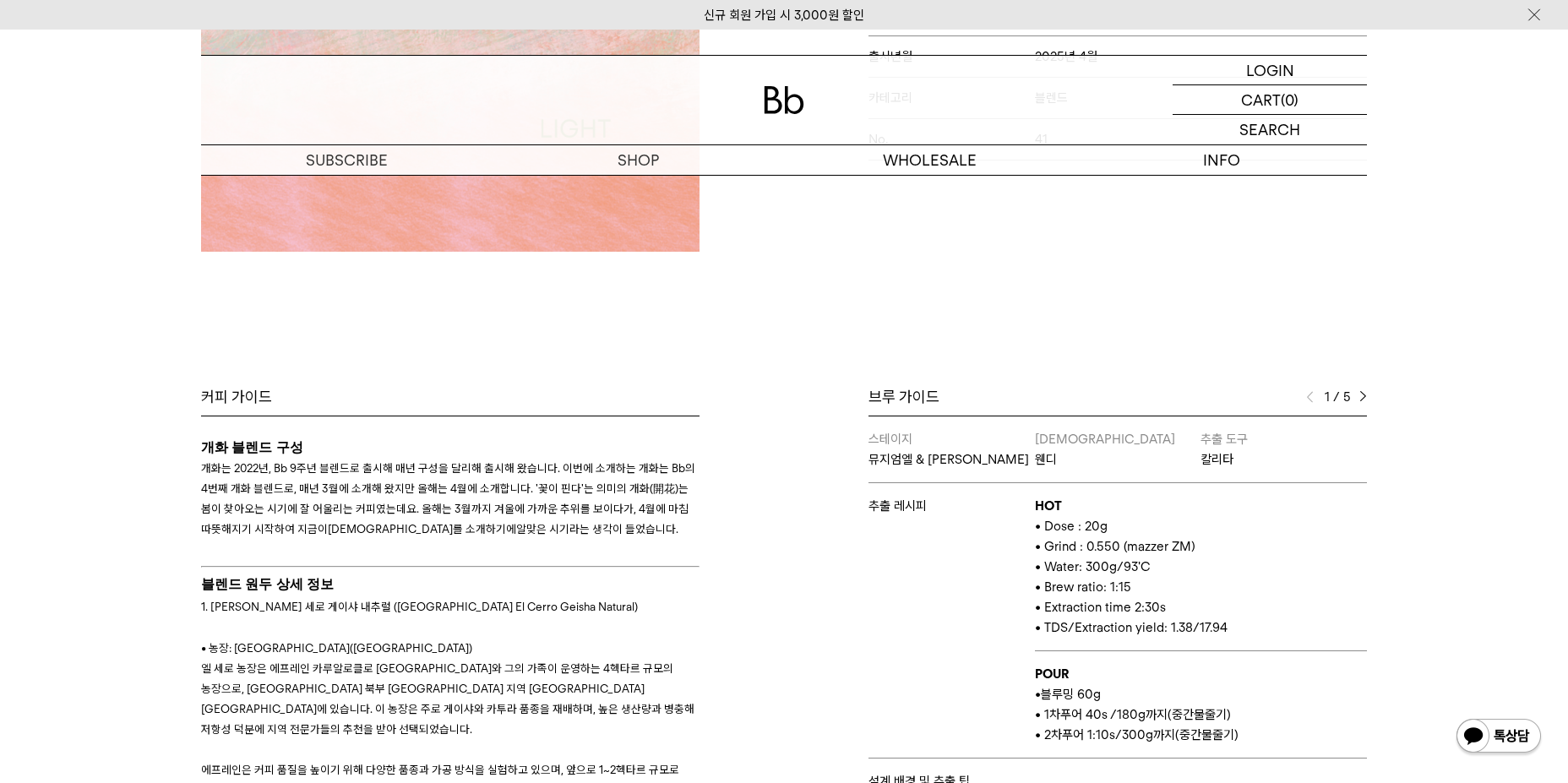
scroll to position [507, 0]
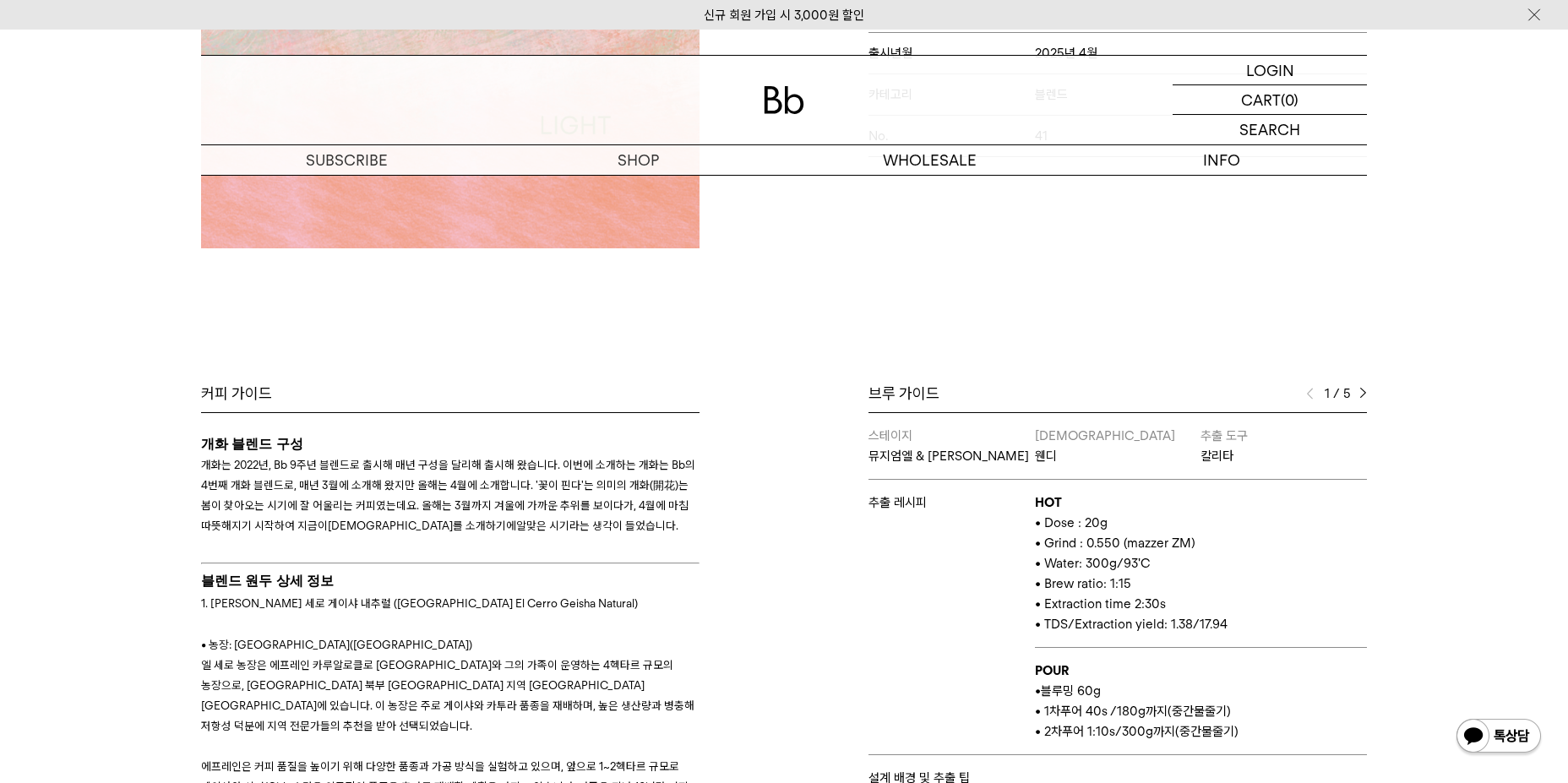
drag, startPoint x: 1354, startPoint y: 389, endPoint x: 1365, endPoint y: 391, distance: 11.2
click at [1358, 390] on div "1 / 5" at bounding box center [1337, 393] width 61 height 20
click at [1365, 391] on img at bounding box center [1363, 394] width 8 height 11
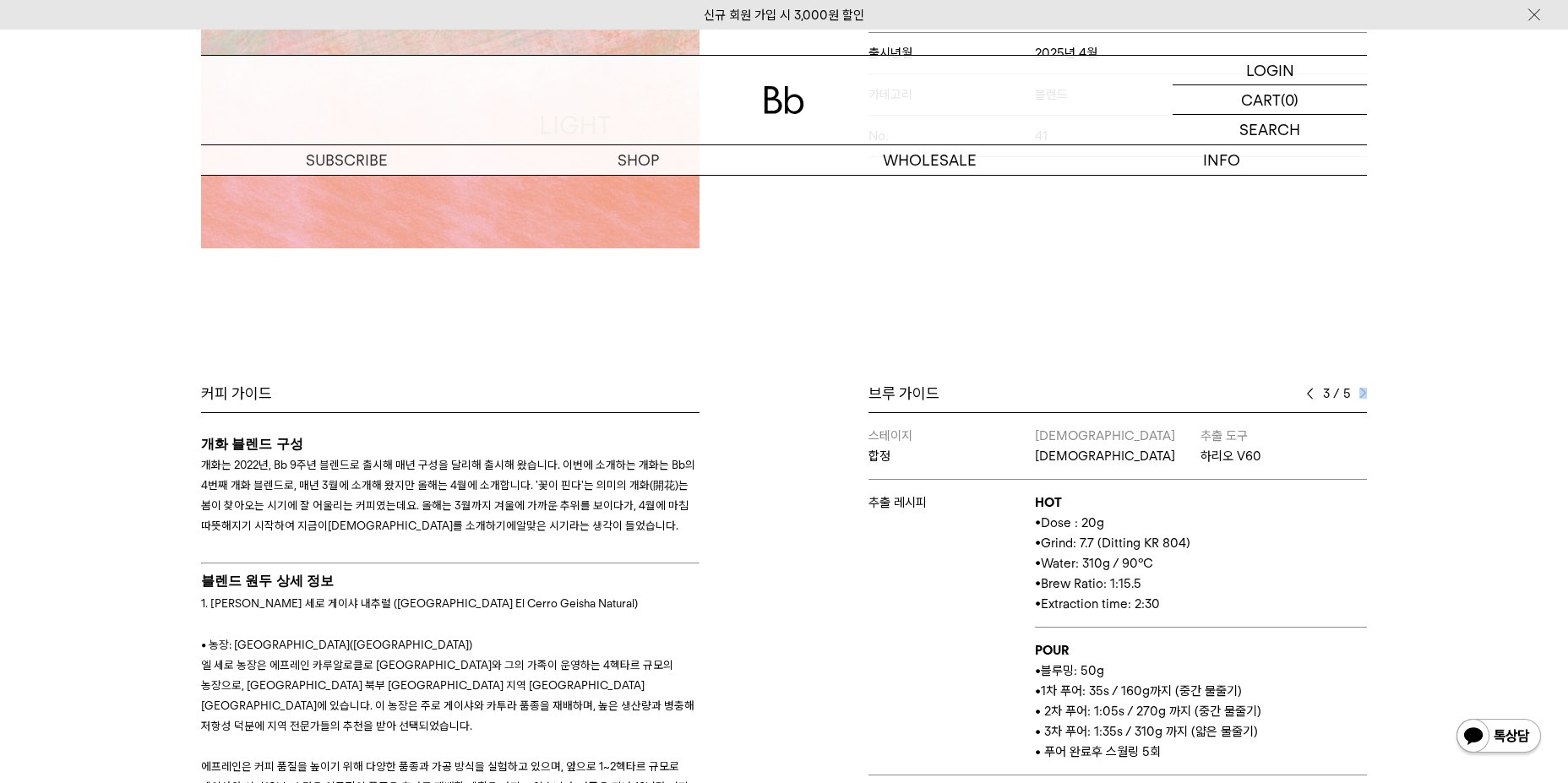
click at [1365, 391] on img at bounding box center [1363, 394] width 8 height 11
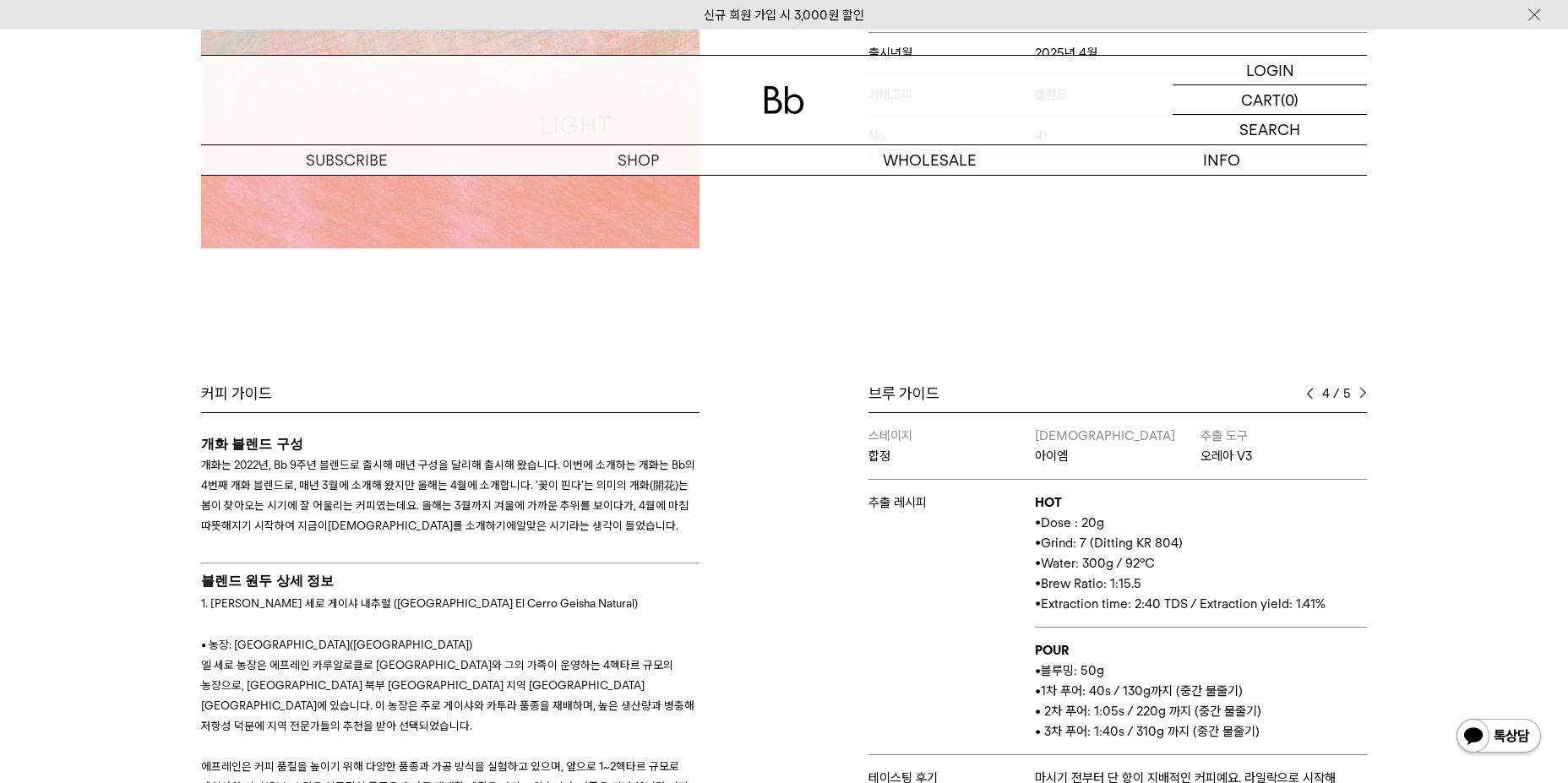
click at [1305, 397] on div "브루 가이드" at bounding box center [1118, 393] width 498 height 20
click at [1306, 397] on img at bounding box center [1310, 394] width 8 height 11
click at [1308, 397] on img at bounding box center [1310, 394] width 8 height 11
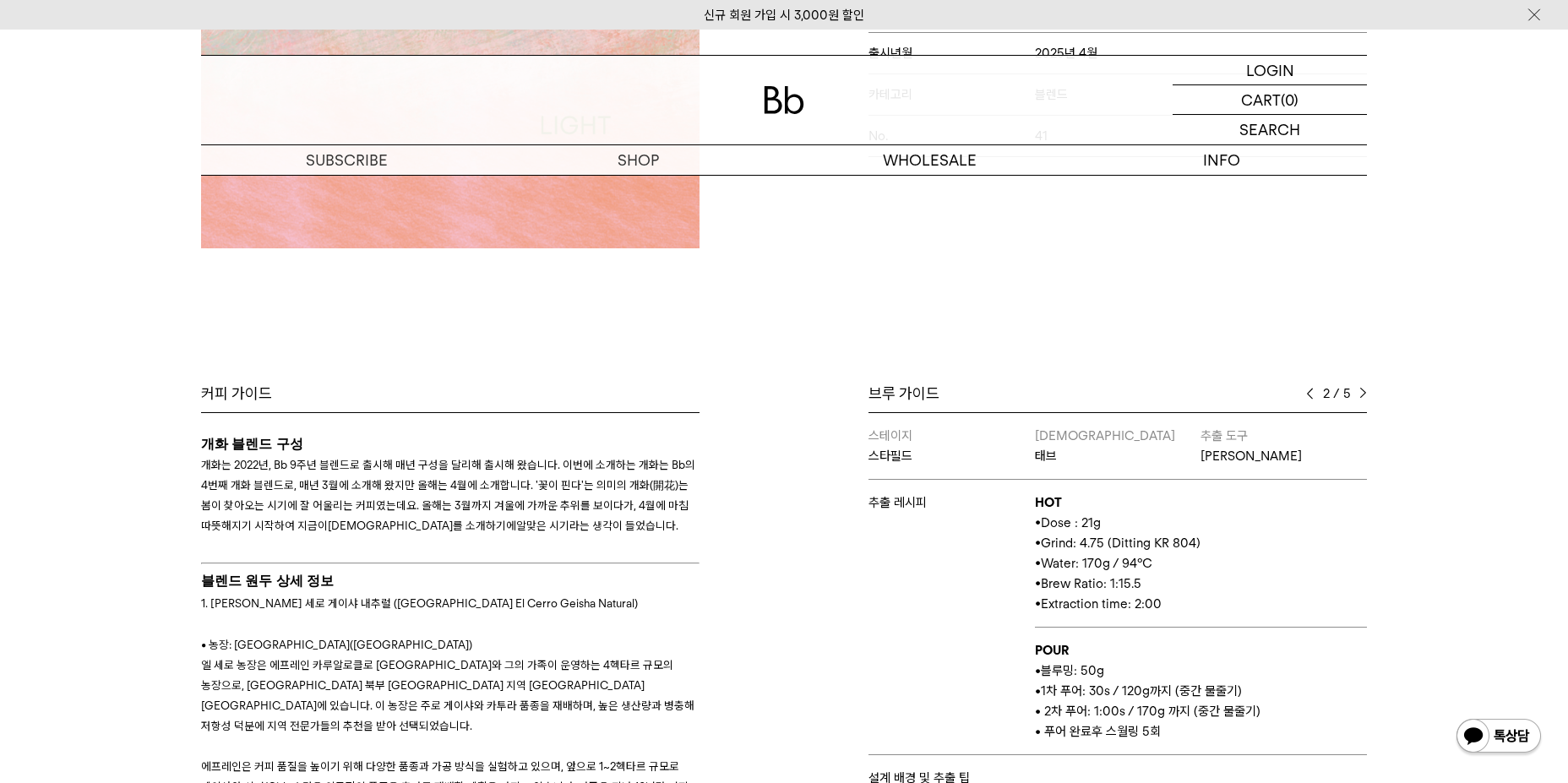
click at [1366, 391] on img at bounding box center [1363, 394] width 8 height 11
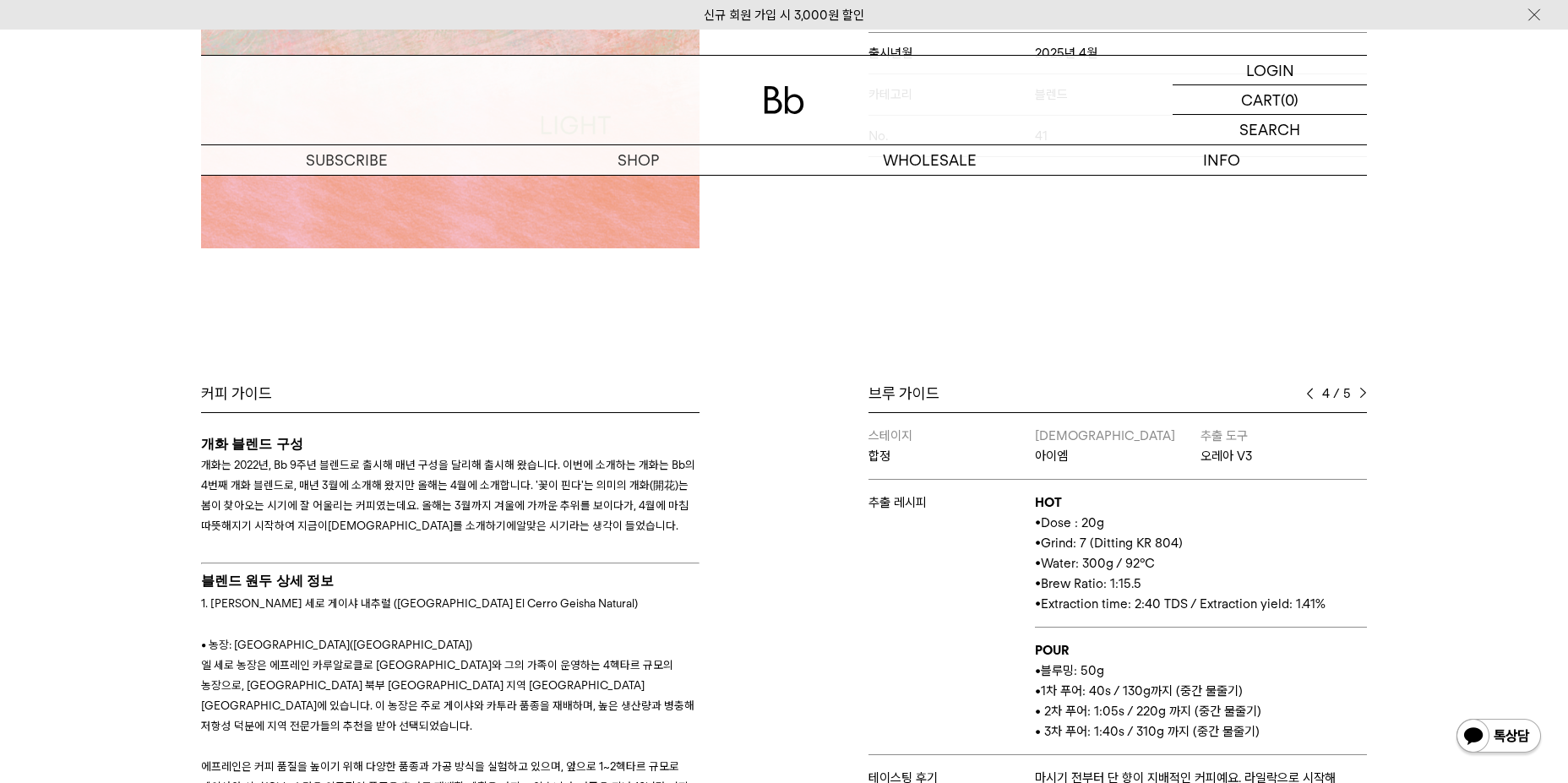
click at [1366, 391] on img at bounding box center [1363, 394] width 8 height 11
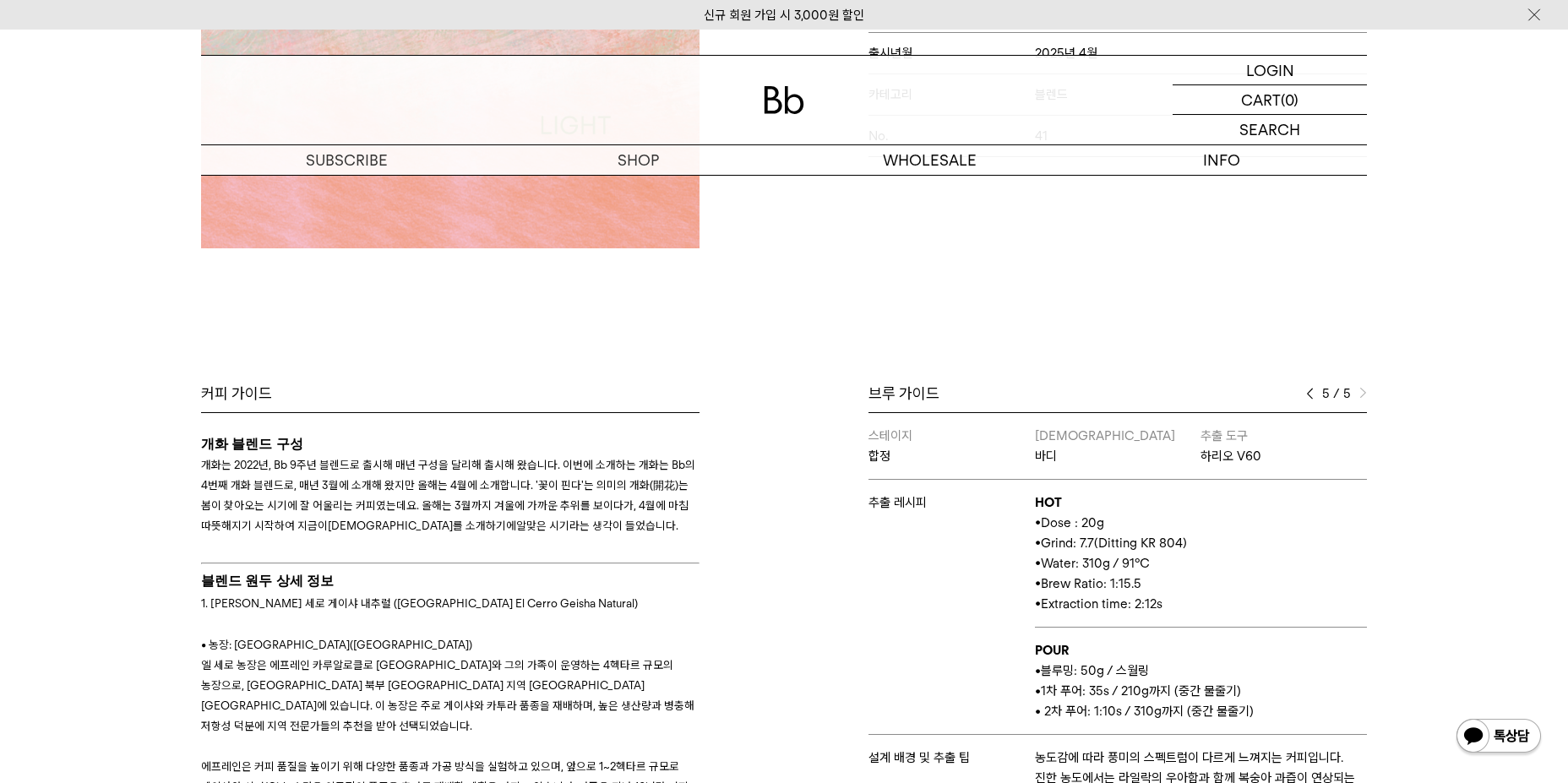
scroll to position [510, 0]
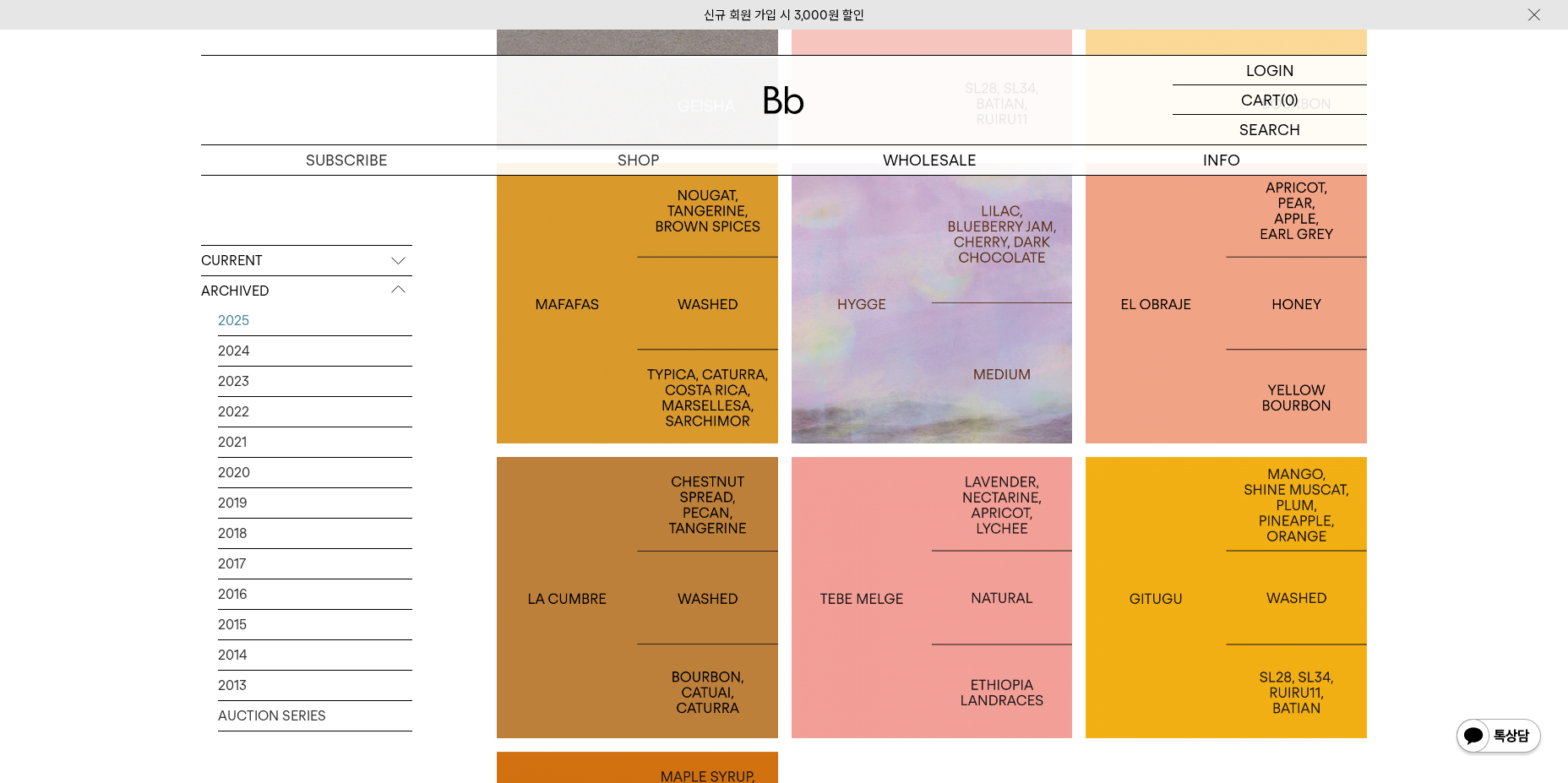
scroll to position [3328, 0]
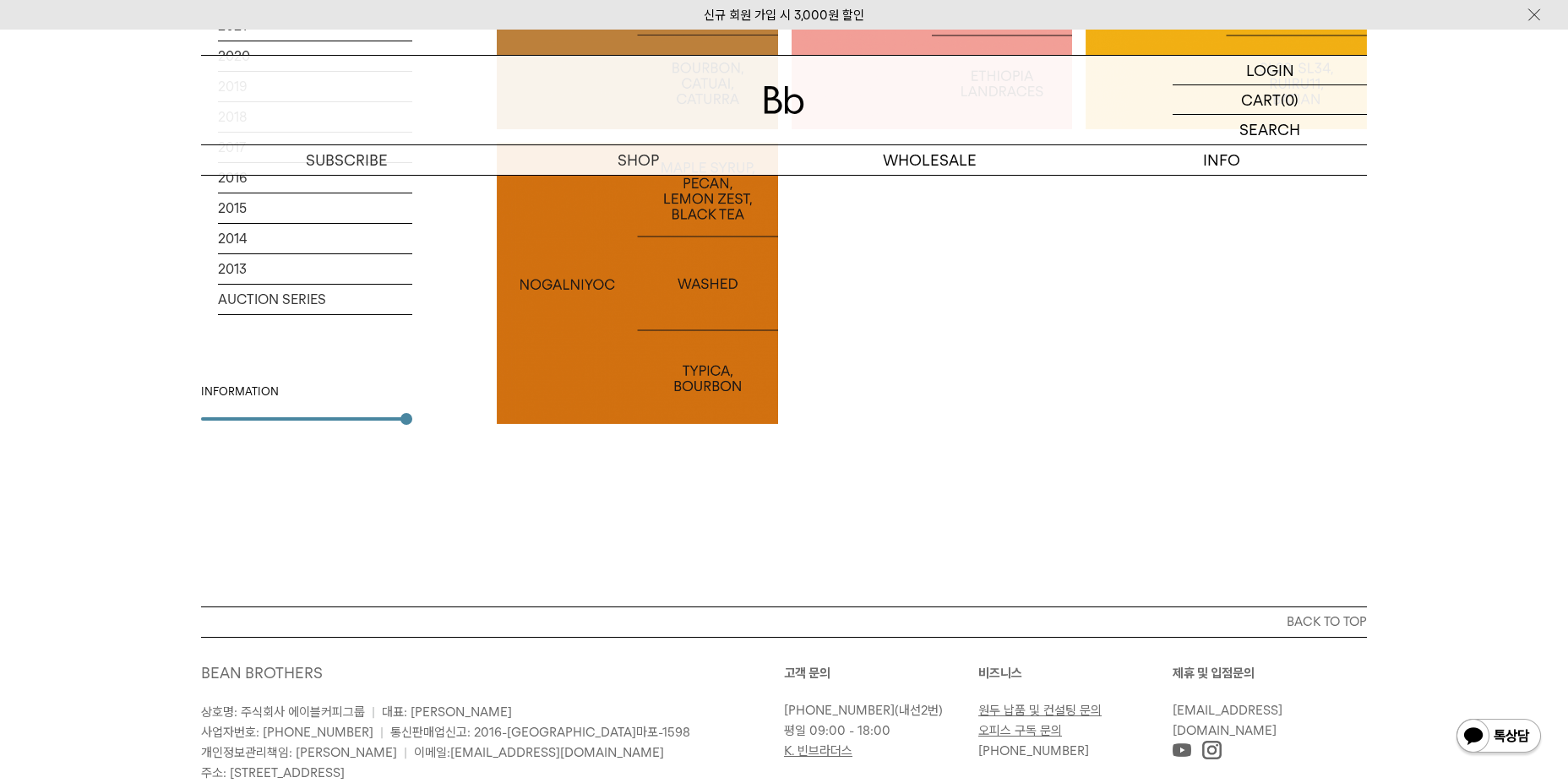
click at [528, 354] on div at bounding box center [638, 283] width 281 height 281
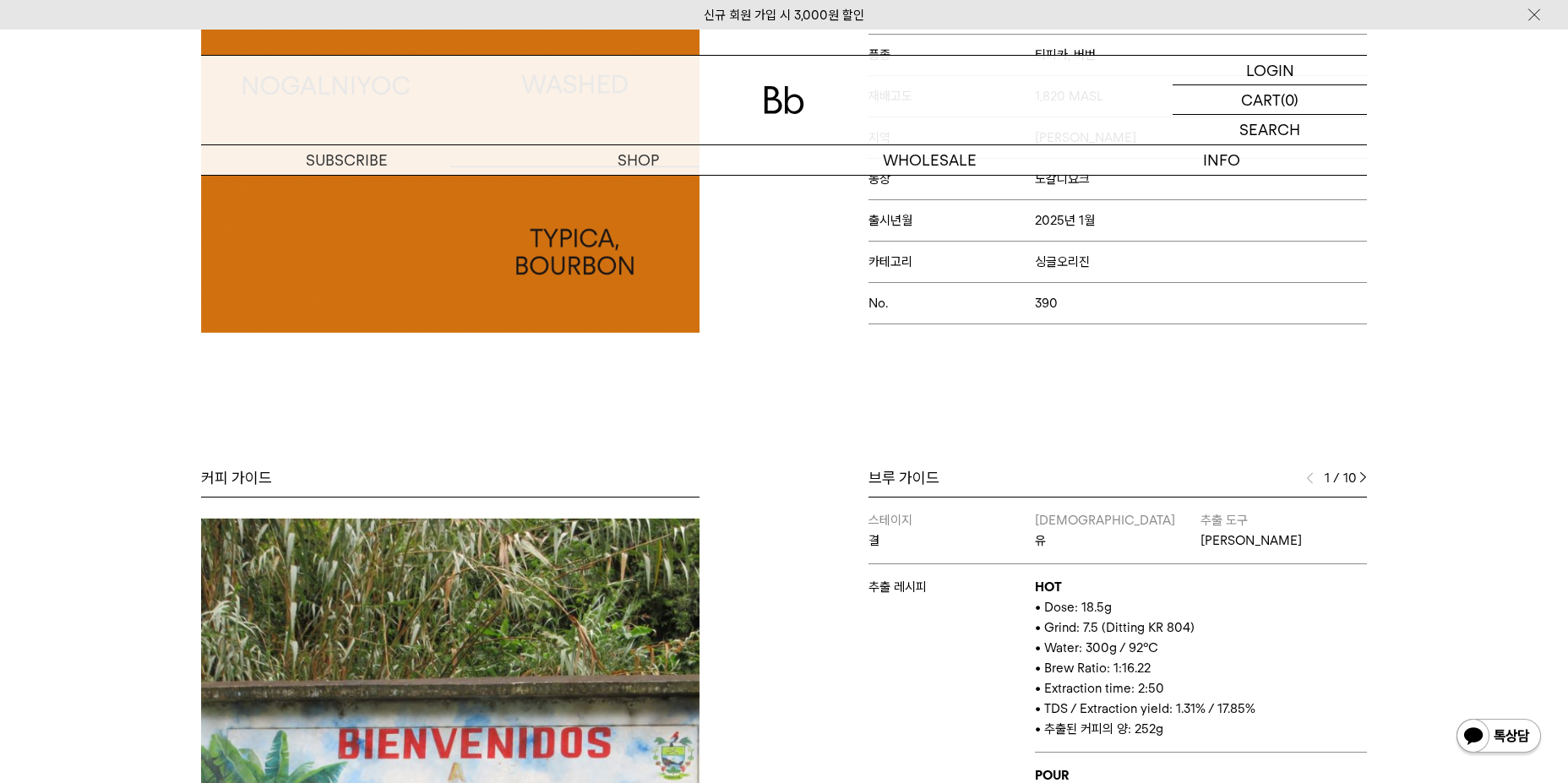
click at [1365, 483] on img at bounding box center [1363, 478] width 8 height 11
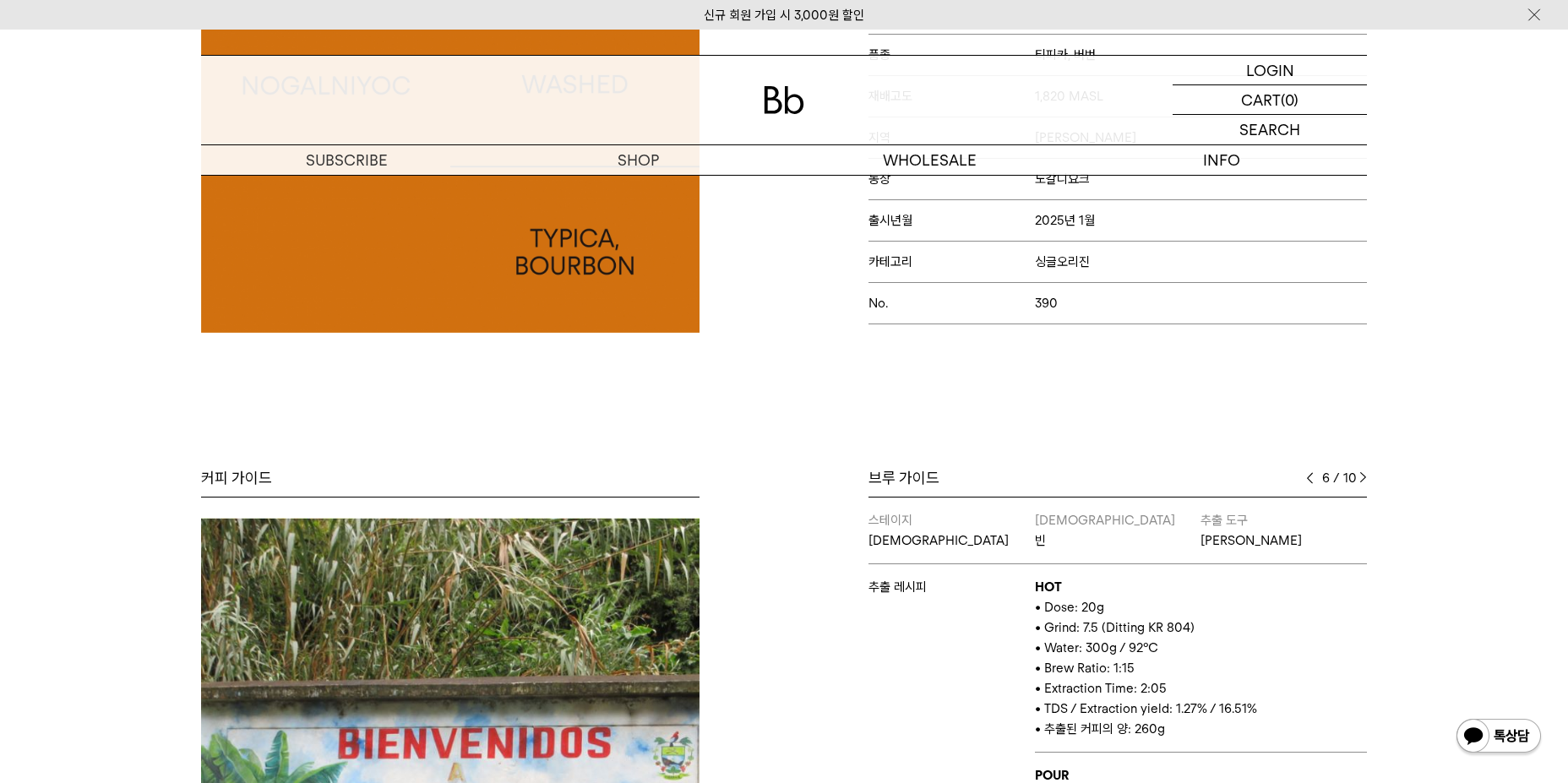
click at [1365, 483] on img at bounding box center [1363, 478] width 8 height 11
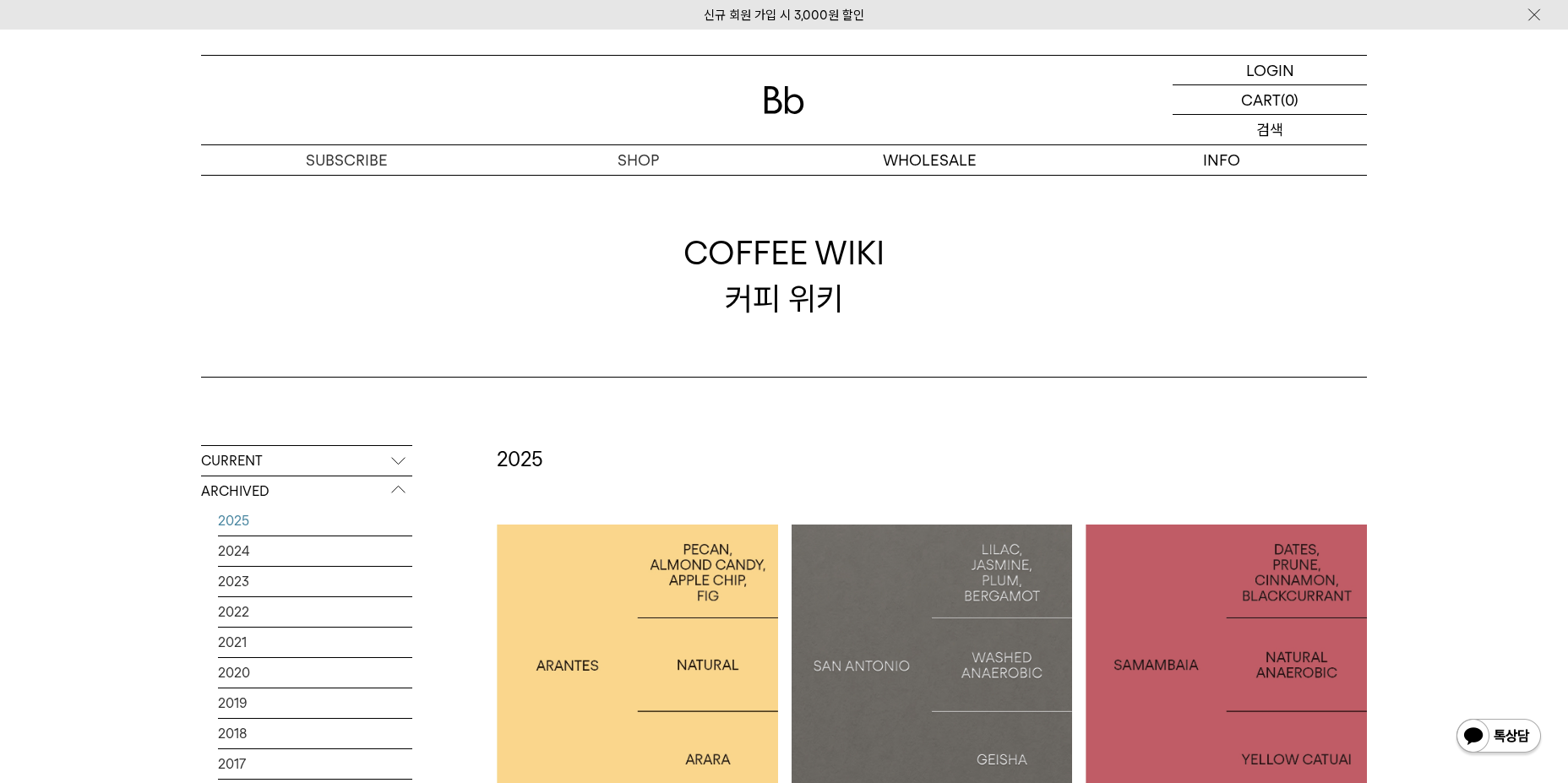
click at [1270, 141] on p "검색" at bounding box center [1270, 129] width 27 height 30
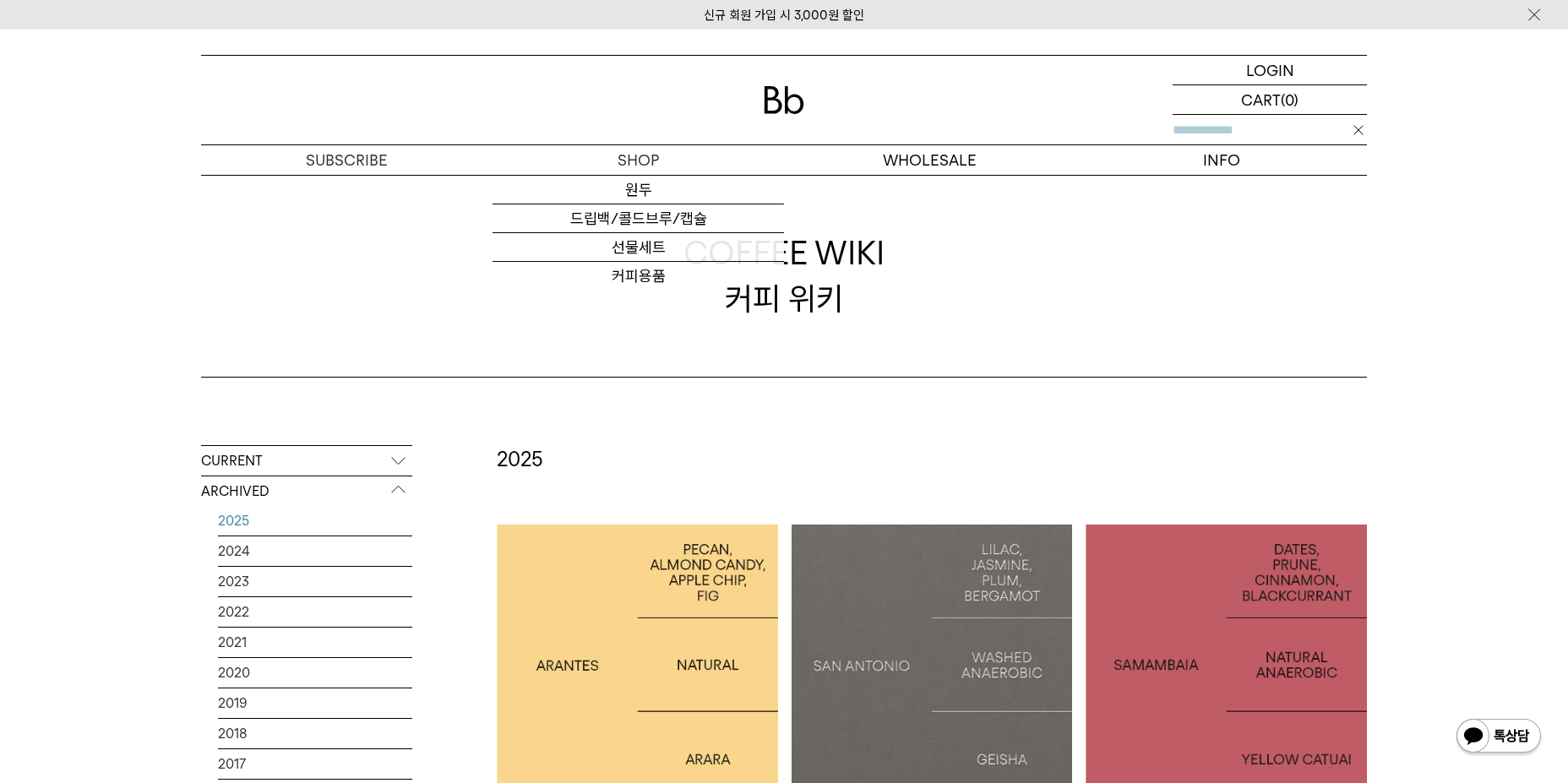
click at [832, 120] on div at bounding box center [784, 99] width 1166 height 89
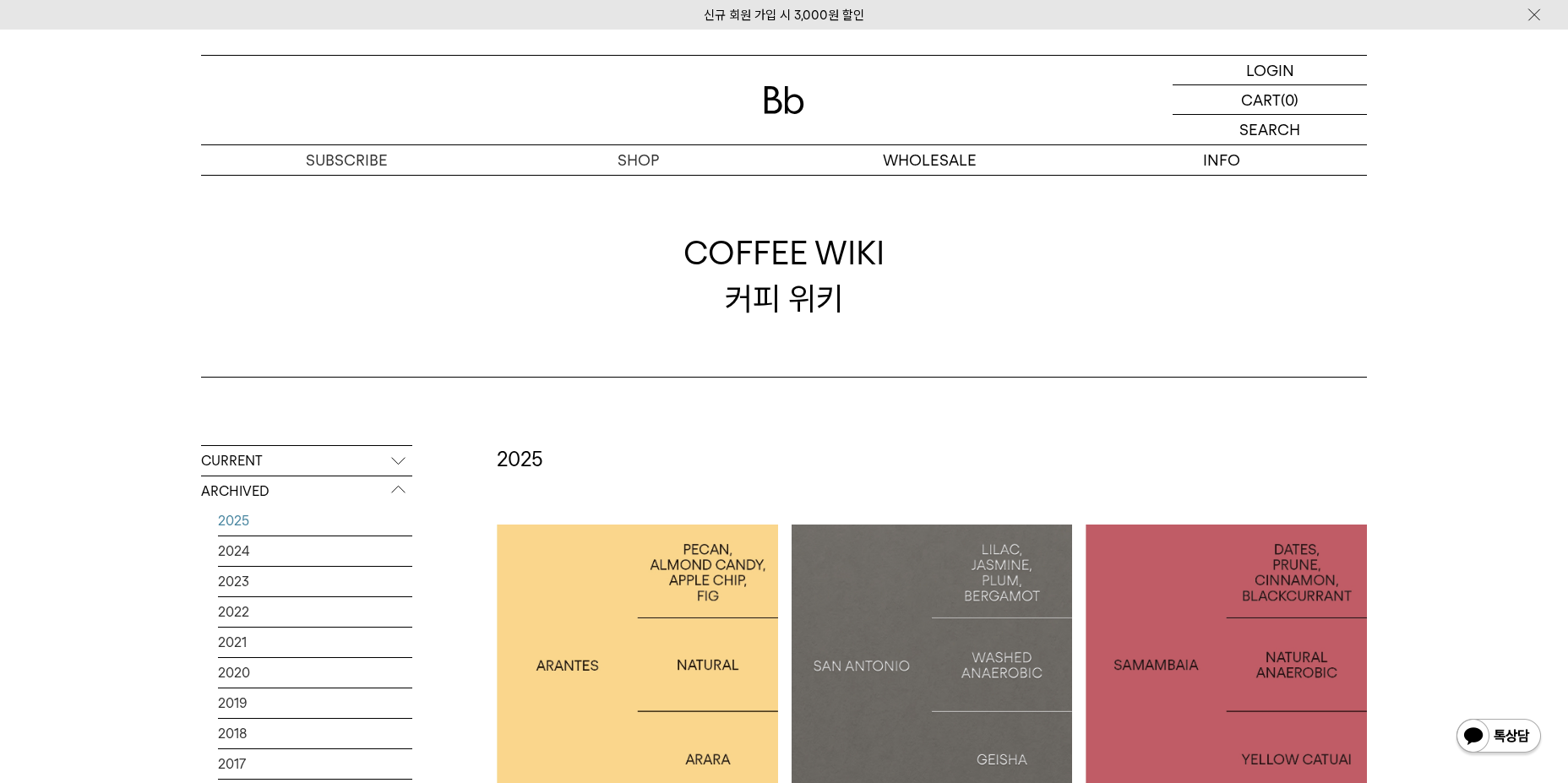
click at [748, 120] on div at bounding box center [784, 99] width 1166 height 89
click at [788, 99] on img at bounding box center [784, 99] width 40 height 28
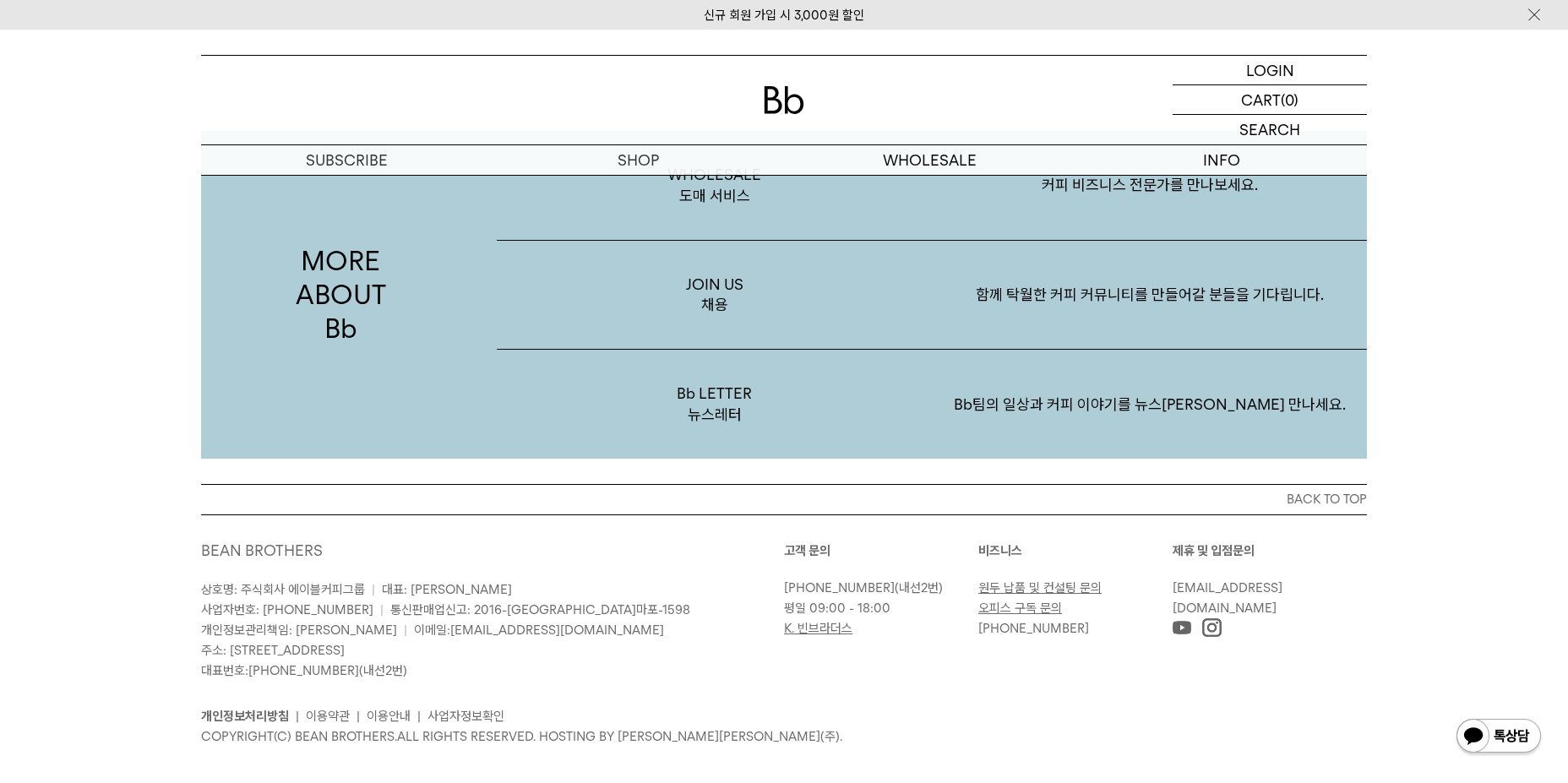
scroll to position [3295, 0]
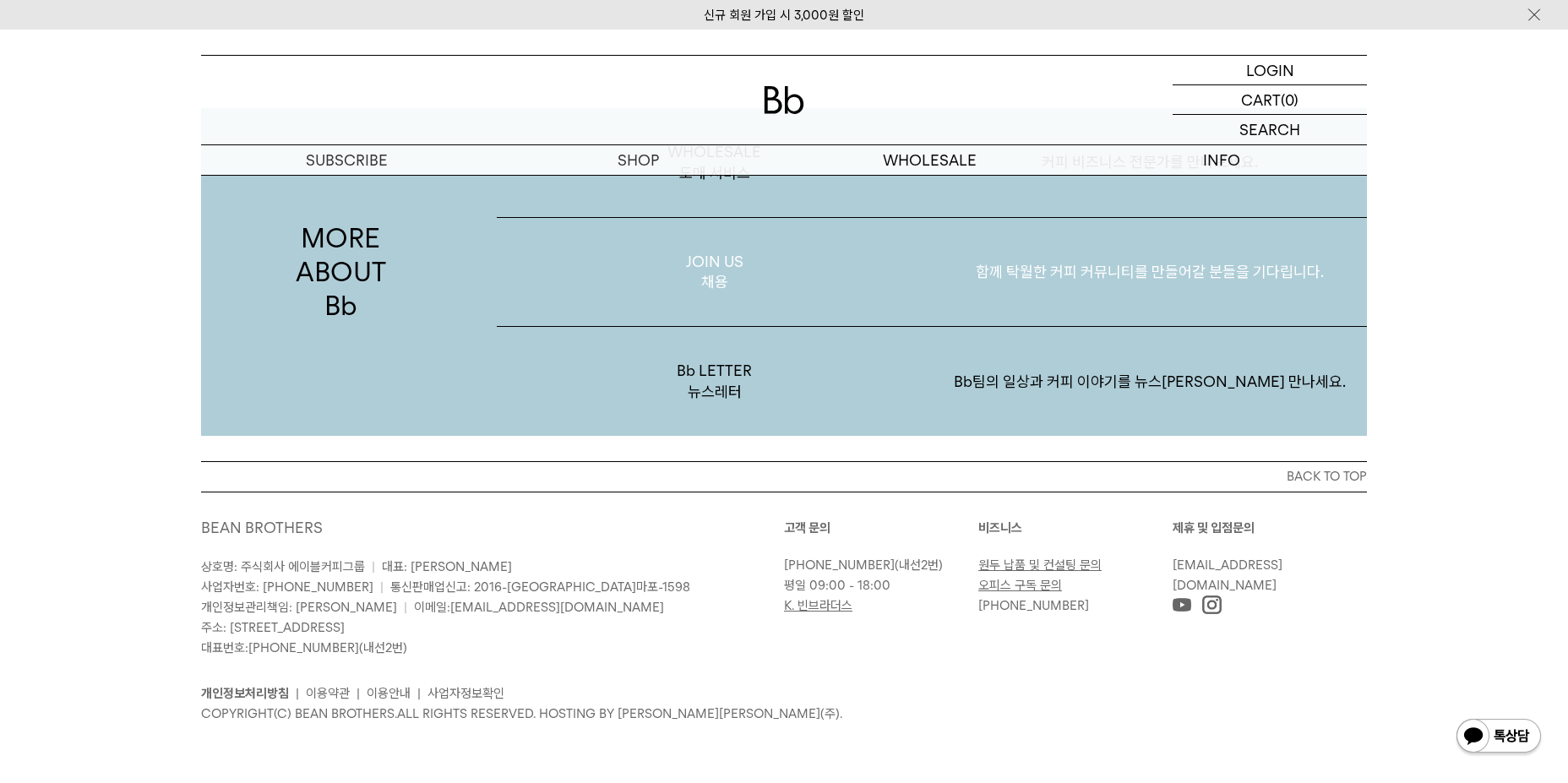
click at [877, 294] on p "JOIN US 채용" at bounding box center [714, 272] width 435 height 109
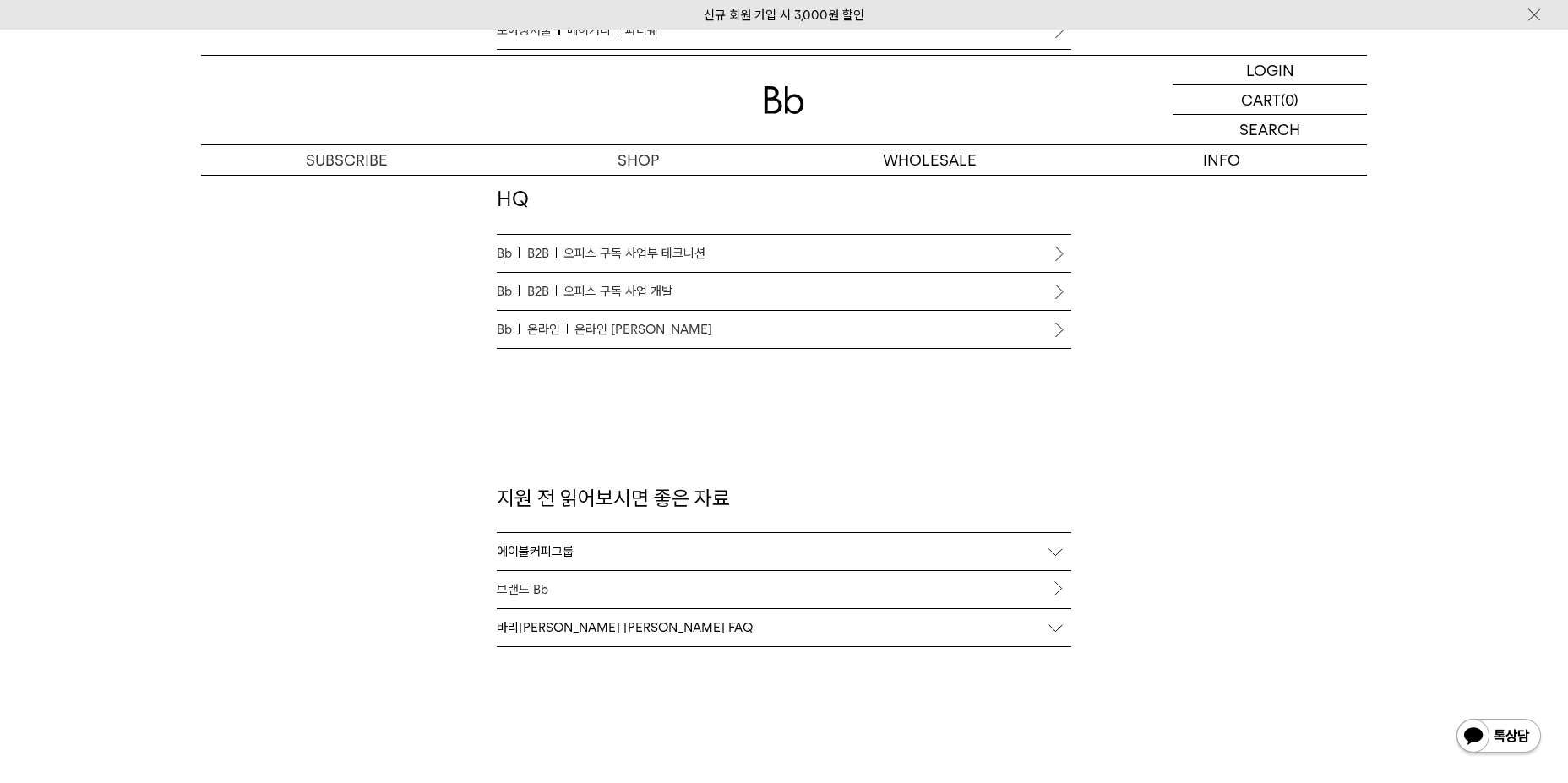
scroll to position [1605, 0]
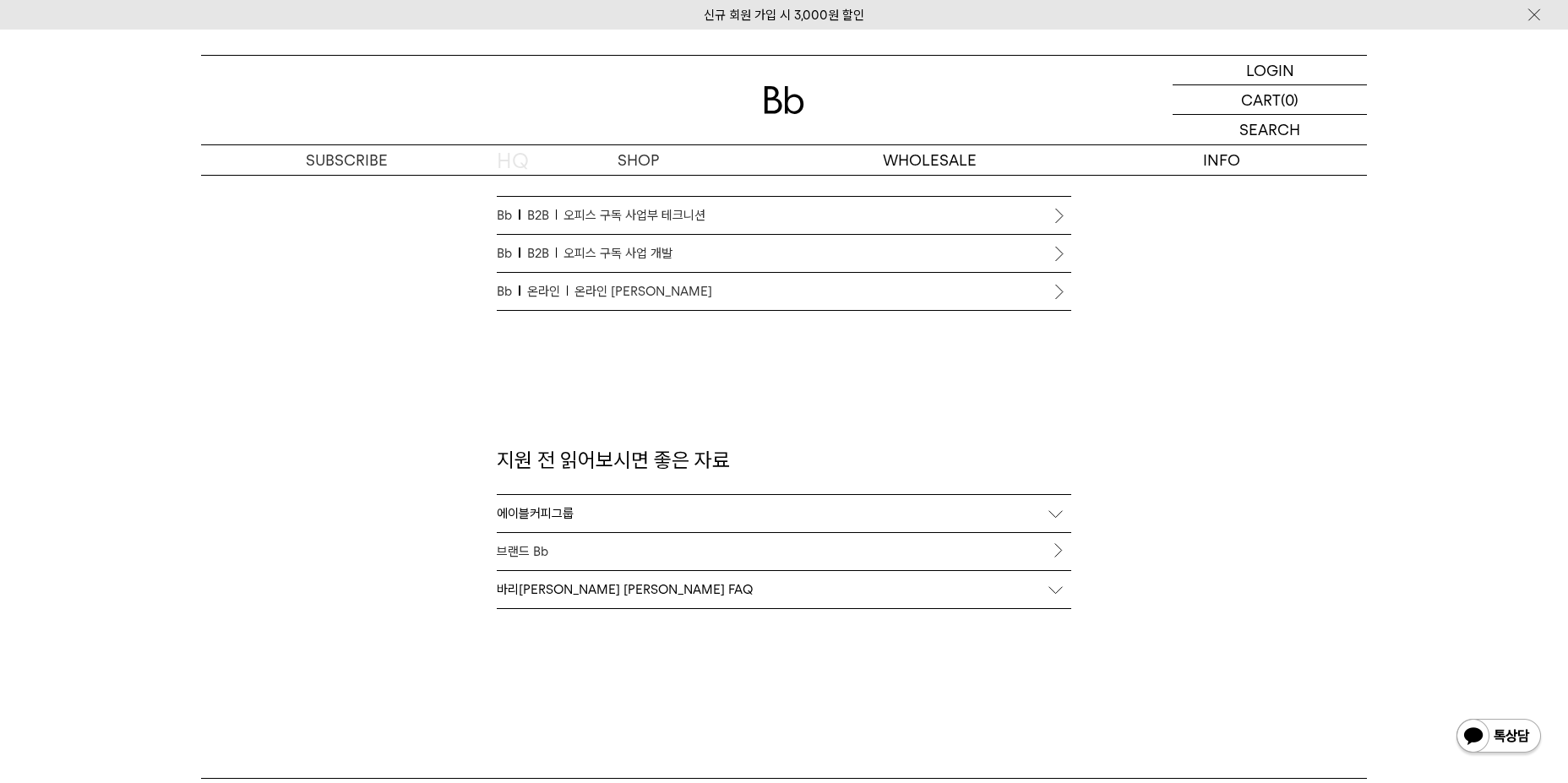
click at [619, 511] on div "에이블커피그룹" at bounding box center [784, 513] width 575 height 37
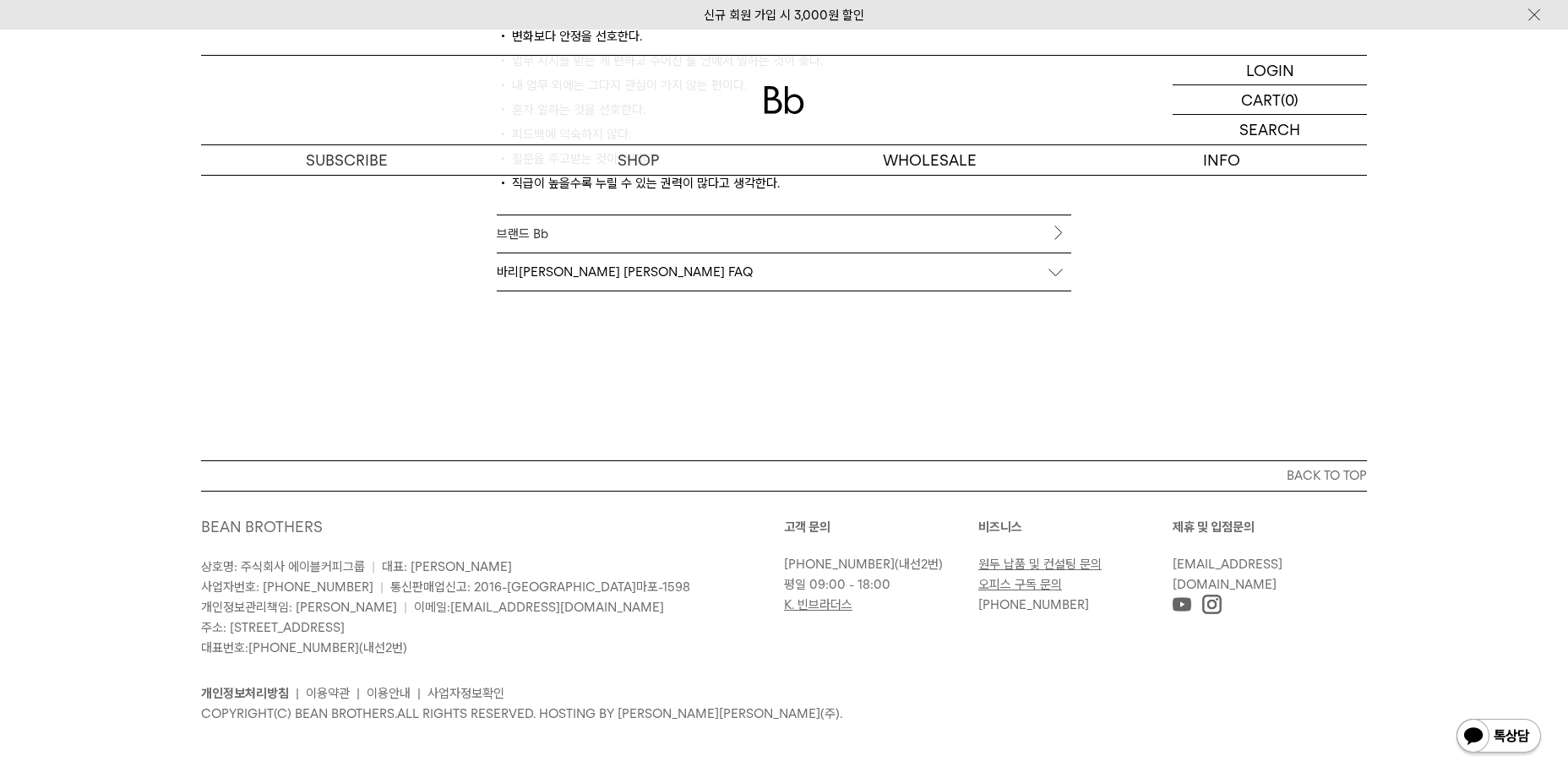
click at [686, 278] on div "바리스타 채용 FAQ" at bounding box center [784, 272] width 575 height 37
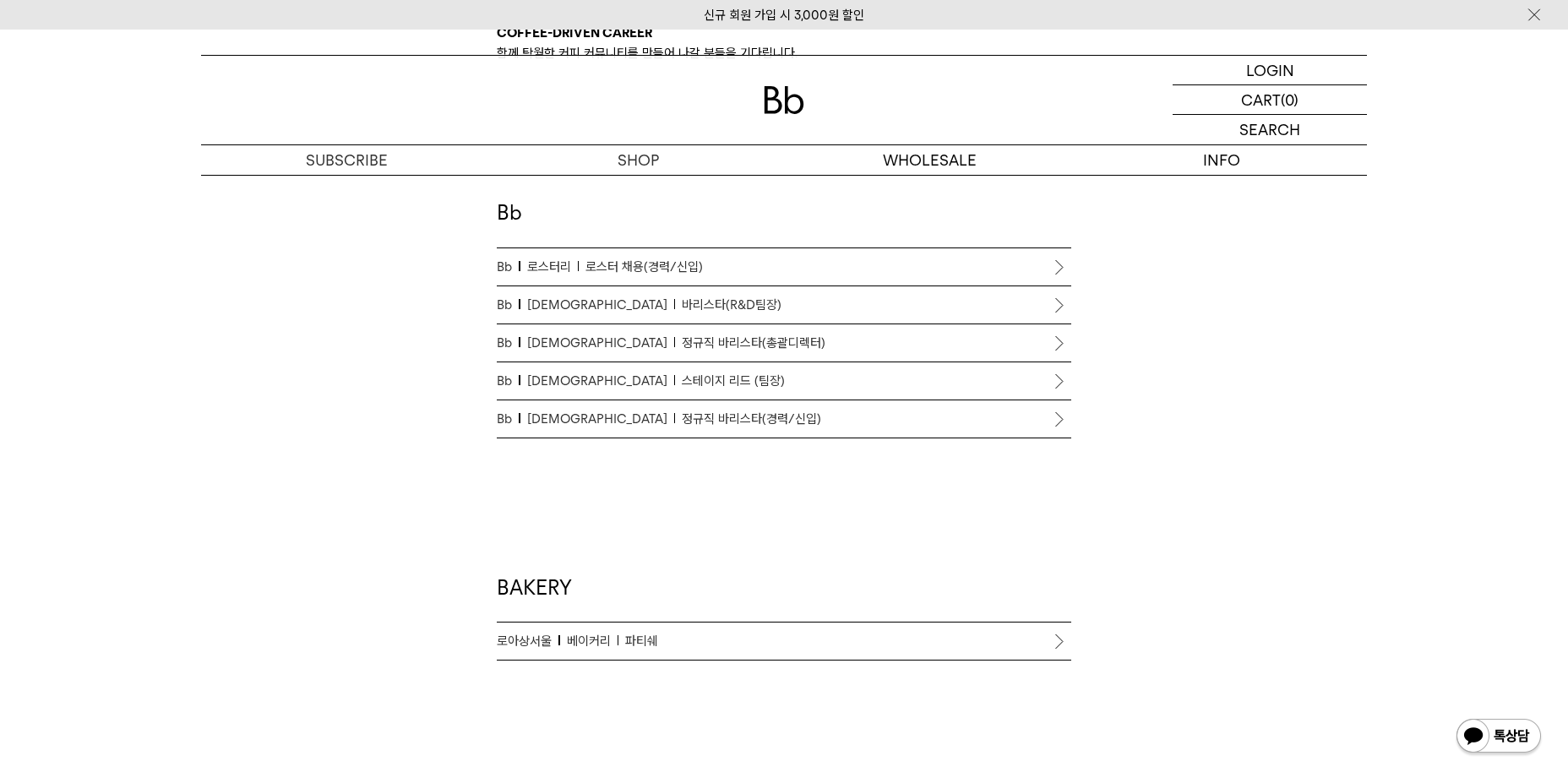
scroll to position [703, 0]
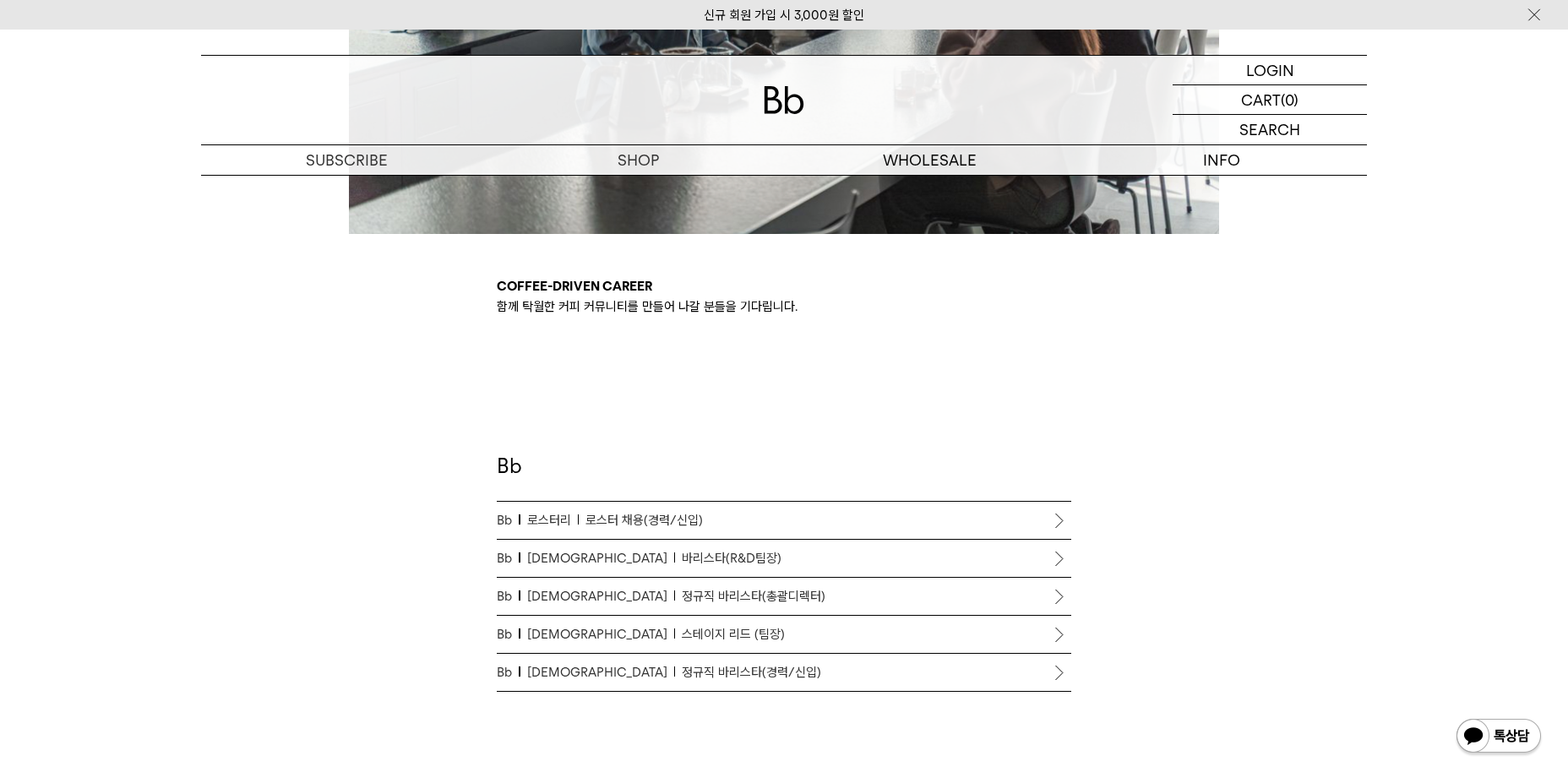
click at [732, 664] on p "Bb 바리스타 정규직 바리스타(경력/신입)" at bounding box center [784, 672] width 575 height 20
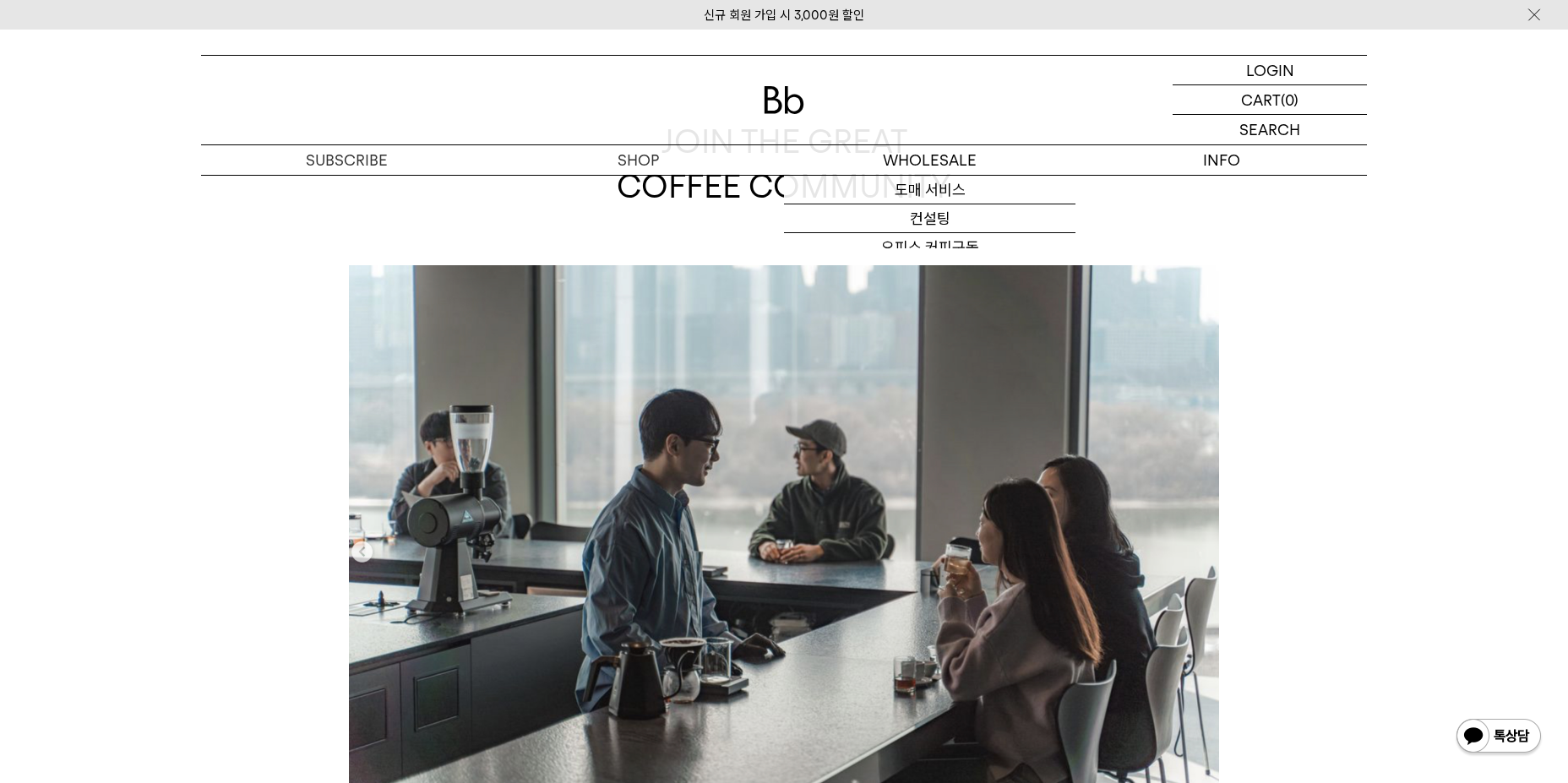
scroll to position [112, 0]
drag, startPoint x: 734, startPoint y: 308, endPoint x: 781, endPoint y: 290, distance: 50.3
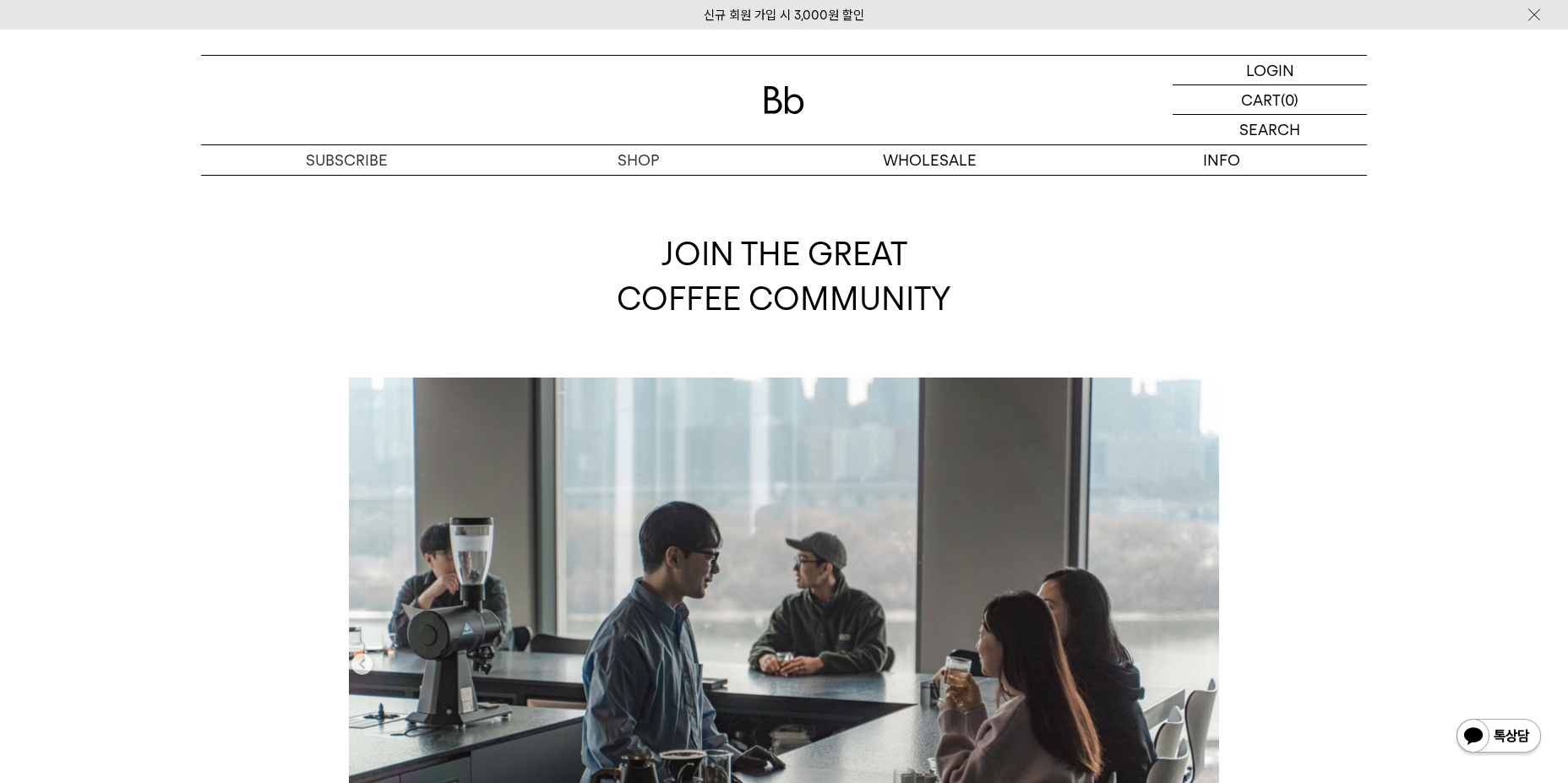
click at [474, 228] on div "JOIN THE GREAT COFFEE COMMUNITY" at bounding box center [784, 276] width 1166 height 203
